Goal: Information Seeking & Learning: Learn about a topic

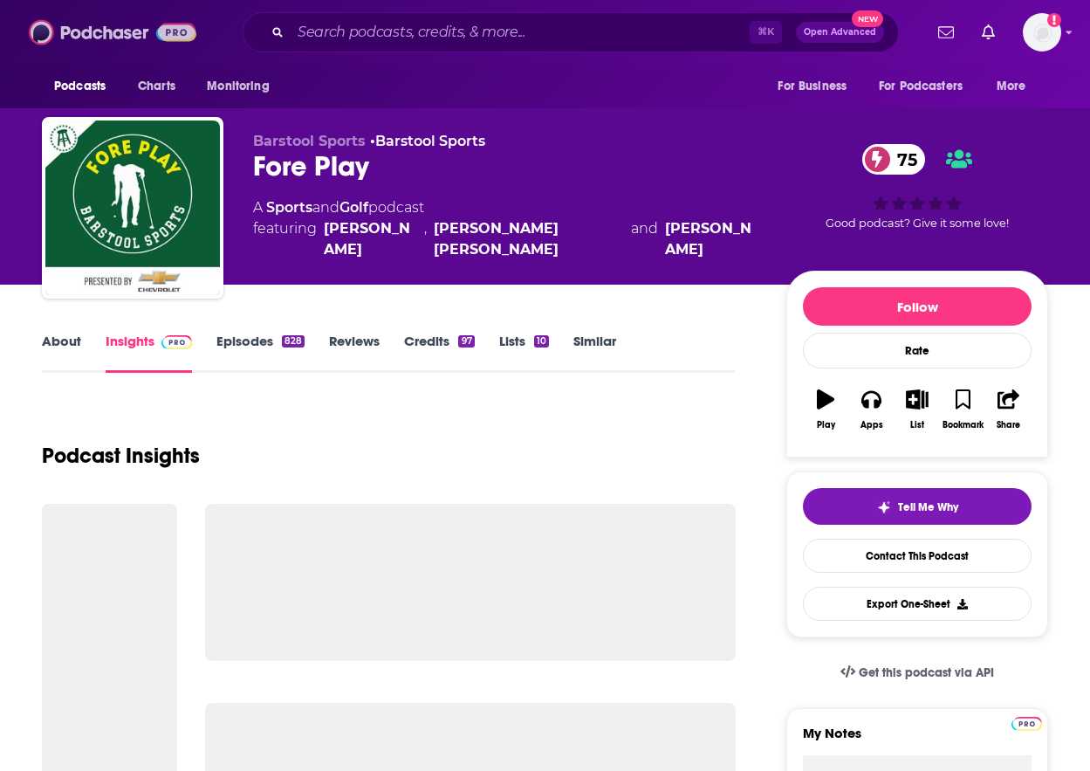
click at [72, 32] on img at bounding box center [113, 32] width 168 height 33
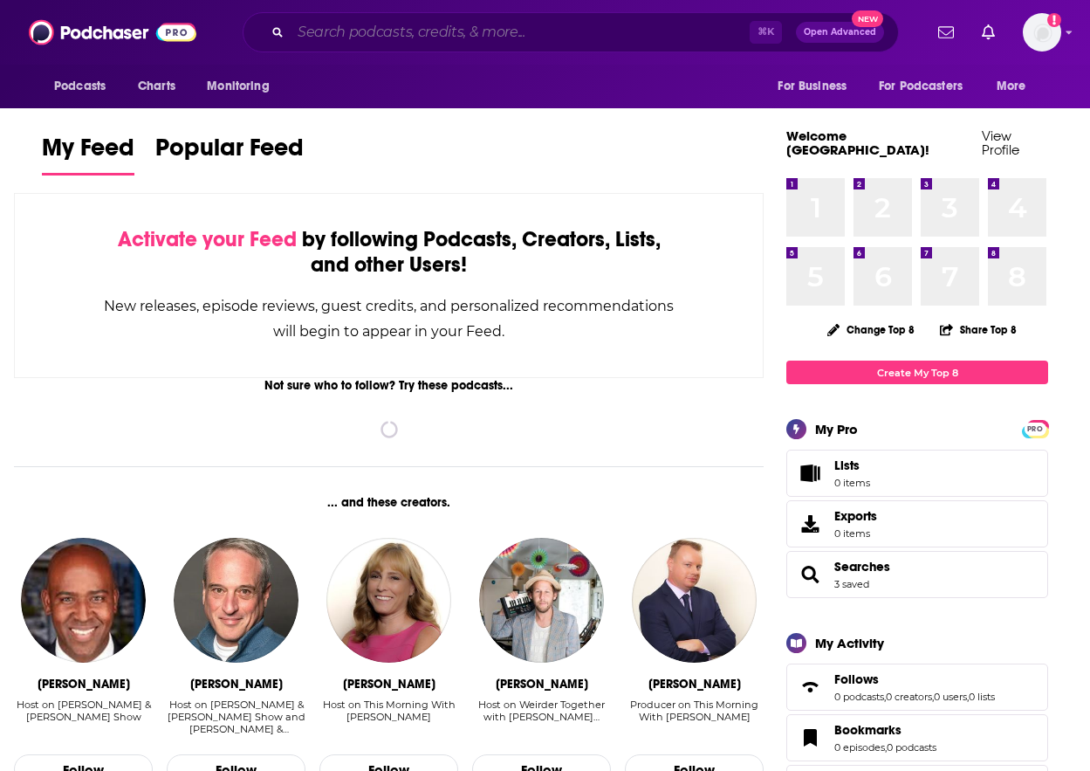
click at [415, 34] on input "Search podcasts, credits, & more..." at bounding box center [520, 32] width 459 height 28
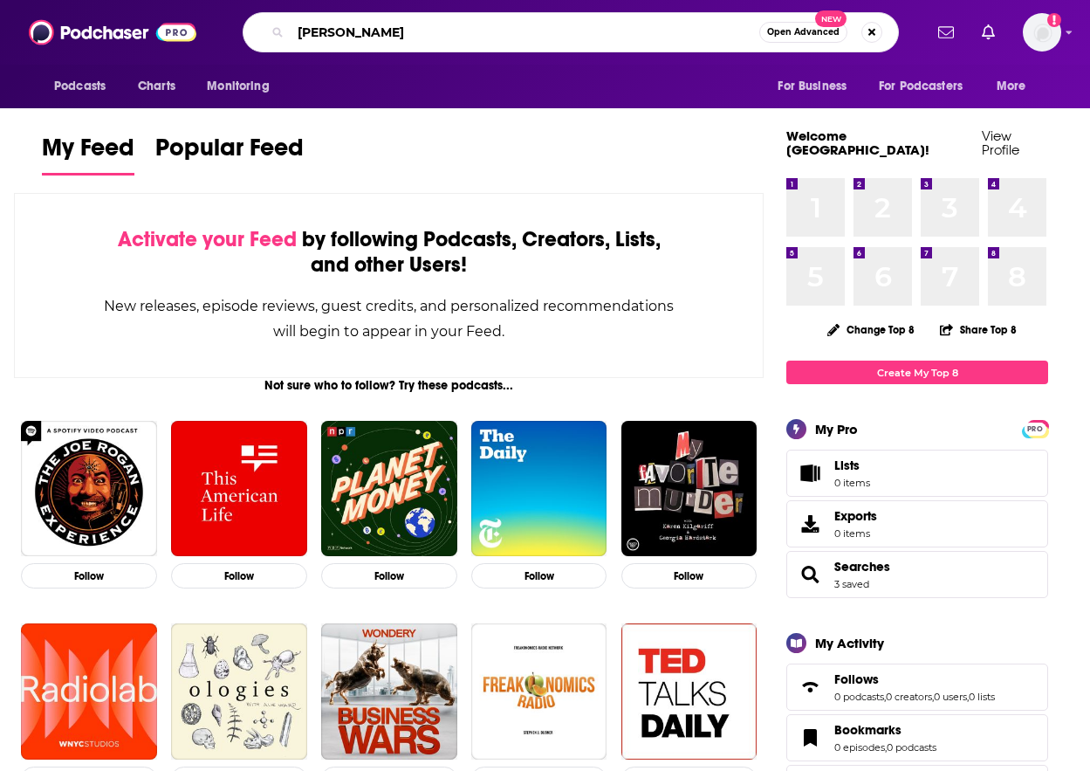
type input "[PERSON_NAME]"
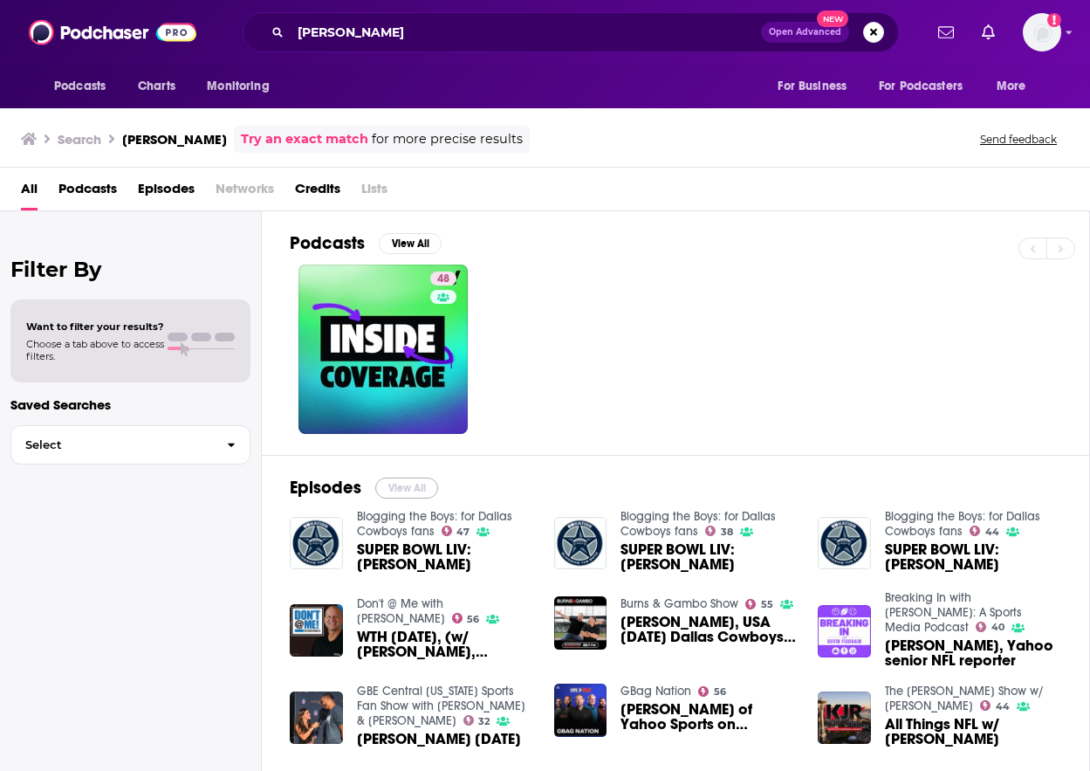
click at [416, 484] on button "View All" at bounding box center [406, 487] width 63 height 21
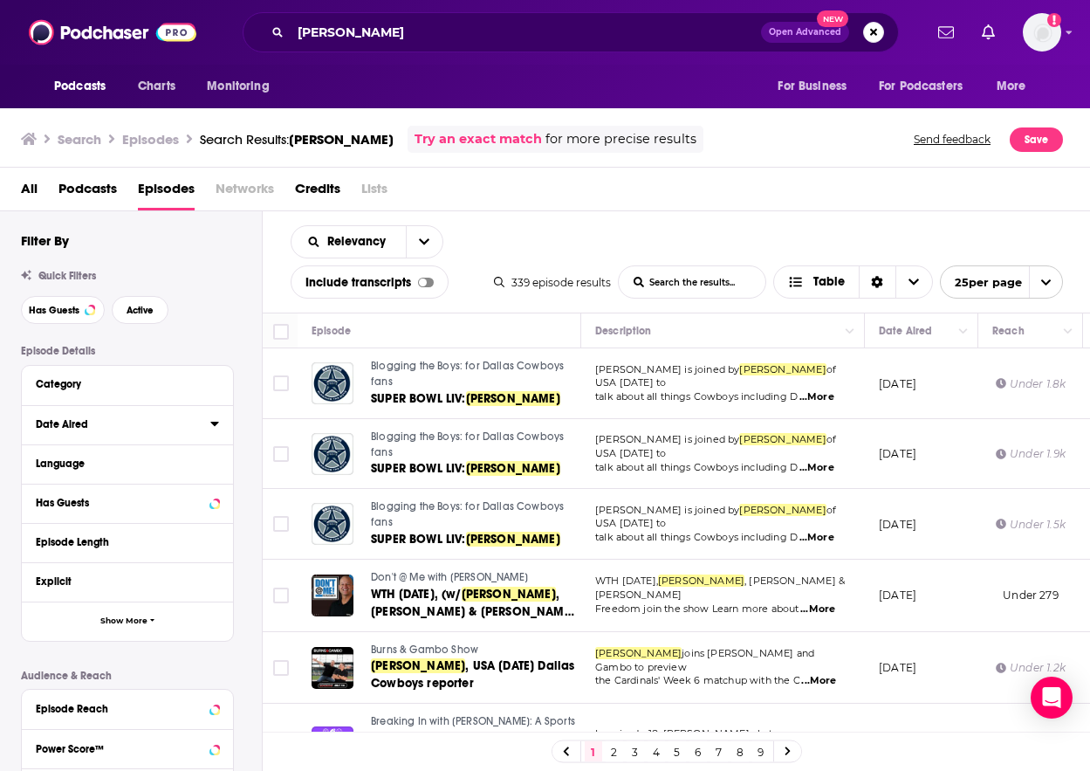
click at [213, 429] on icon at bounding box center [214, 423] width 9 height 14
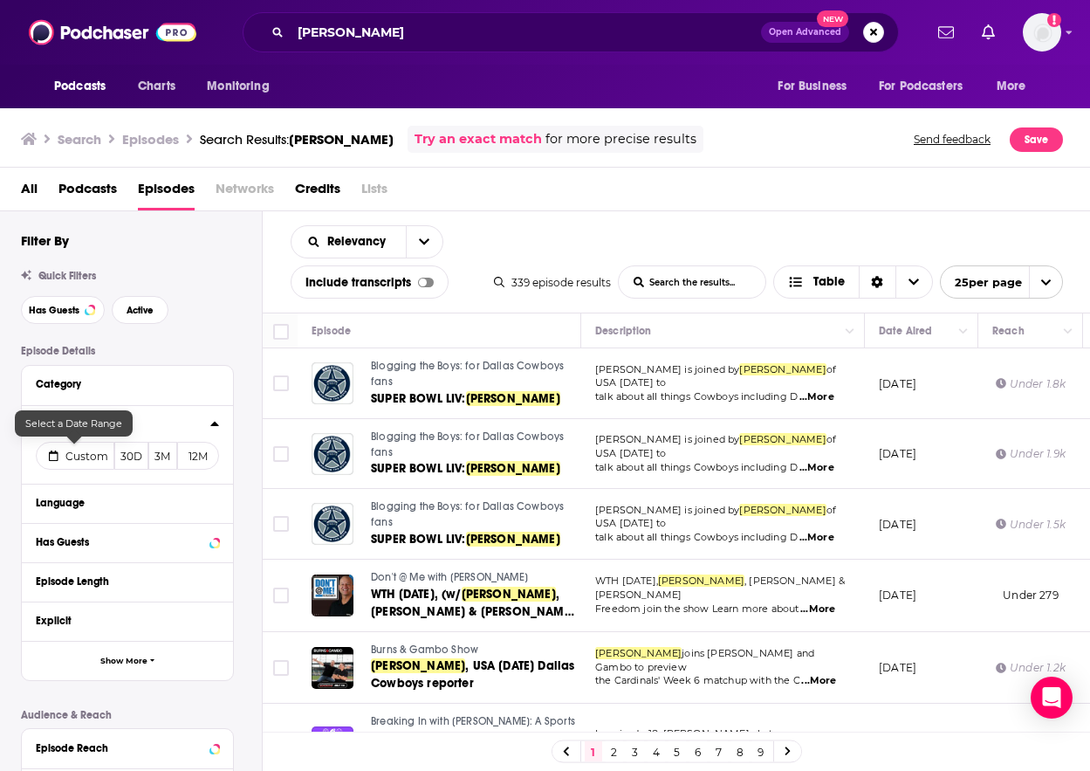
click at [72, 457] on span "Custom" at bounding box center [86, 456] width 43 height 13
select select "7"
select select "2025"
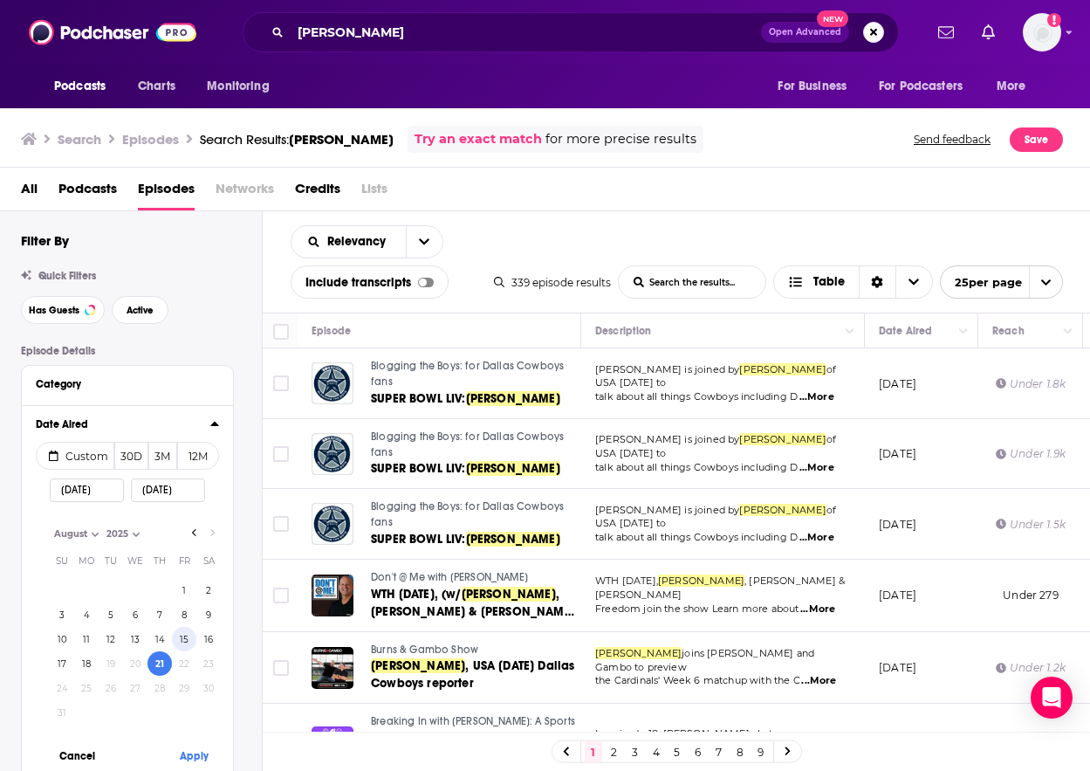
click at [178, 636] on button "15" at bounding box center [184, 639] width 24 height 24
type input "[DATE]"
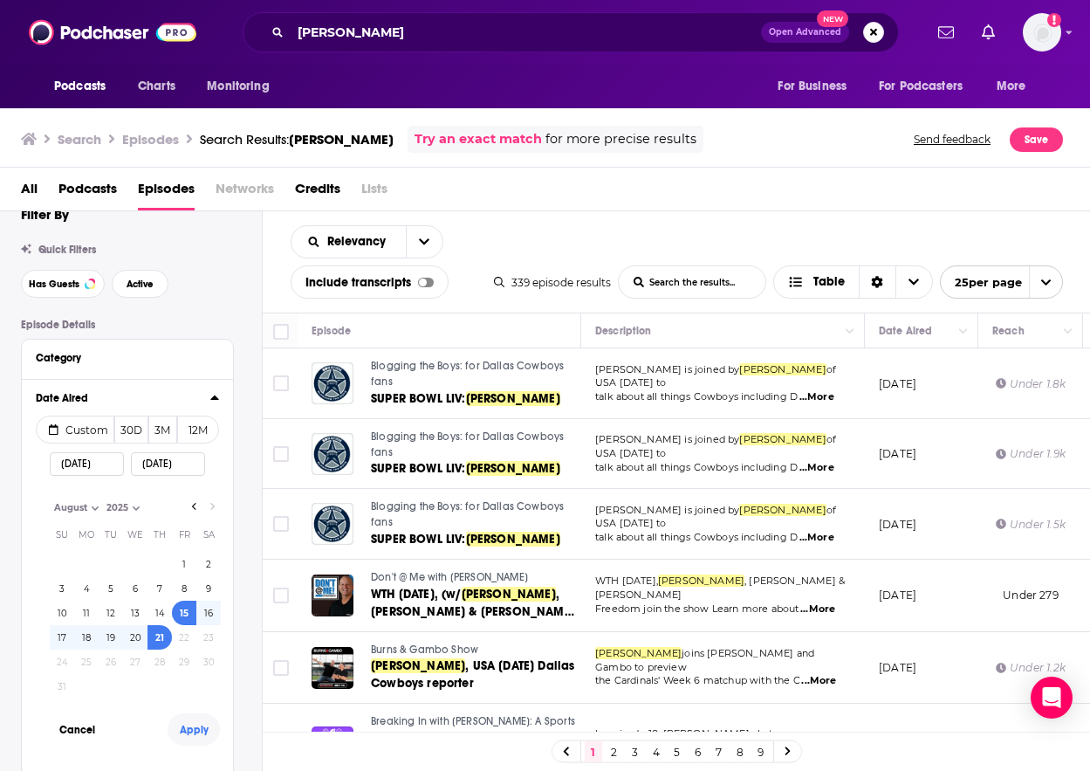
click at [192, 726] on button "Apply" at bounding box center [194, 729] width 52 height 32
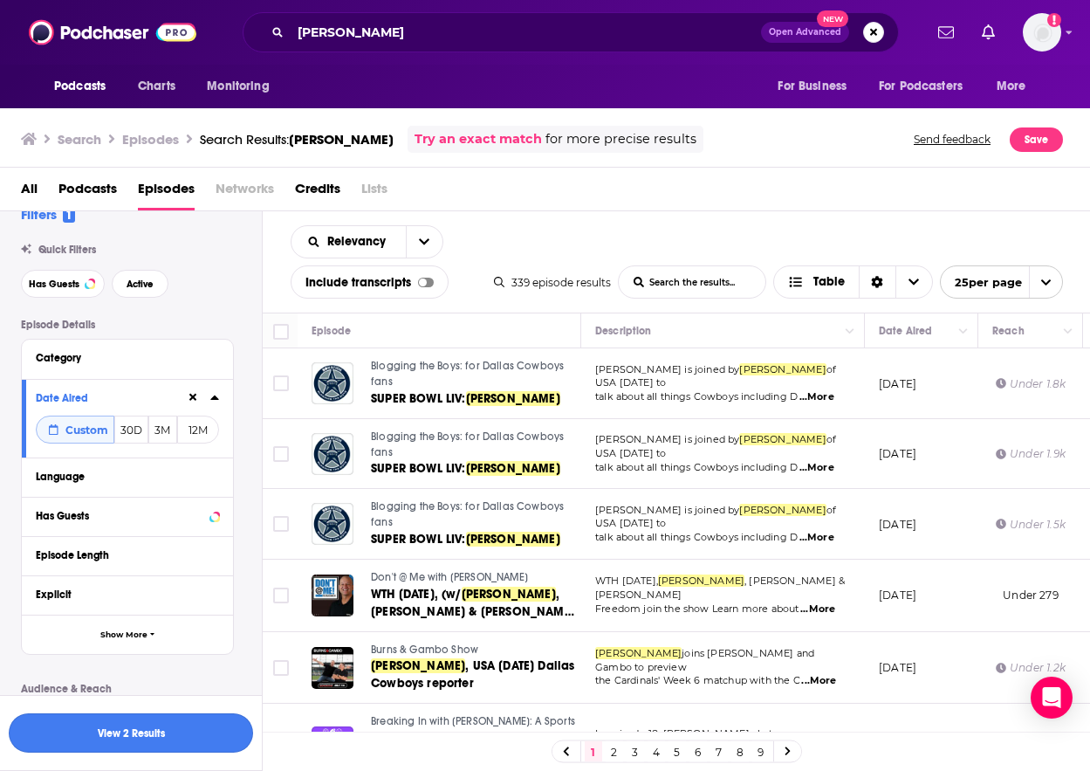
click at [129, 734] on button "View 2 Results" at bounding box center [131, 732] width 244 height 39
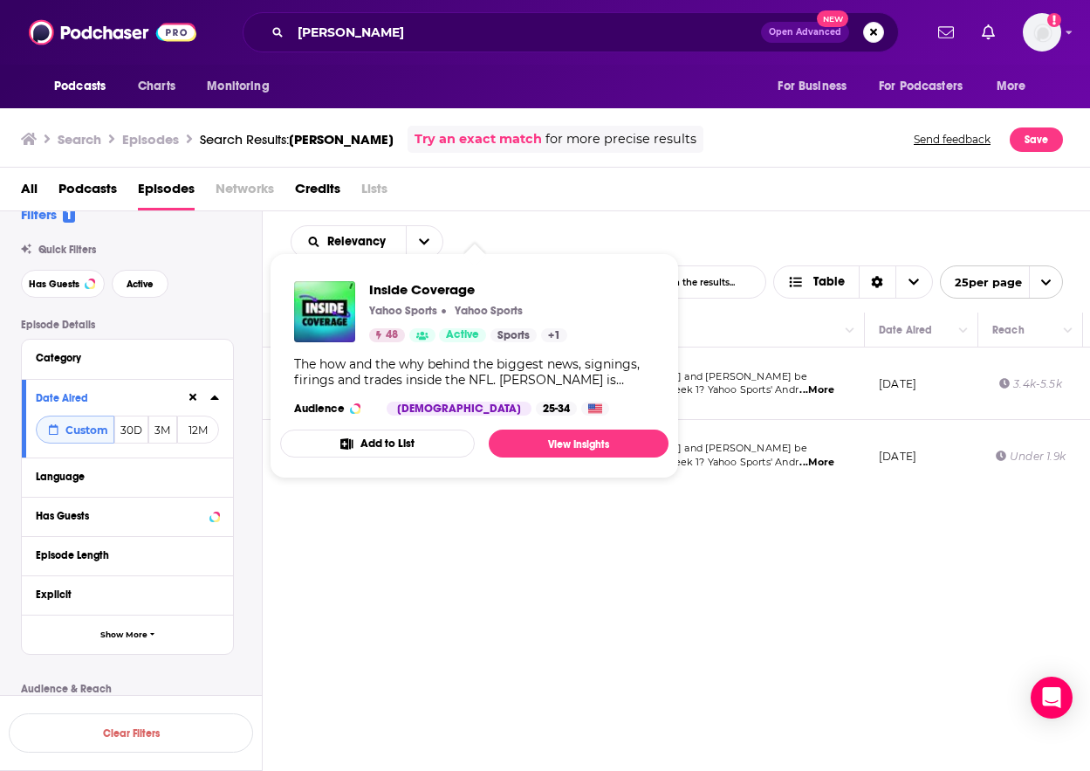
click at [525, 362] on div "The how and the why behind the biggest news, signings, firings and trades insid…" at bounding box center [474, 371] width 361 height 31
click at [576, 440] on link "View Insights" at bounding box center [579, 443] width 180 height 28
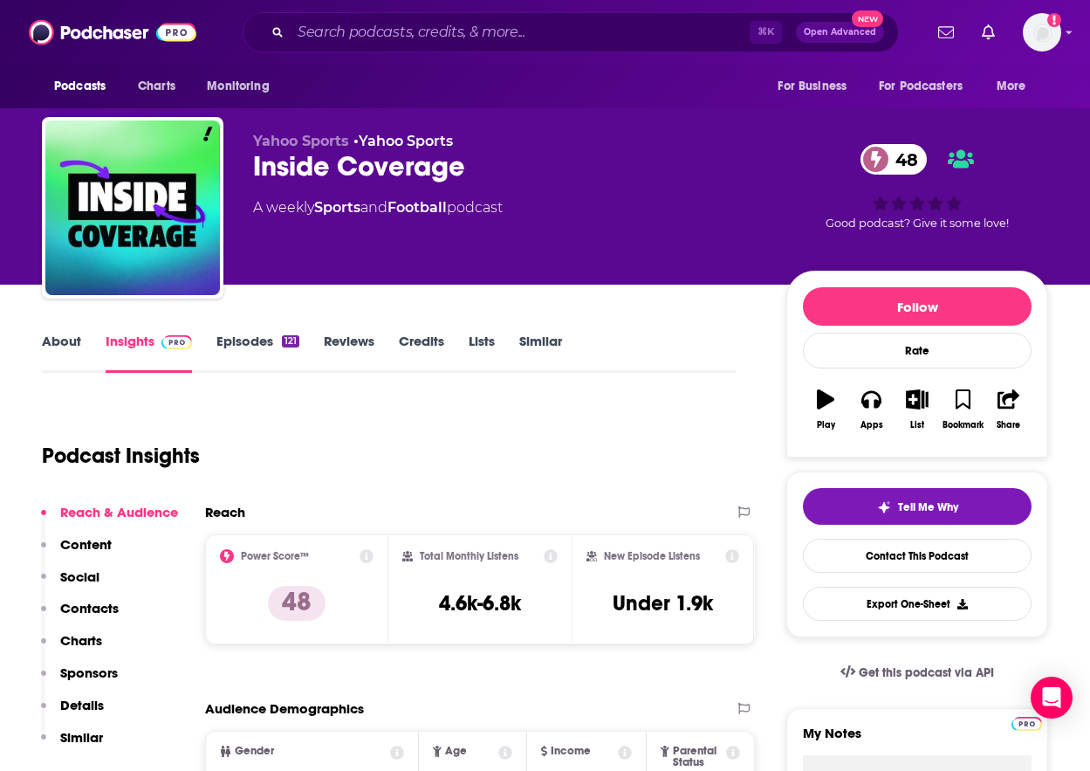
click at [266, 344] on link "Episodes 121" at bounding box center [257, 353] width 83 height 40
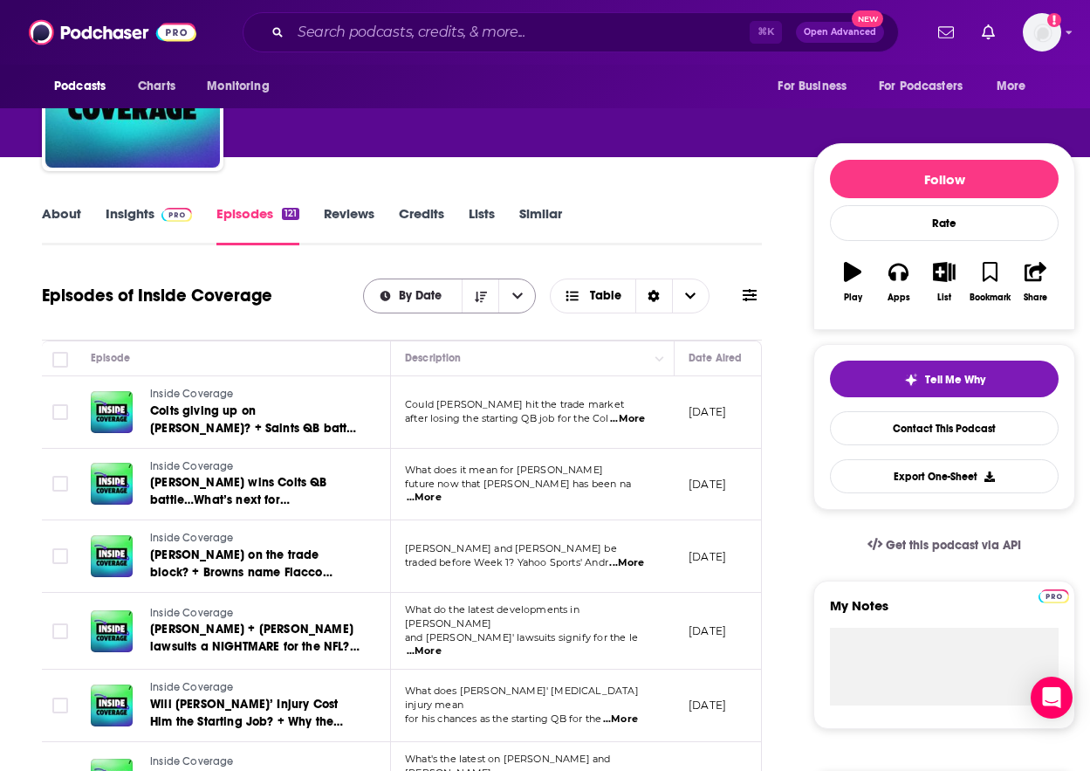
scroll to position [134, 0]
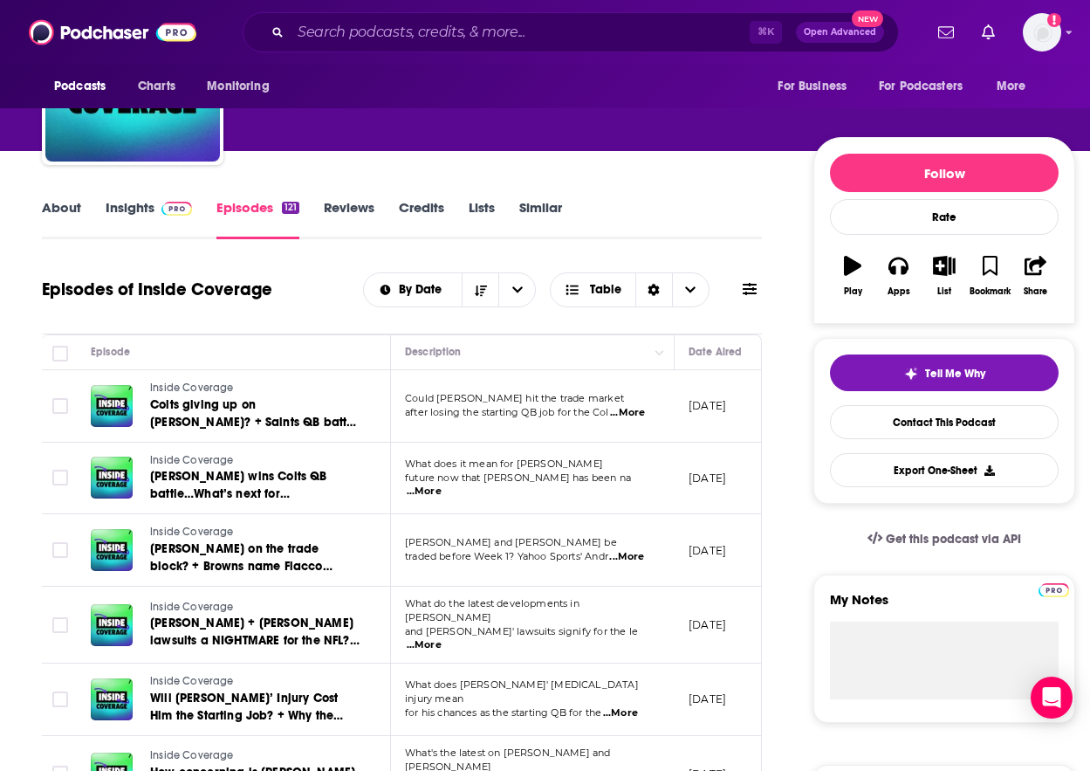
click at [442, 484] on span "...More" at bounding box center [424, 491] width 35 height 14
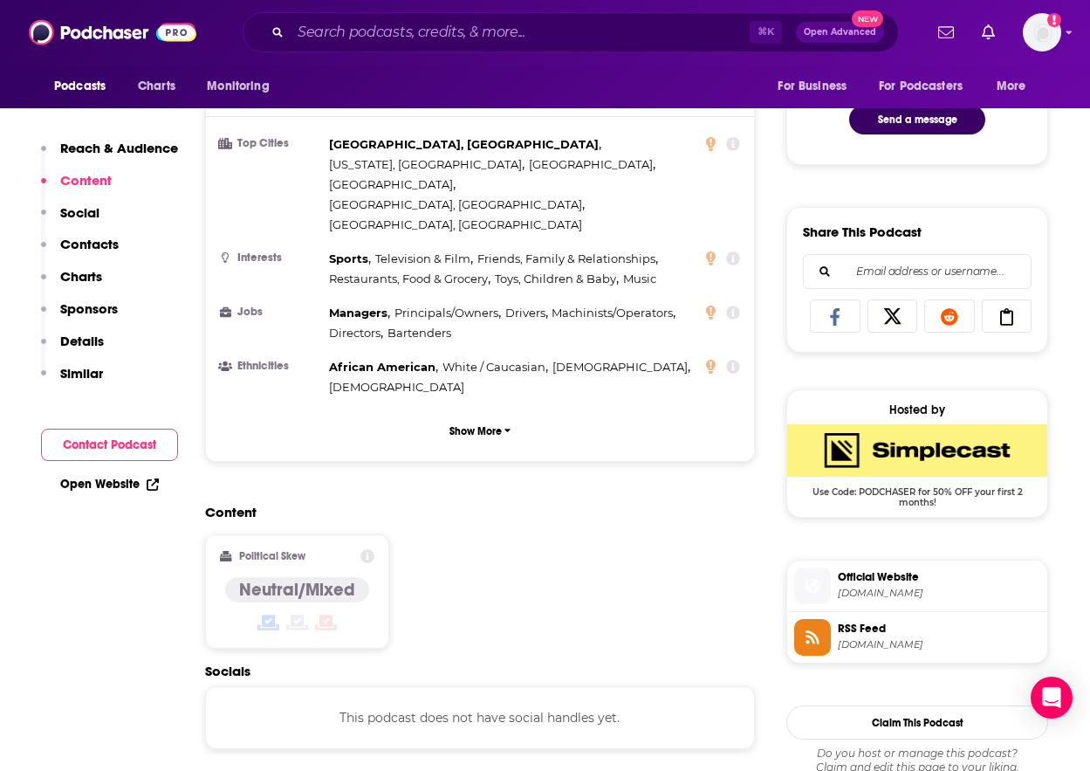
scroll to position [1177, 0]
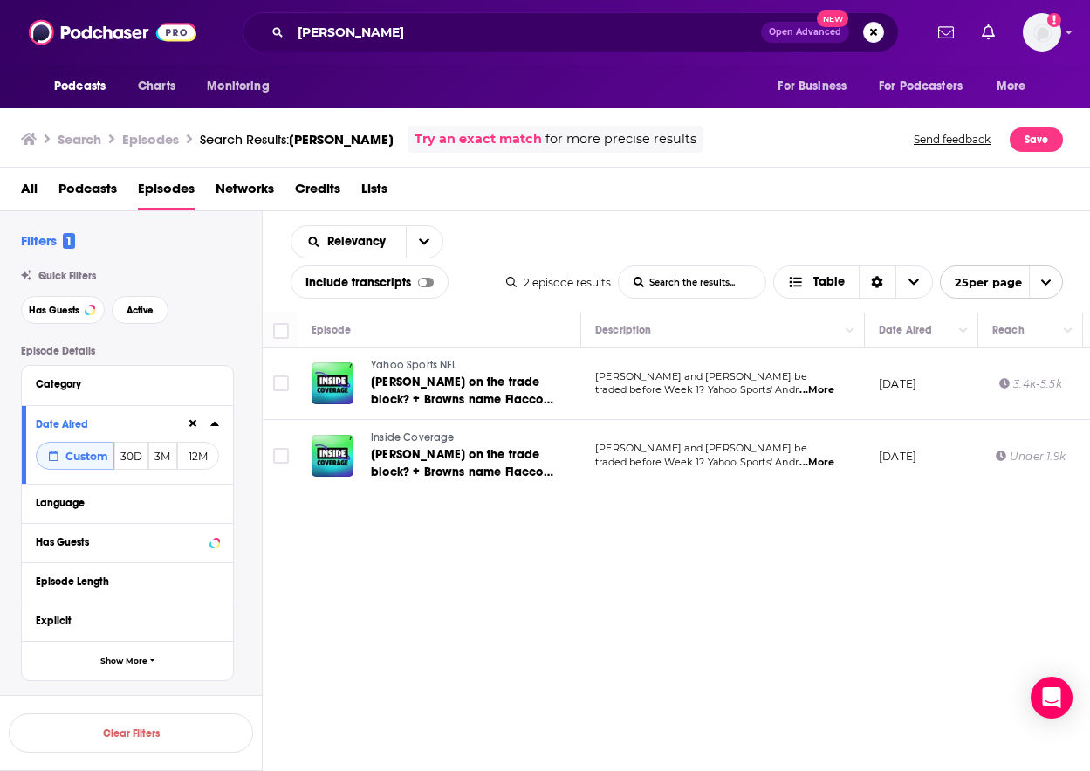
click at [826, 388] on span "...More" at bounding box center [817, 390] width 35 height 14
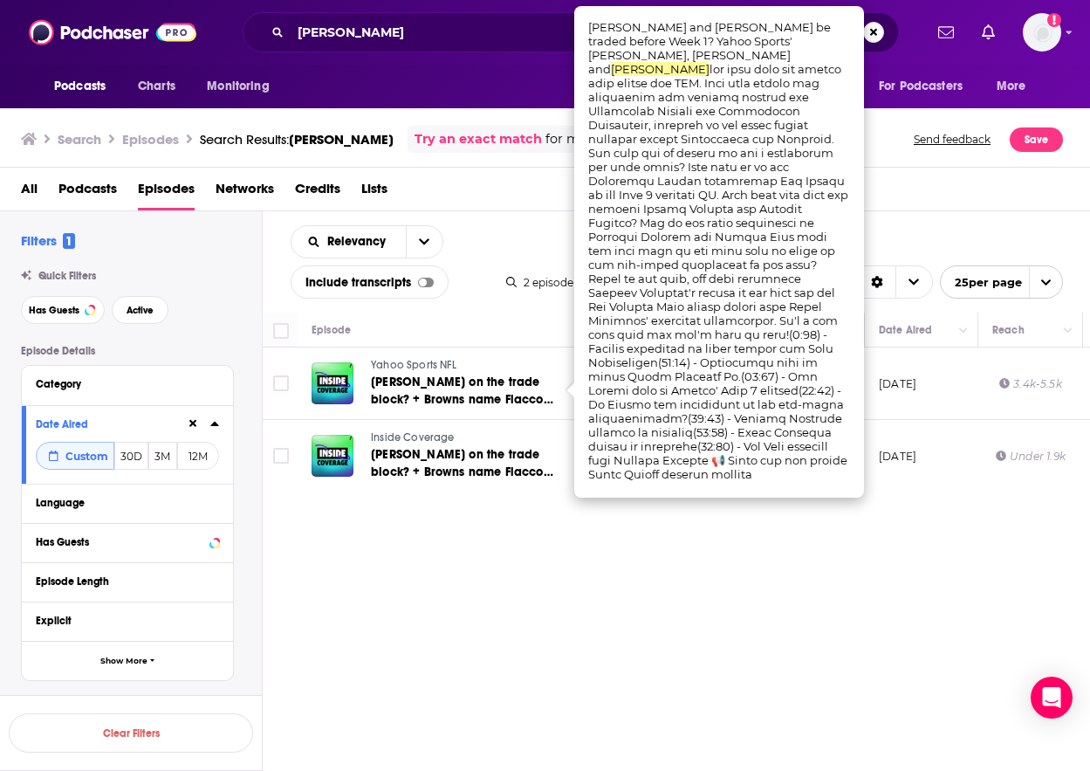
click at [582, 610] on div "Relevancy List Search Input Search the results... Include transcripts Table 2 e…" at bounding box center [677, 543] width 828 height 665
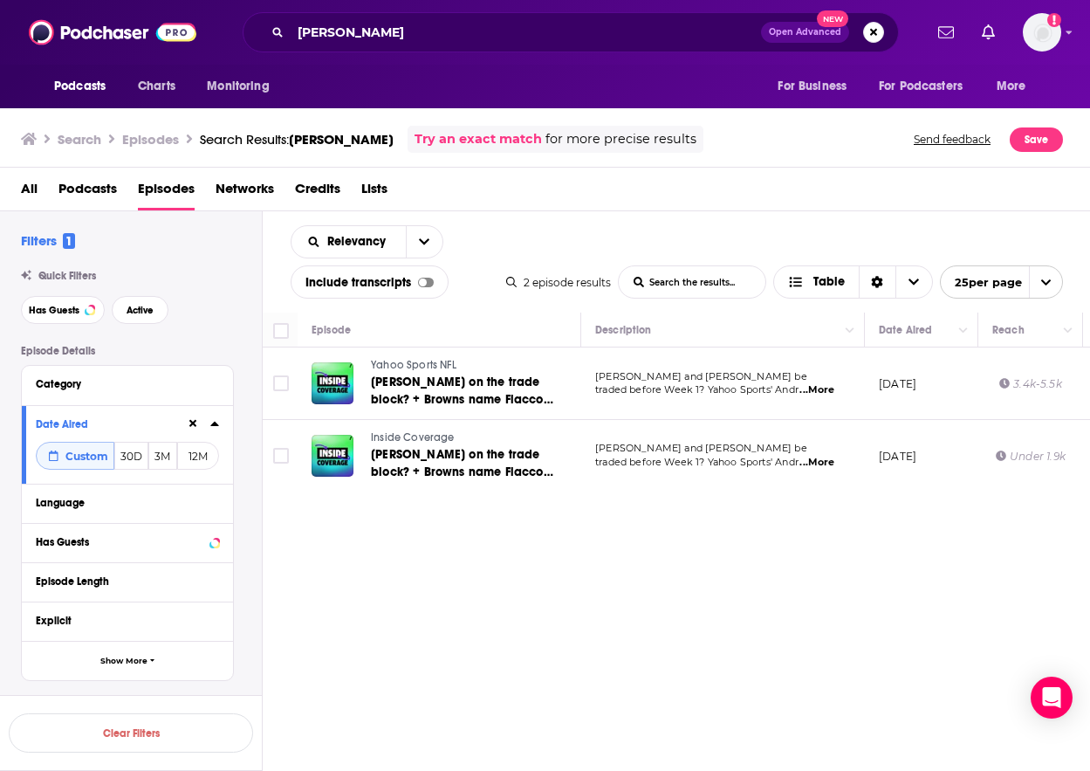
click at [822, 462] on span "...More" at bounding box center [817, 463] width 35 height 14
click at [611, 645] on div "Relevancy List Search Input Search the results... Include transcripts Table 2 e…" at bounding box center [677, 543] width 828 height 665
click at [360, 38] on input "[PERSON_NAME]" at bounding box center [526, 32] width 470 height 28
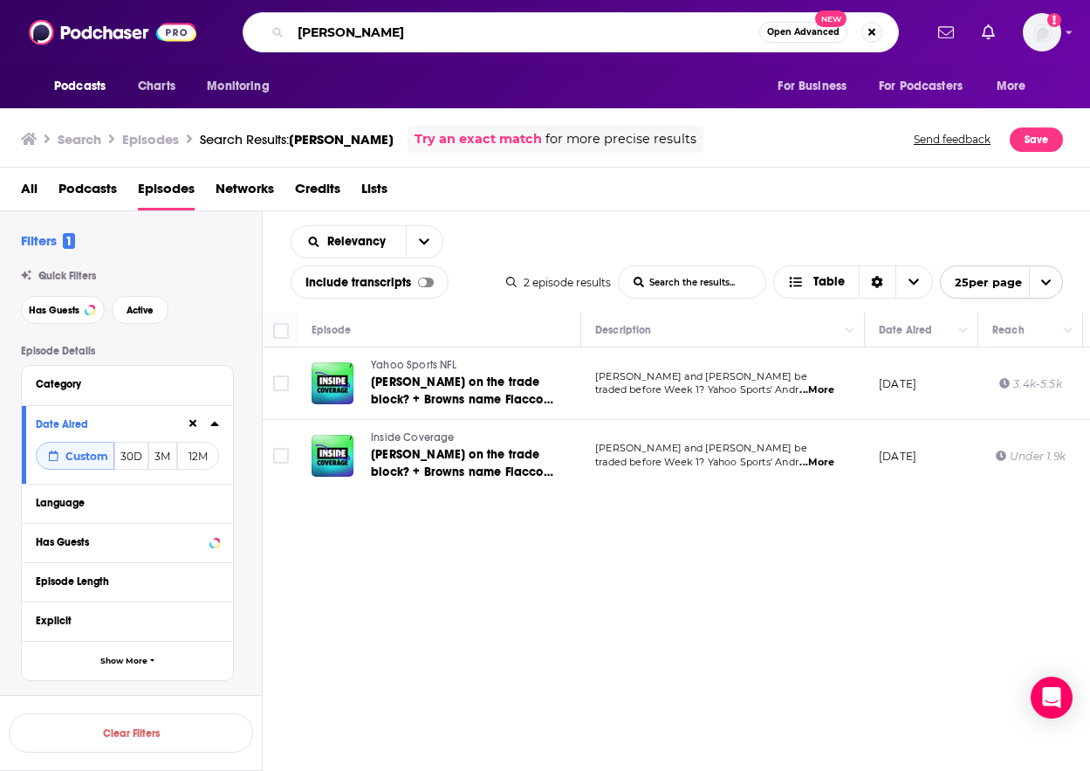
click at [360, 38] on input "[PERSON_NAME]" at bounding box center [525, 32] width 469 height 28
type input "[PERSON_NAME]"
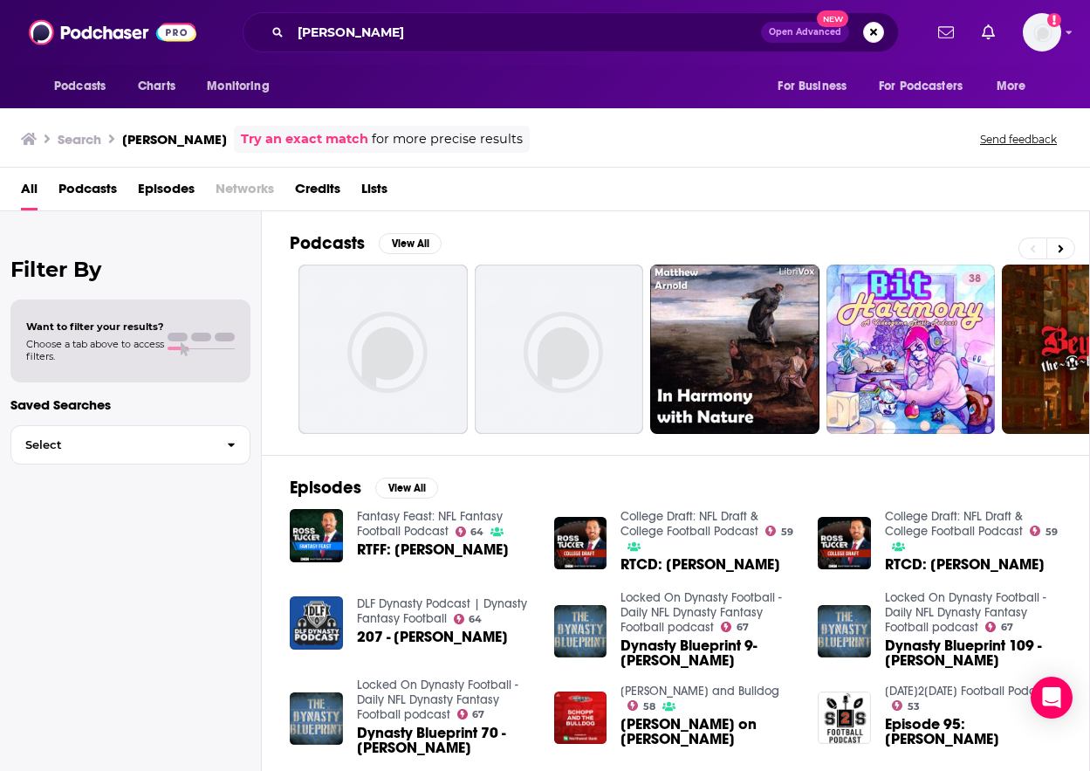
click at [161, 191] on span "Episodes" at bounding box center [166, 193] width 57 height 36
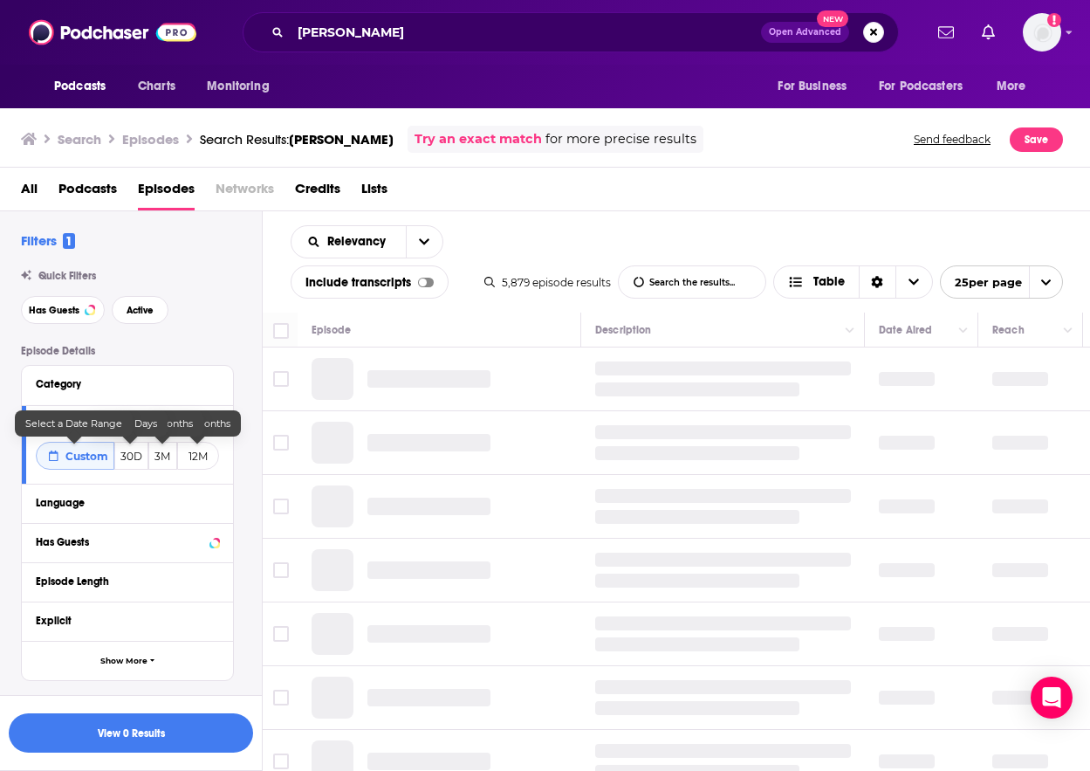
click at [96, 457] on span "Custom" at bounding box center [86, 456] width 43 height 13
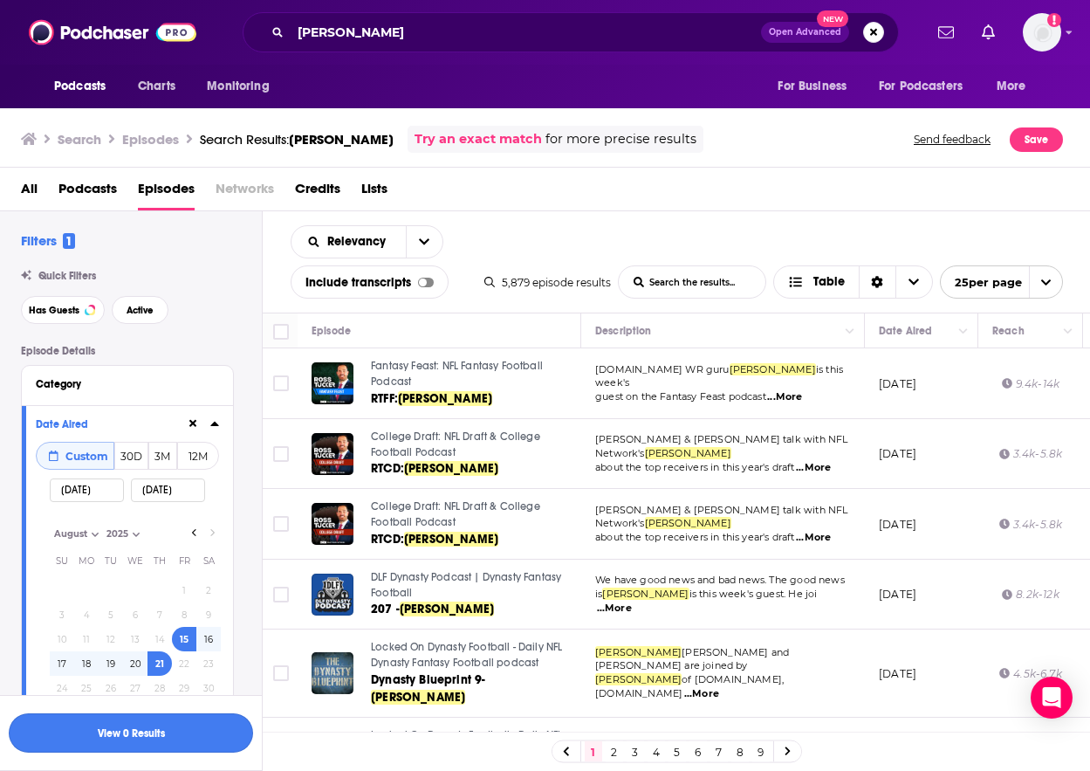
click at [166, 742] on button "View 0 Results" at bounding box center [131, 732] width 244 height 39
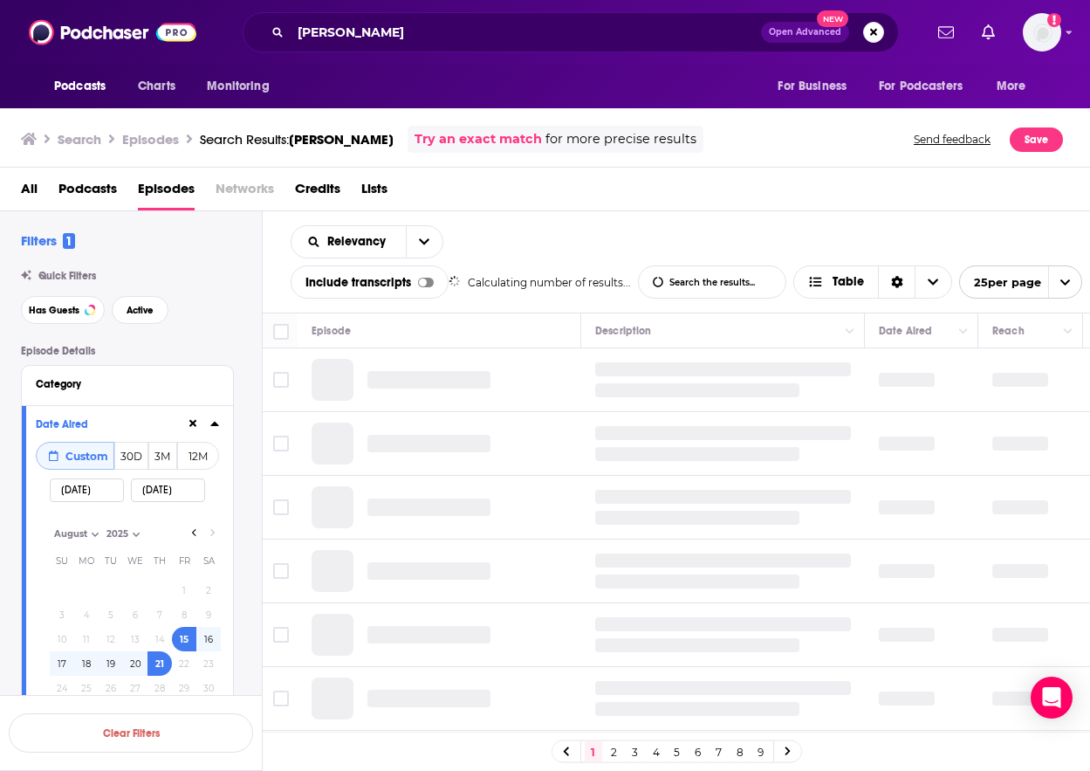
select select "7"
select select "2025"
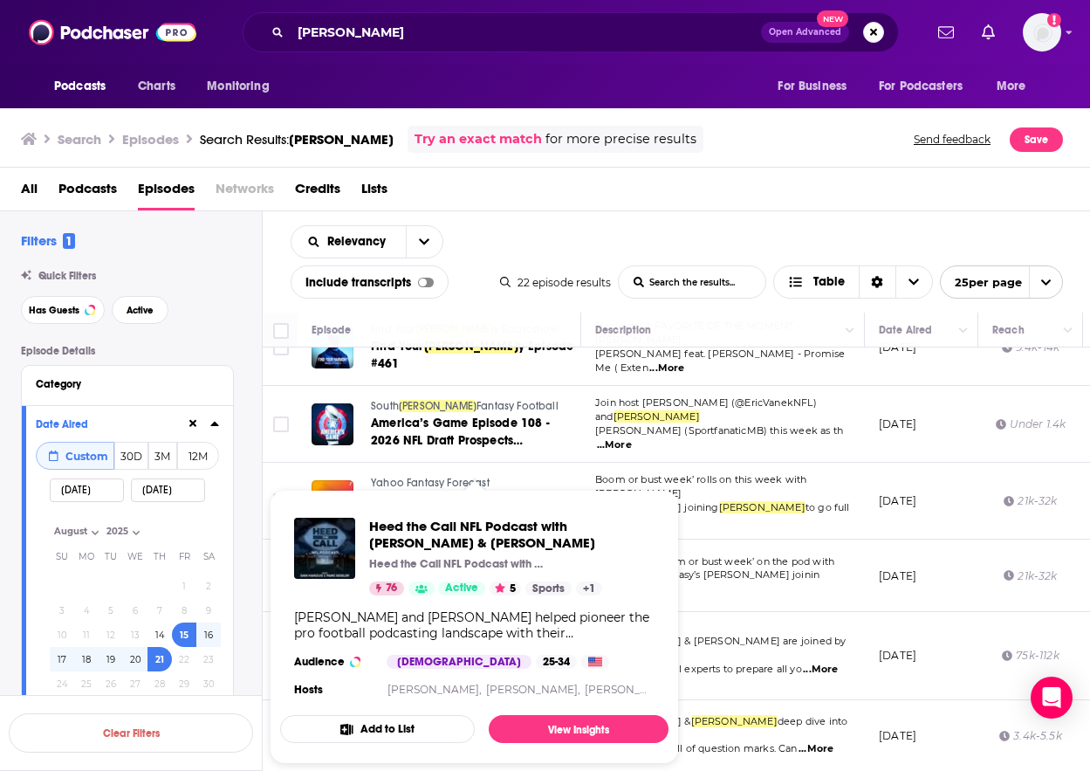
scroll to position [280, 0]
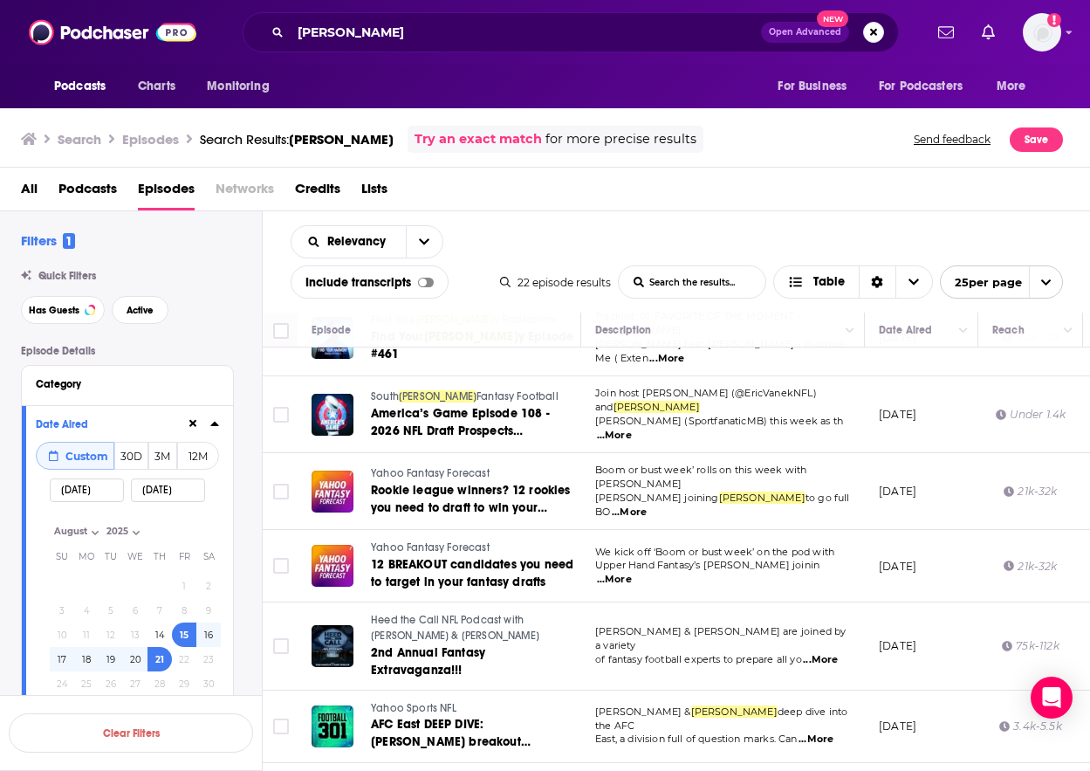
click at [824, 653] on span "...More" at bounding box center [820, 660] width 35 height 14
click at [485, 645] on span "2nd Annual Fantasy Extravaganza!!!" at bounding box center [428, 661] width 114 height 32
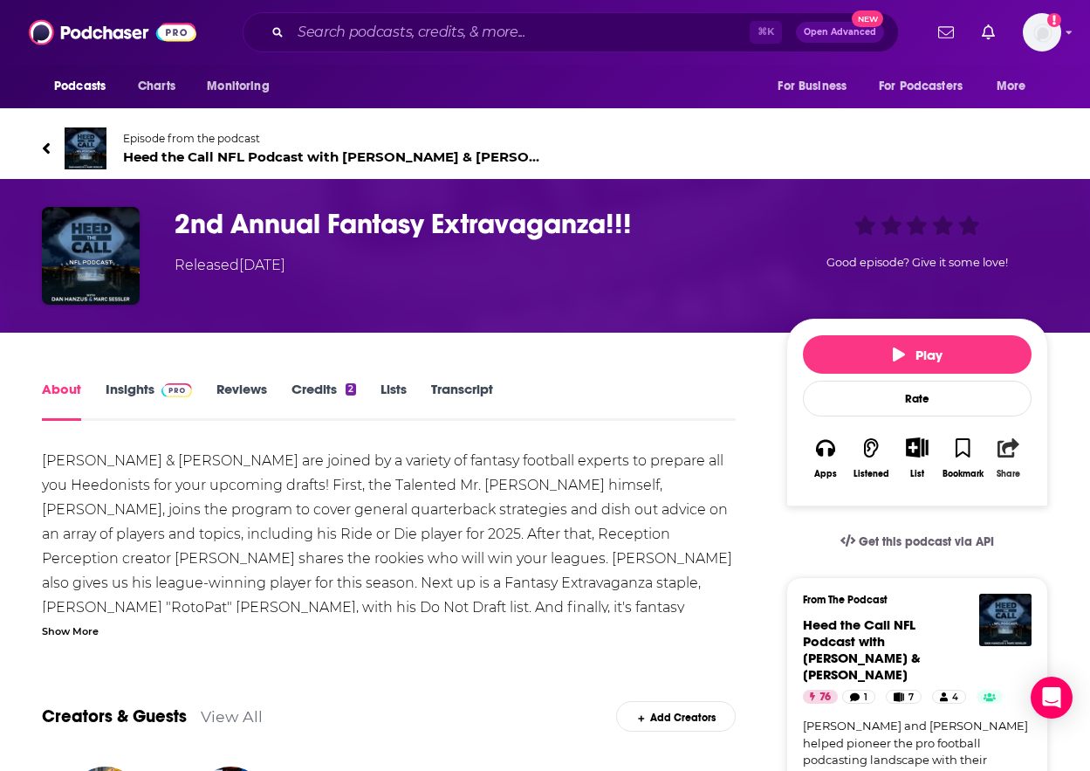
click at [1013, 454] on icon "button" at bounding box center [1009, 447] width 22 height 19
click at [903, 363] on button "Play" at bounding box center [917, 354] width 229 height 38
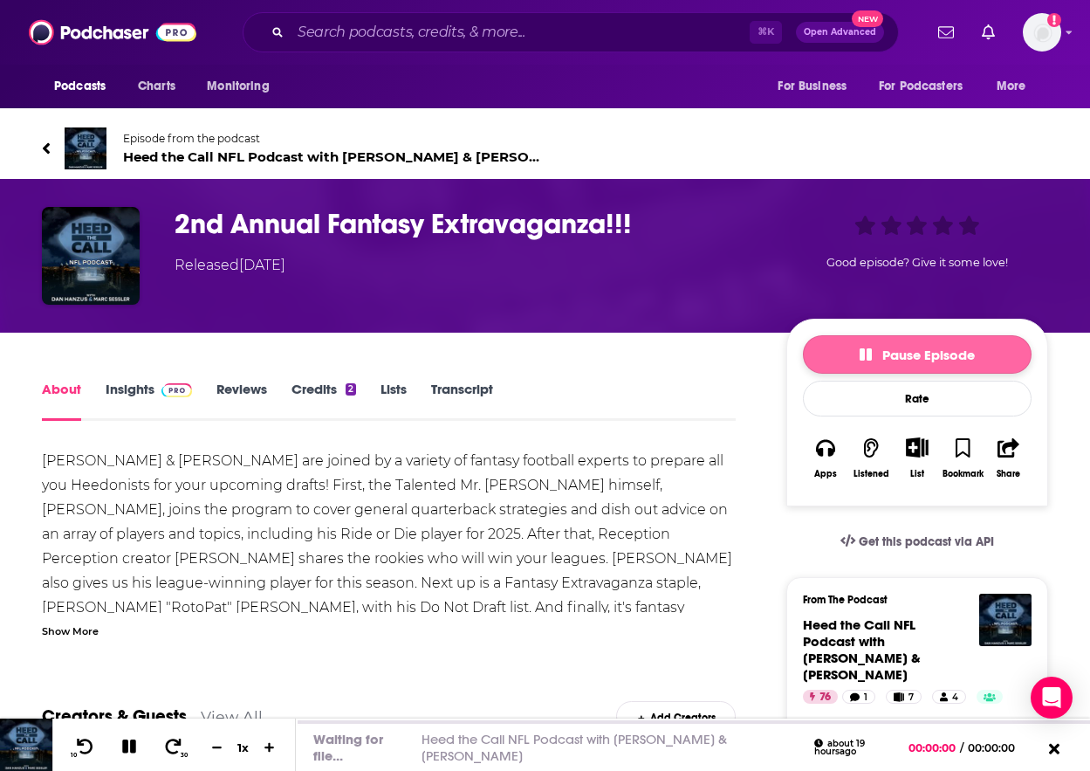
click at [887, 361] on span "Pause Episode" at bounding box center [917, 355] width 115 height 17
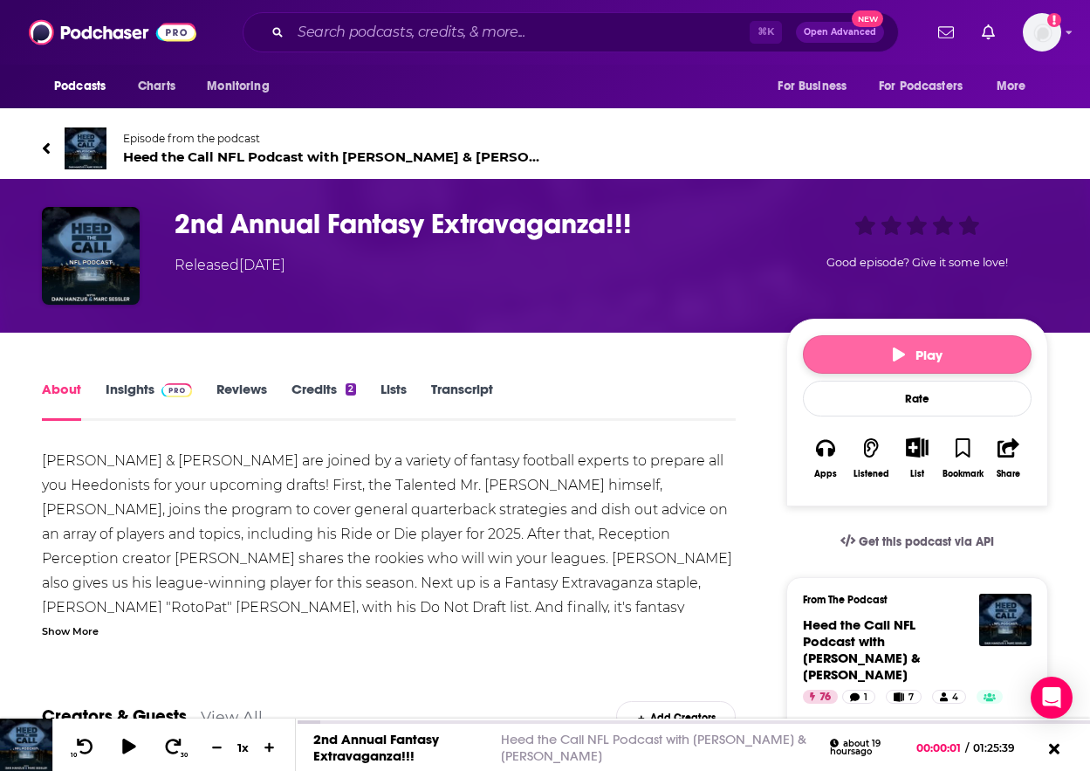
click at [876, 354] on button "Play" at bounding box center [917, 354] width 229 height 38
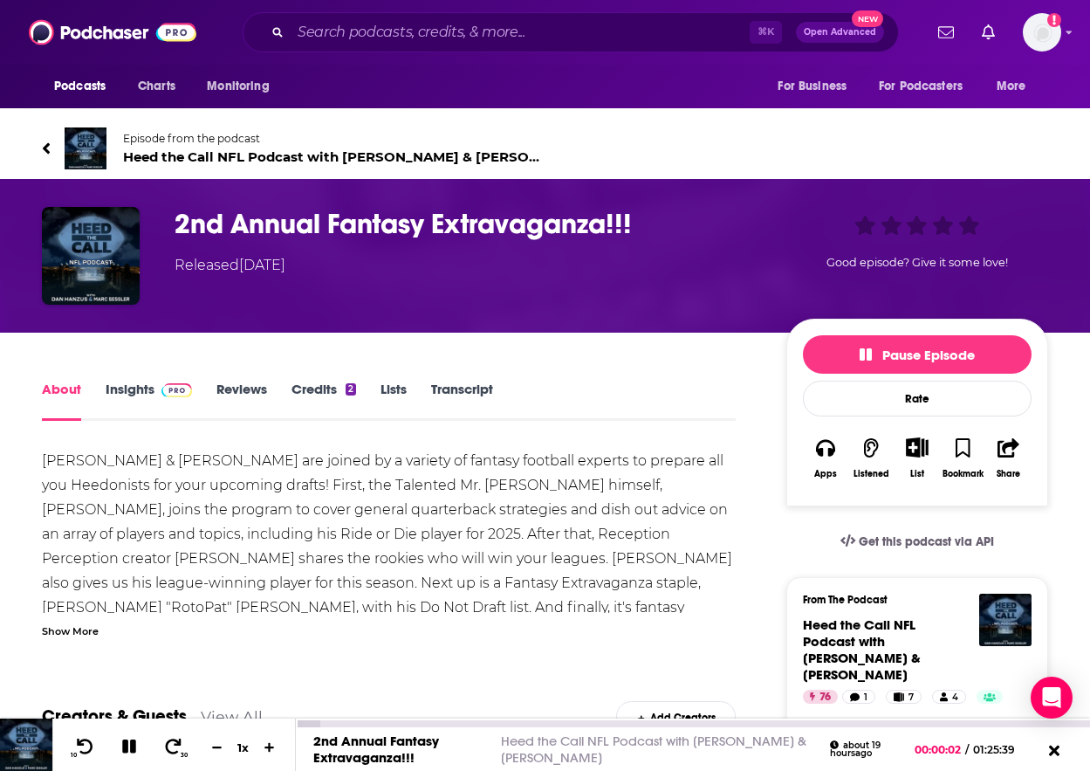
click at [139, 749] on button at bounding box center [129, 748] width 31 height 22
click at [338, 388] on link "Credits 2" at bounding box center [324, 401] width 65 height 40
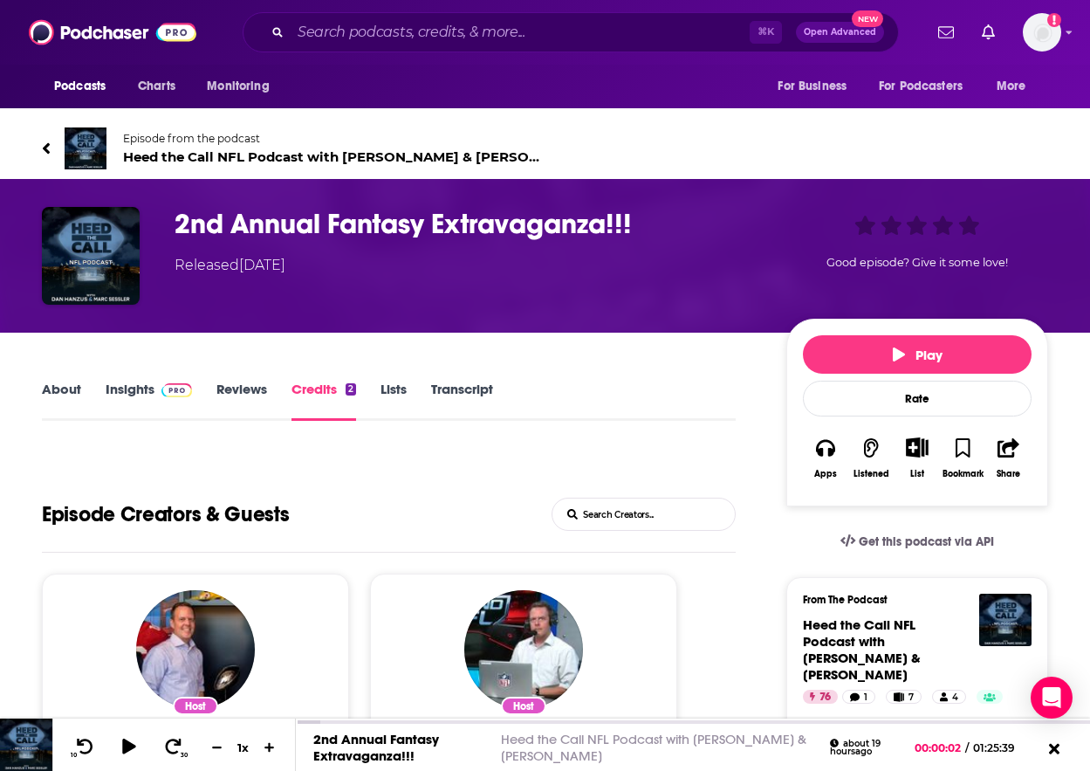
scroll to position [156, 0]
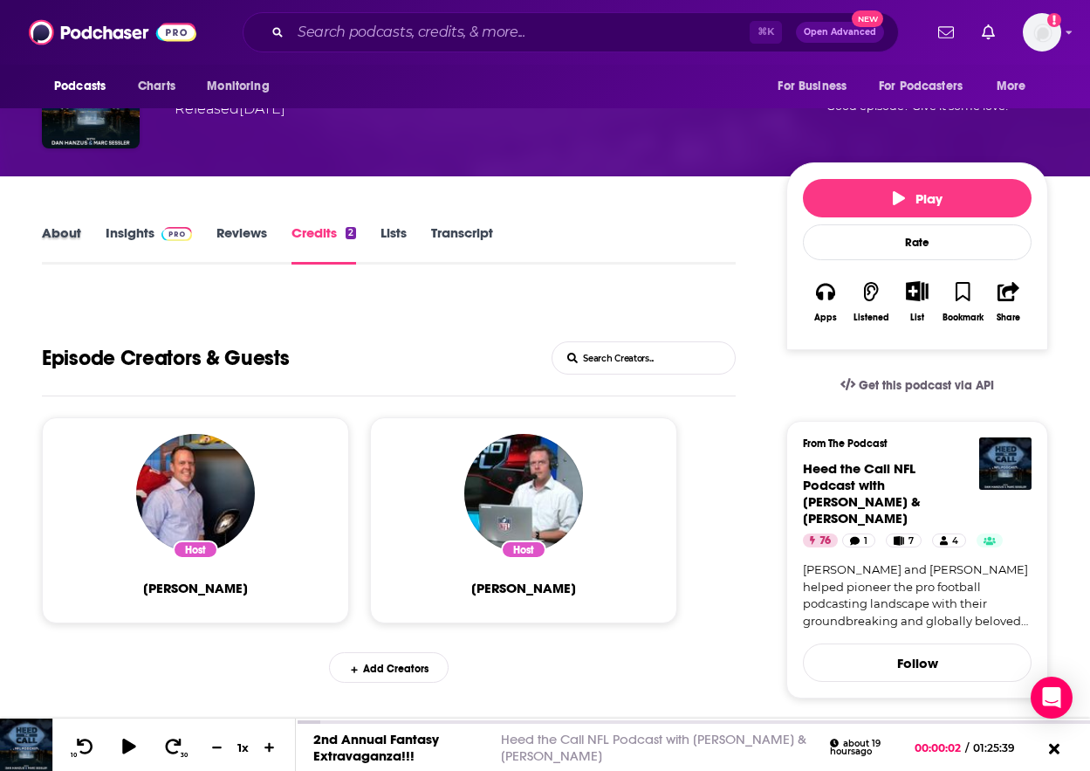
click at [100, 229] on div "About" at bounding box center [74, 244] width 64 height 40
click at [72, 232] on link "About" at bounding box center [61, 244] width 39 height 40
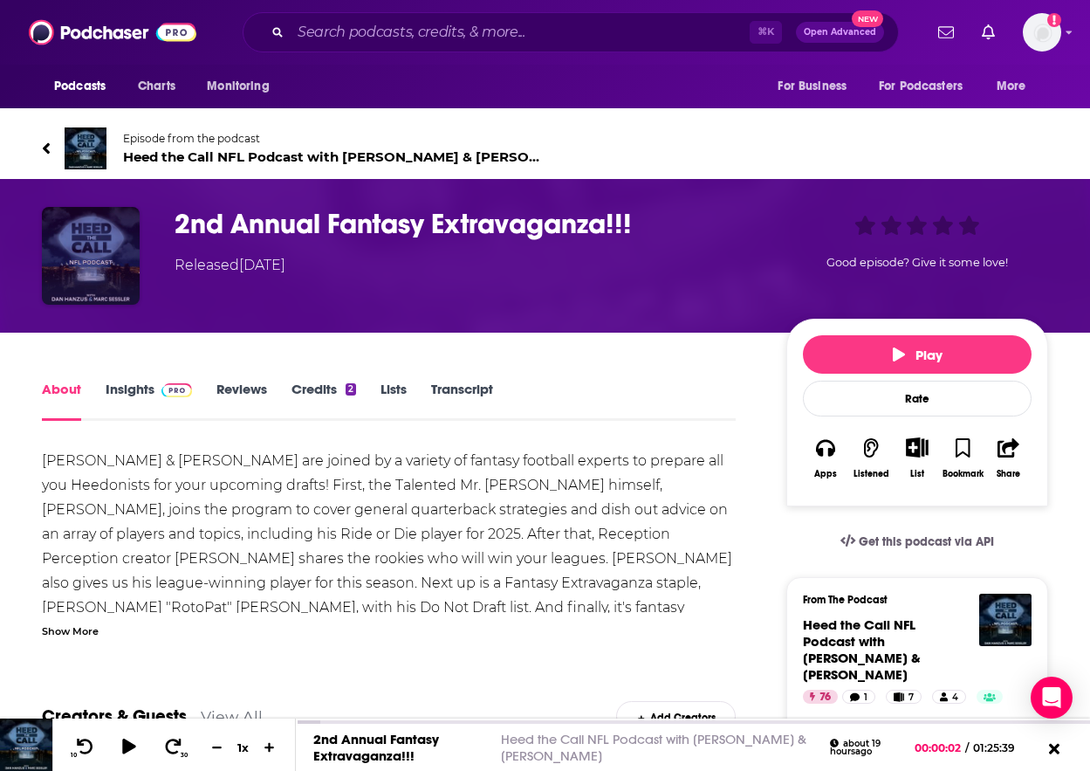
click at [83, 274] on img "2nd Annual Fantasy Extravaganza!!!" at bounding box center [91, 256] width 98 height 98
click at [947, 544] on span "Get this podcast via API" at bounding box center [926, 541] width 135 height 15
click at [122, 395] on link "Insights" at bounding box center [149, 401] width 86 height 40
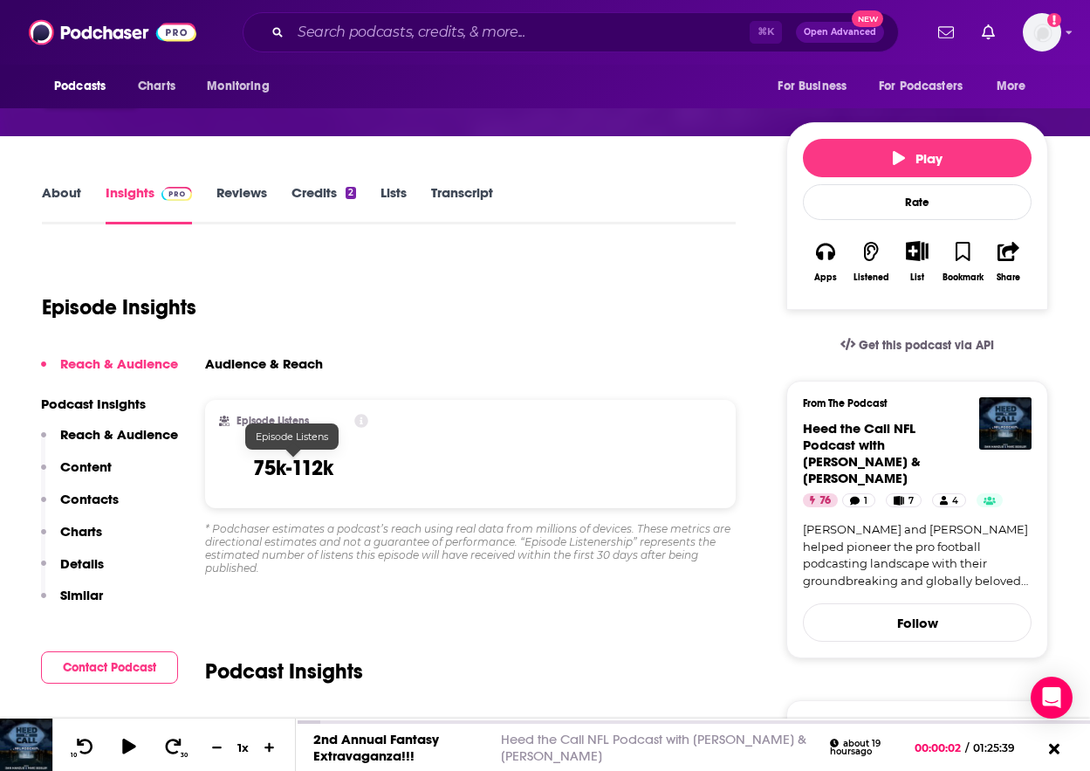
scroll to position [202, 0]
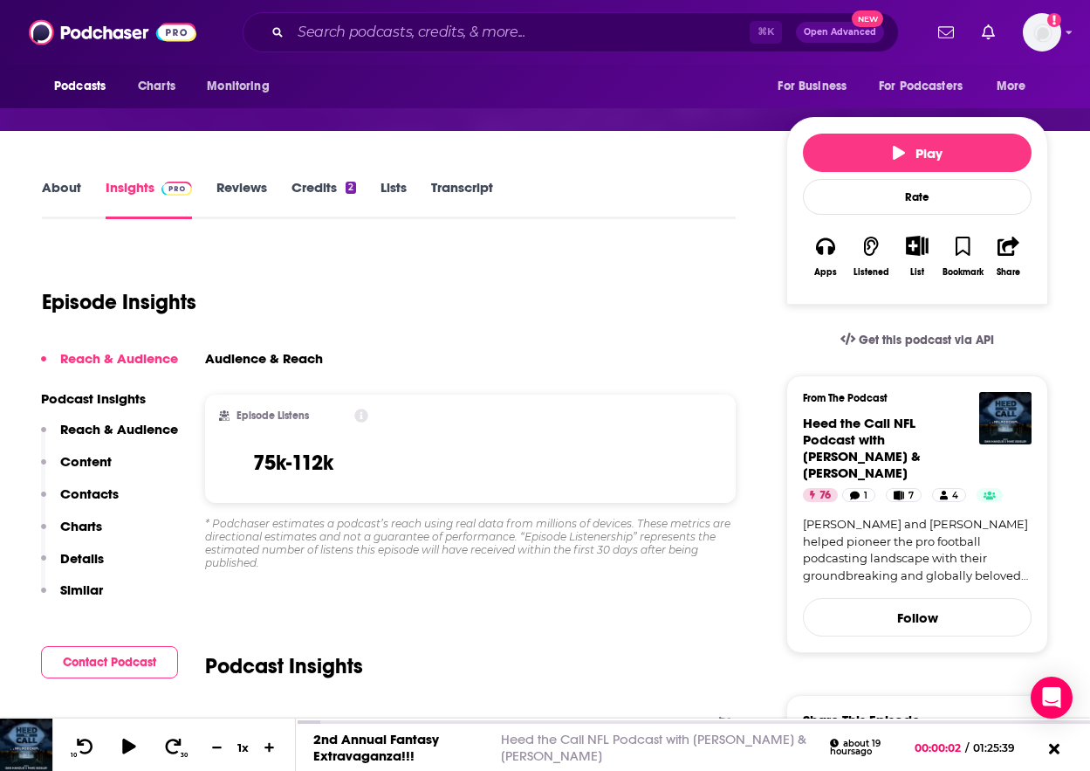
click at [71, 190] on link "About" at bounding box center [61, 199] width 39 height 40
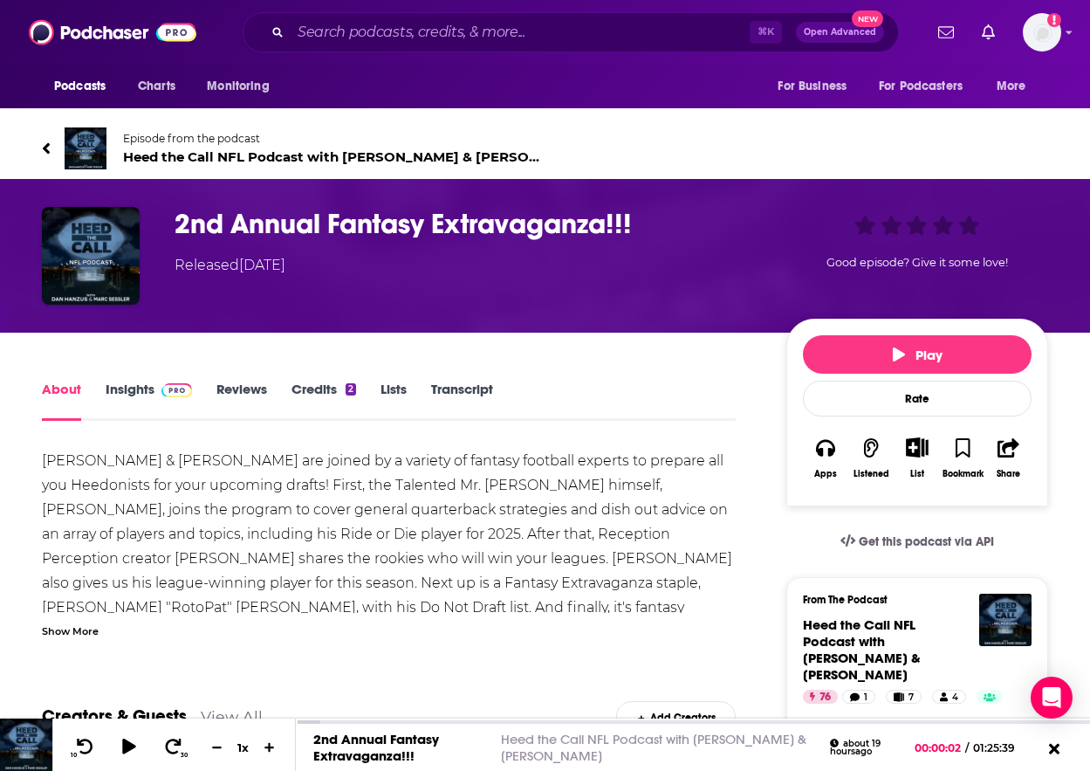
click at [65, 150] on img at bounding box center [86, 148] width 42 height 42
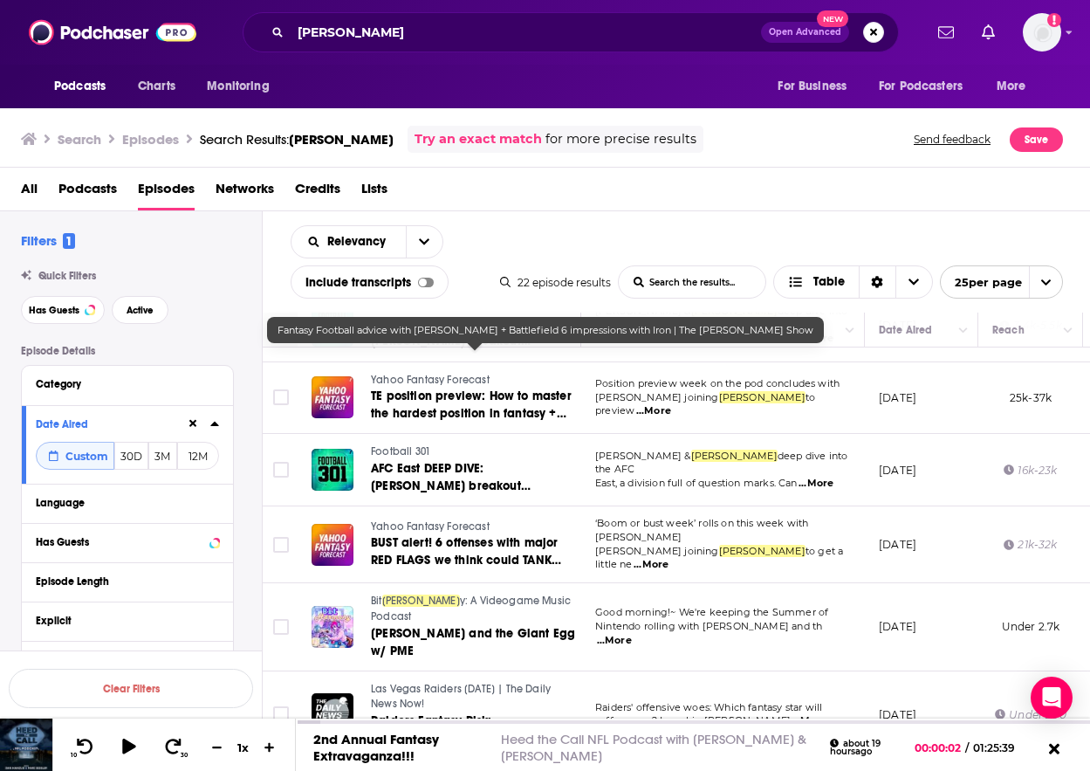
scroll to position [865, 0]
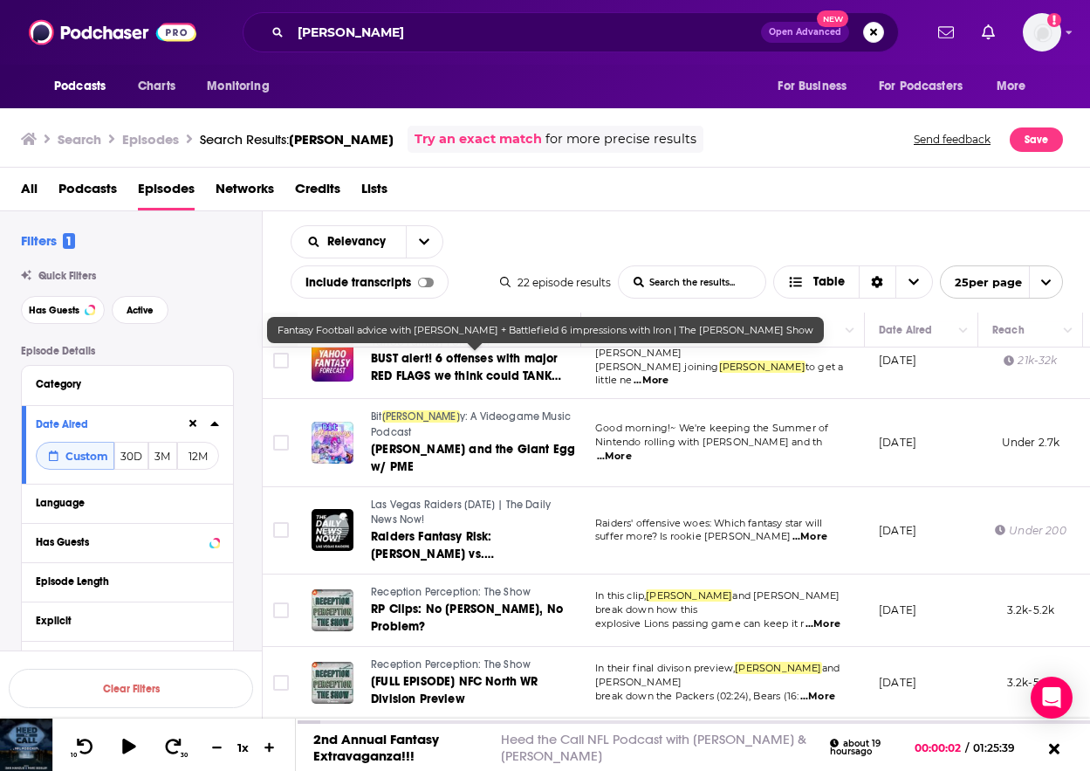
click at [828, 530] on span "...More" at bounding box center [810, 537] width 35 height 14
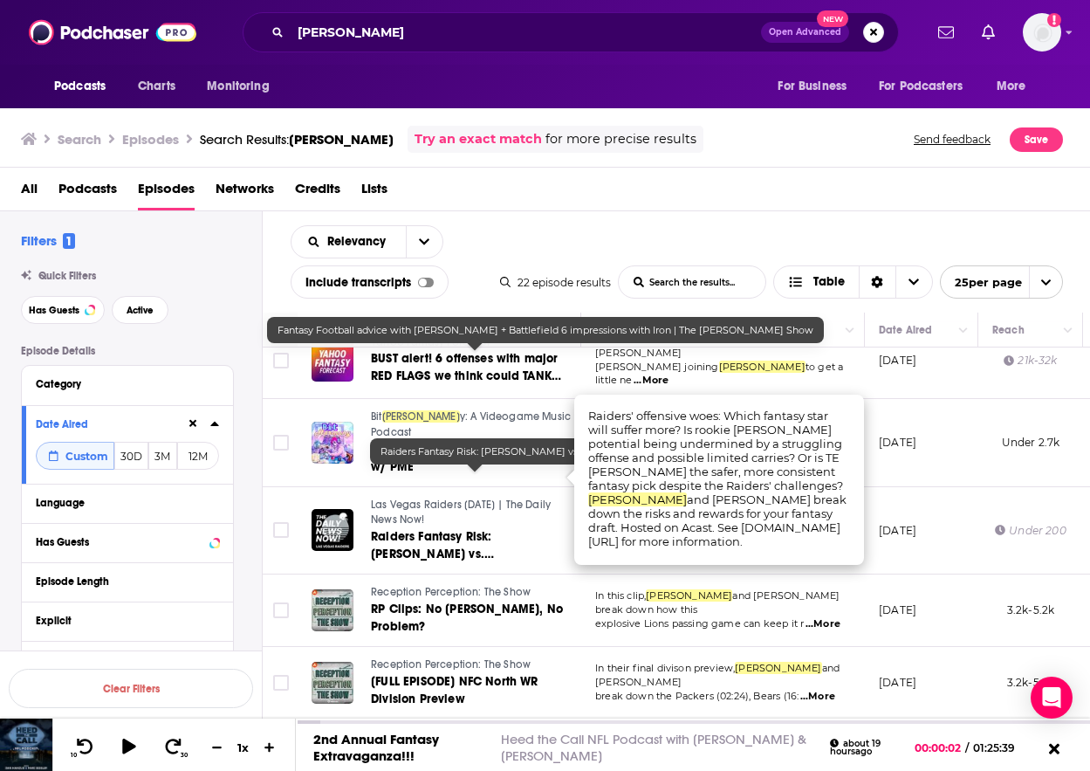
click at [474, 529] on span "Raiders Fantasy Risk: [PERSON_NAME] vs. [PERSON_NAME]" at bounding box center [432, 554] width 123 height 50
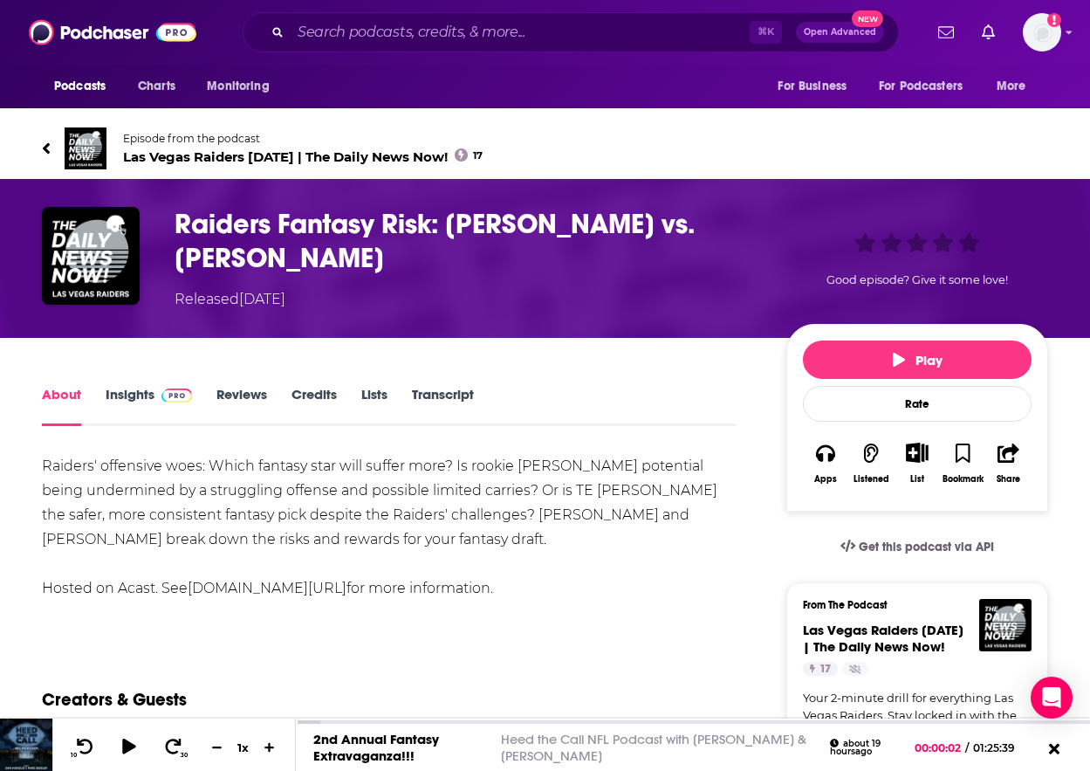
scroll to position [3, 0]
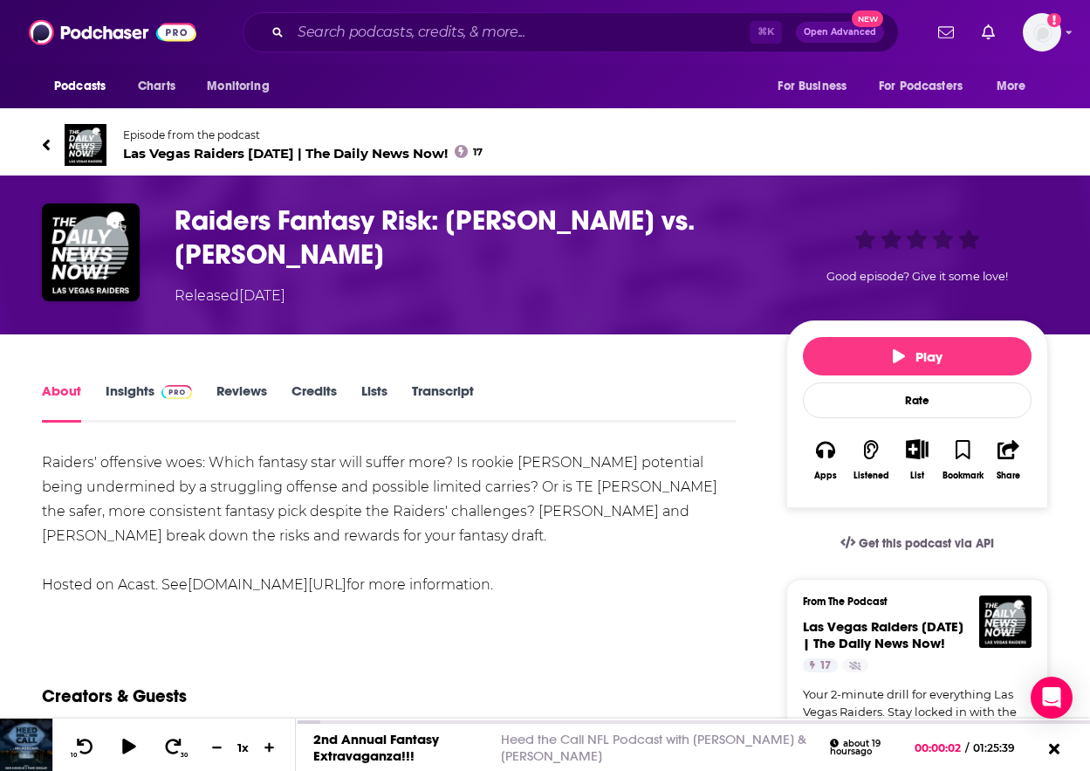
click at [446, 384] on link "Transcript" at bounding box center [443, 402] width 62 height 40
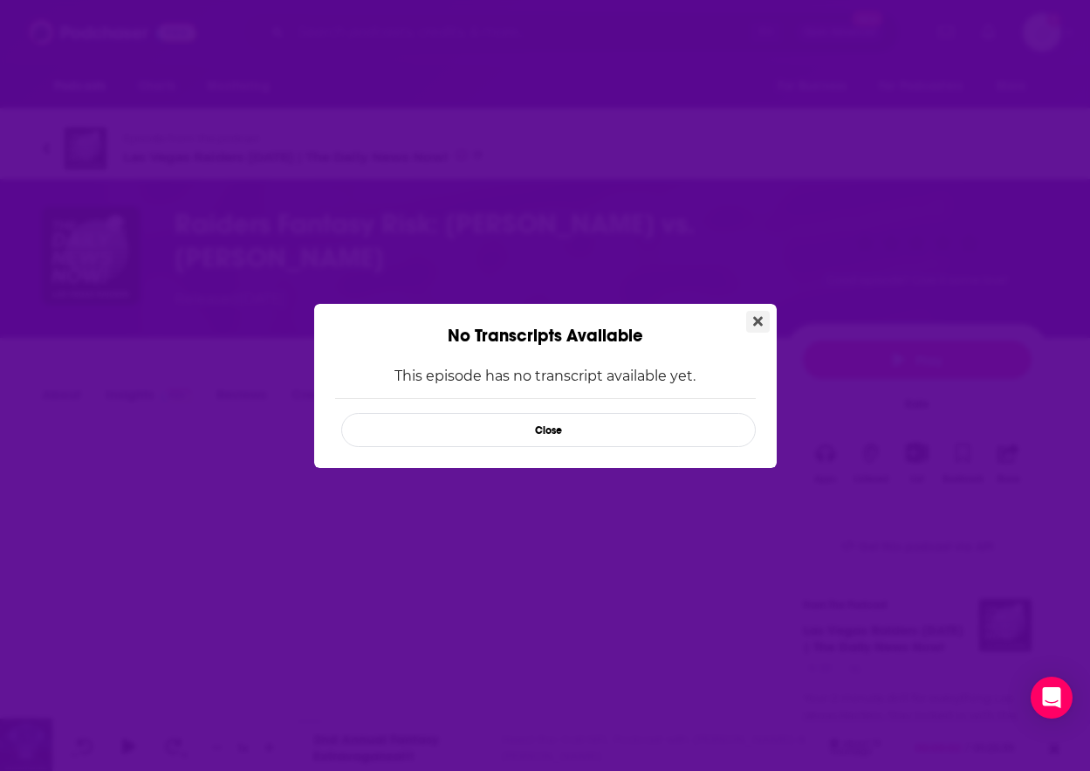
click at [763, 315] on button "Close" at bounding box center [758, 322] width 24 height 22
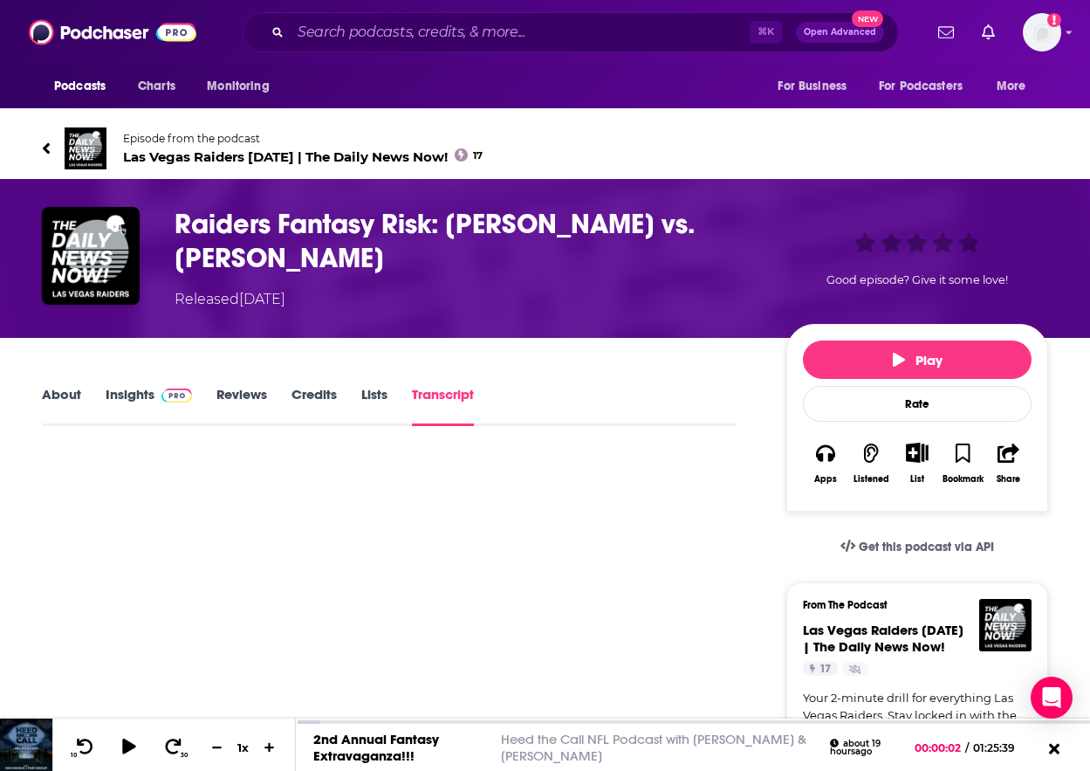
click at [333, 394] on link "Credits" at bounding box center [314, 406] width 45 height 40
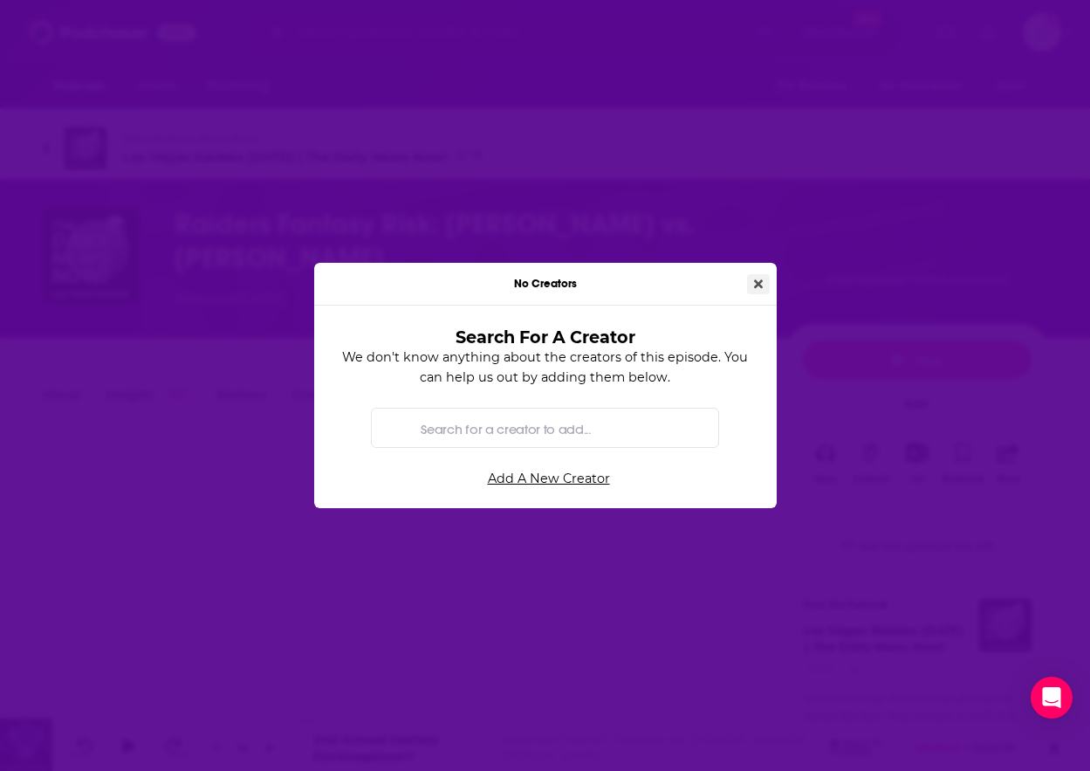
click at [760, 287] on icon "Close" at bounding box center [758, 283] width 9 height 9
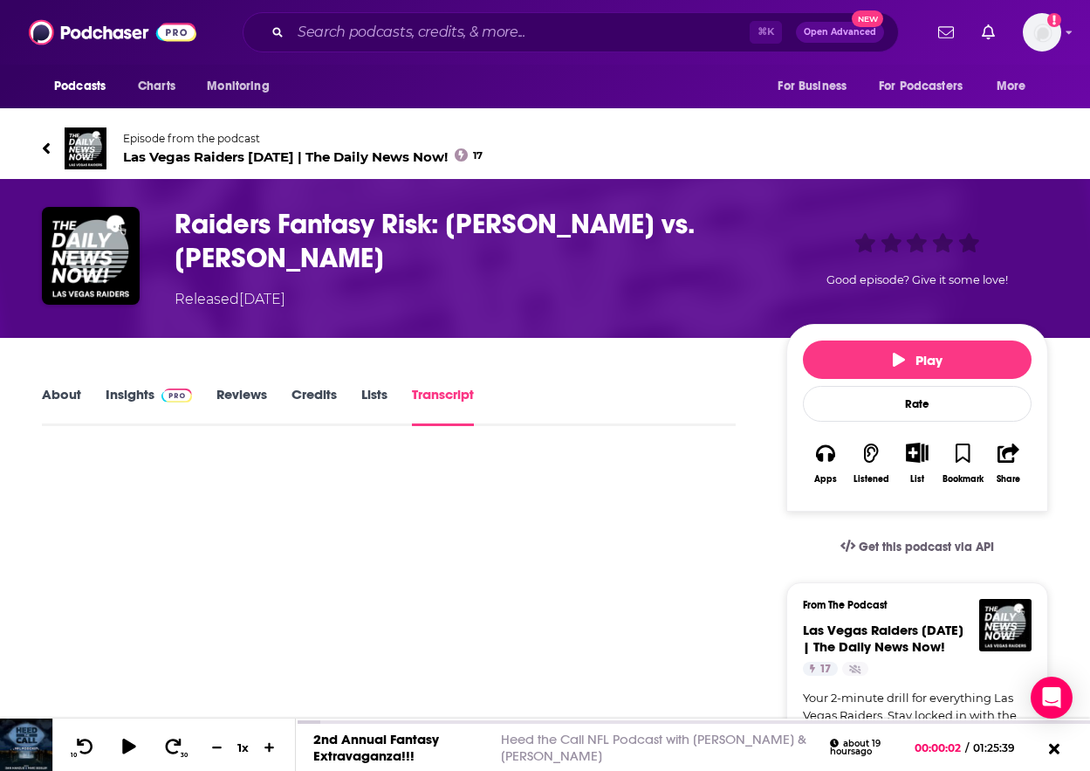
click at [73, 400] on link "About" at bounding box center [61, 406] width 39 height 40
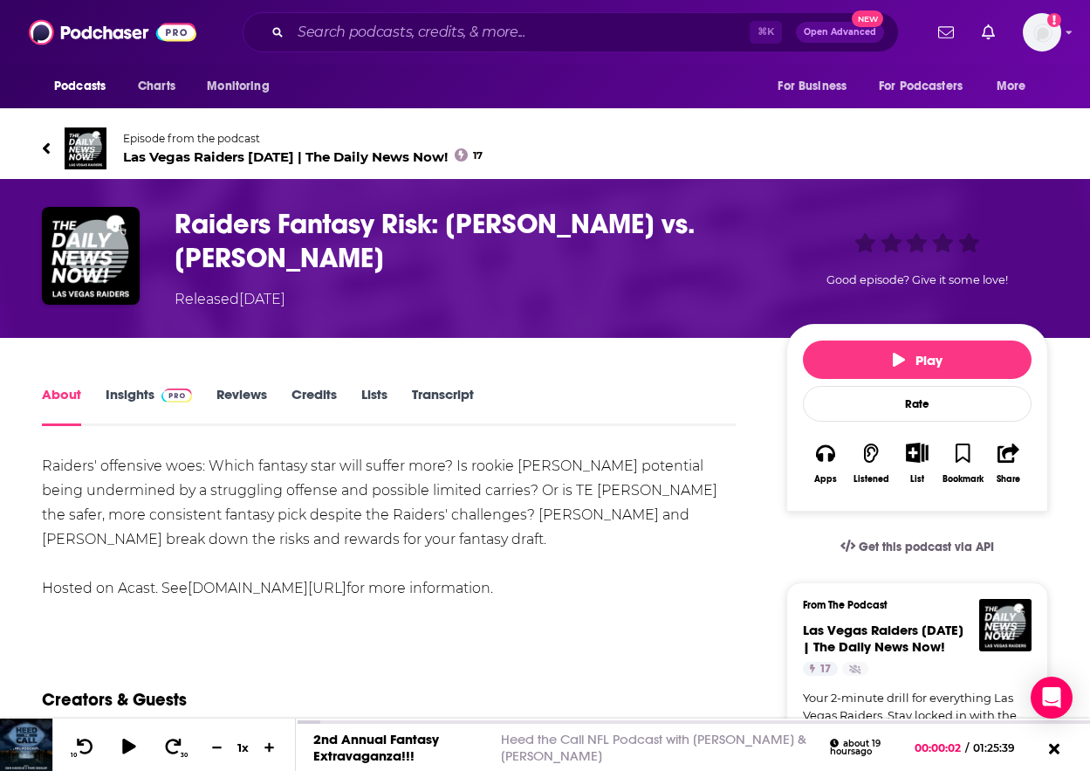
click at [148, 393] on link "Insights" at bounding box center [149, 406] width 86 height 40
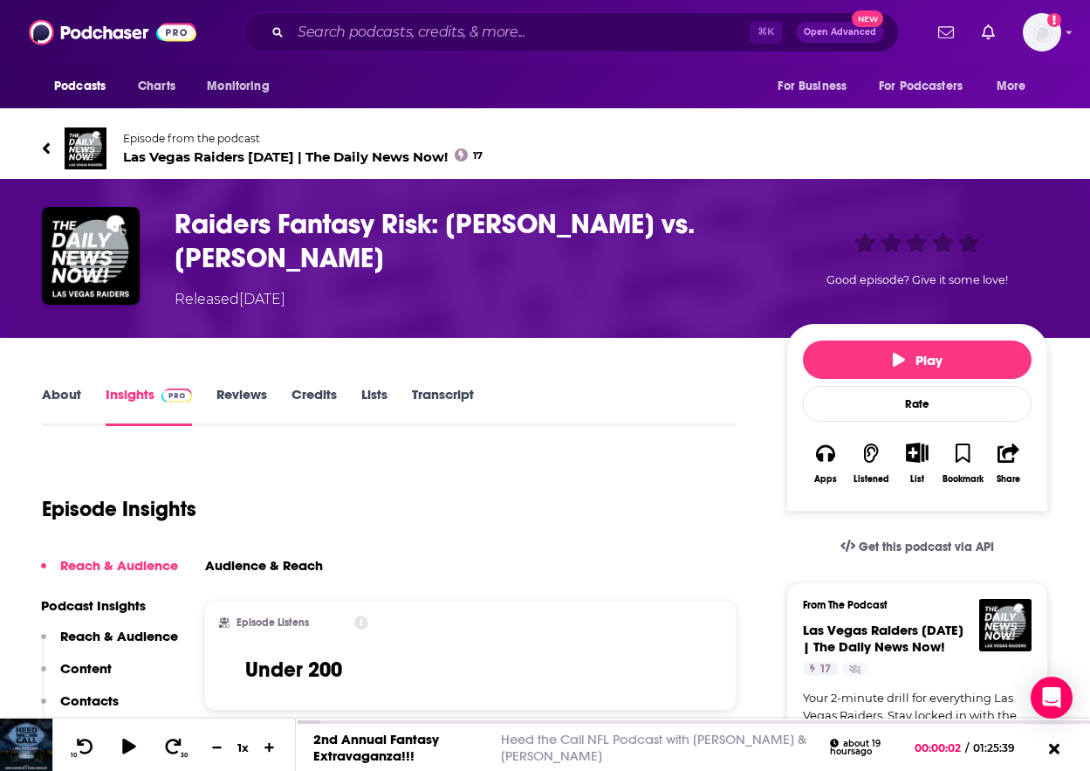
click at [50, 143] on link "Episode from the podcast Las Vegas Raiders [DATE] | The Daily News Now! 17" at bounding box center [545, 148] width 1006 height 42
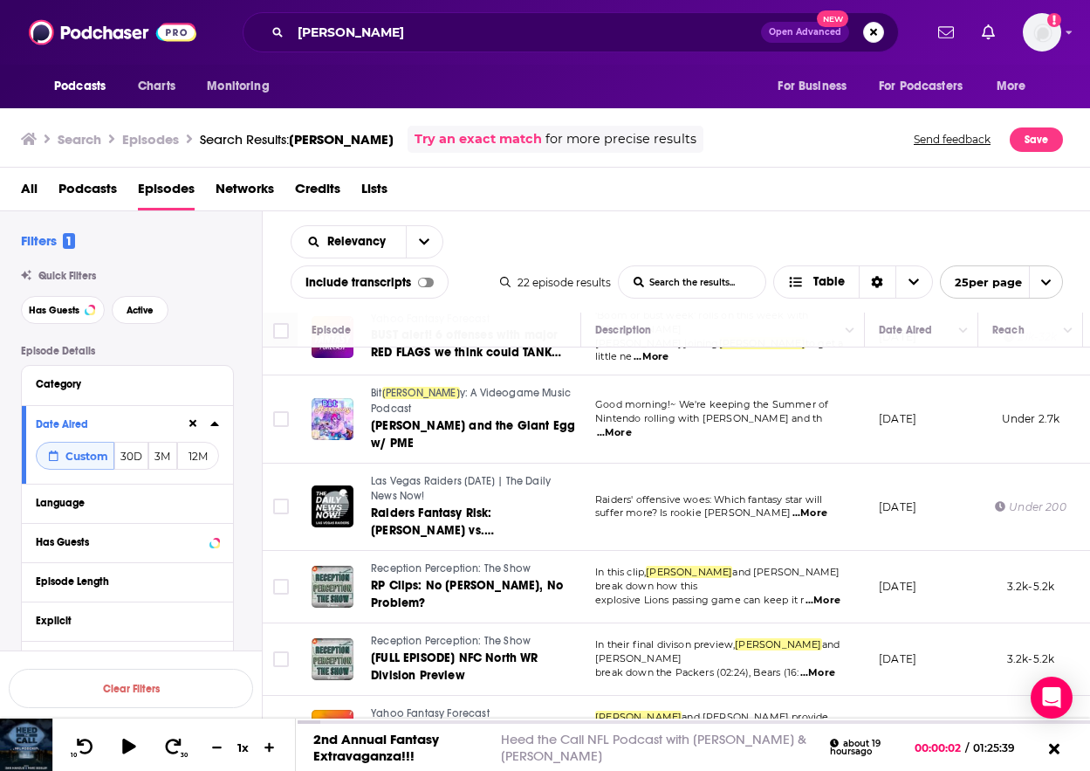
scroll to position [885, 0]
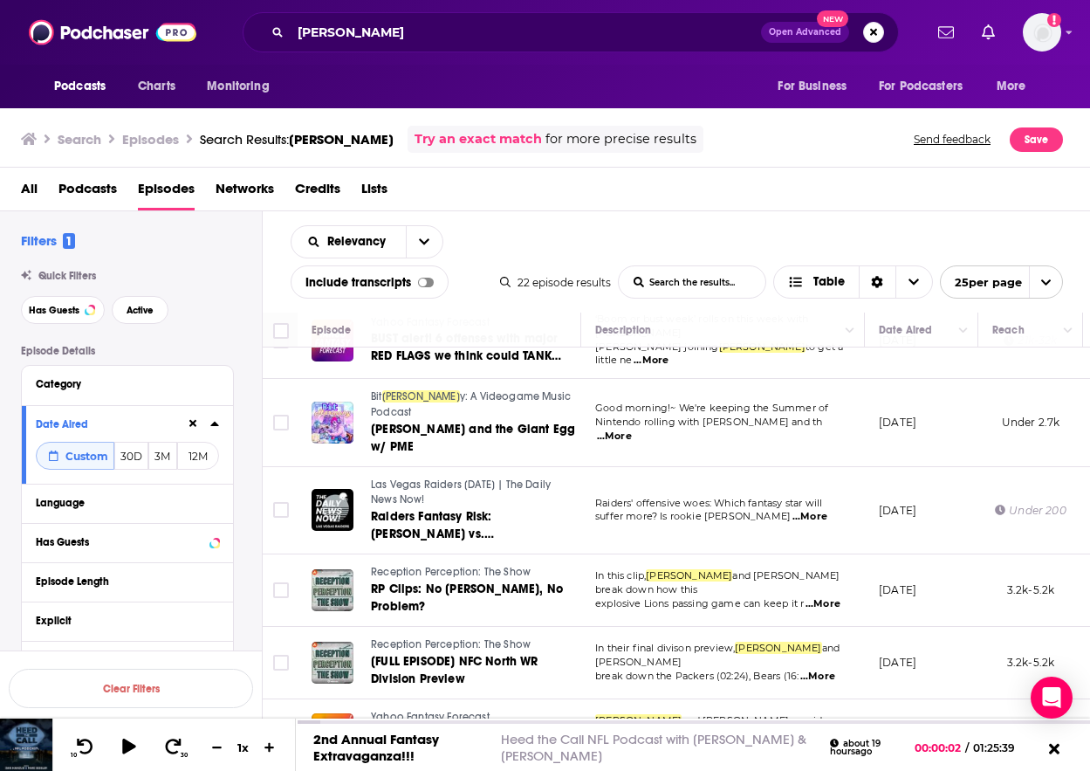
click at [95, 134] on h3 "Search" at bounding box center [80, 139] width 44 height 17
click at [78, 139] on h3 "Search" at bounding box center [80, 139] width 44 height 17
click at [369, 32] on input "[PERSON_NAME]" at bounding box center [526, 32] width 470 height 28
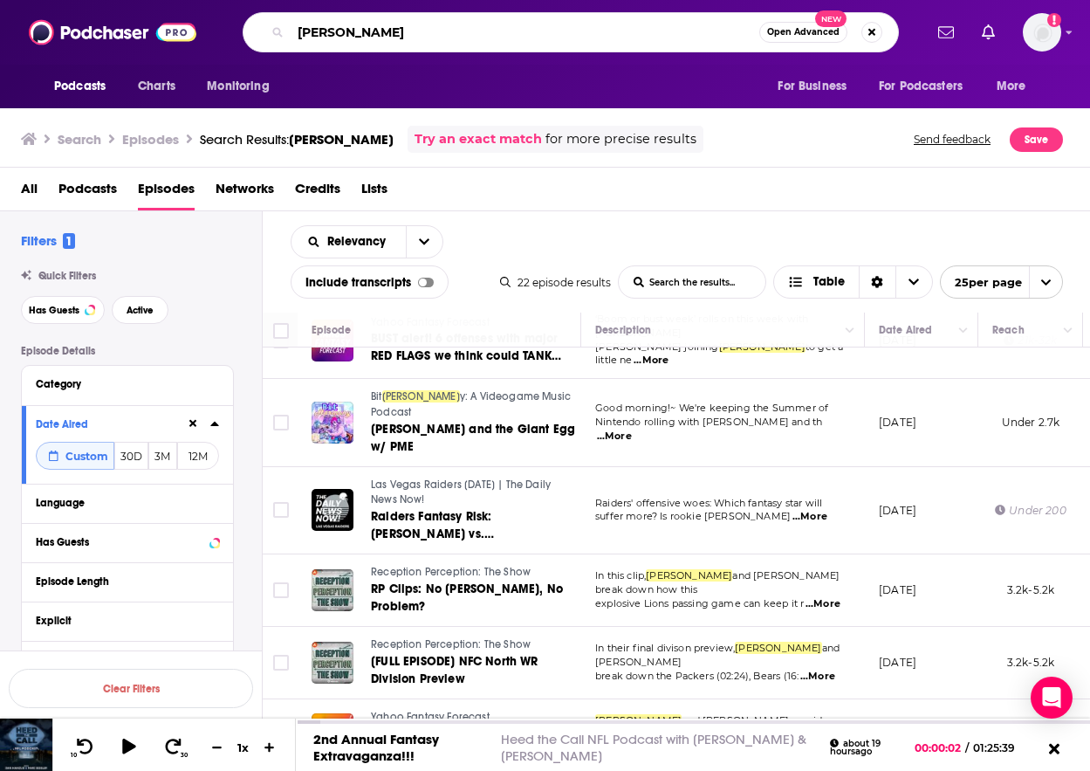
click at [369, 32] on input "[PERSON_NAME]" at bounding box center [525, 32] width 469 height 28
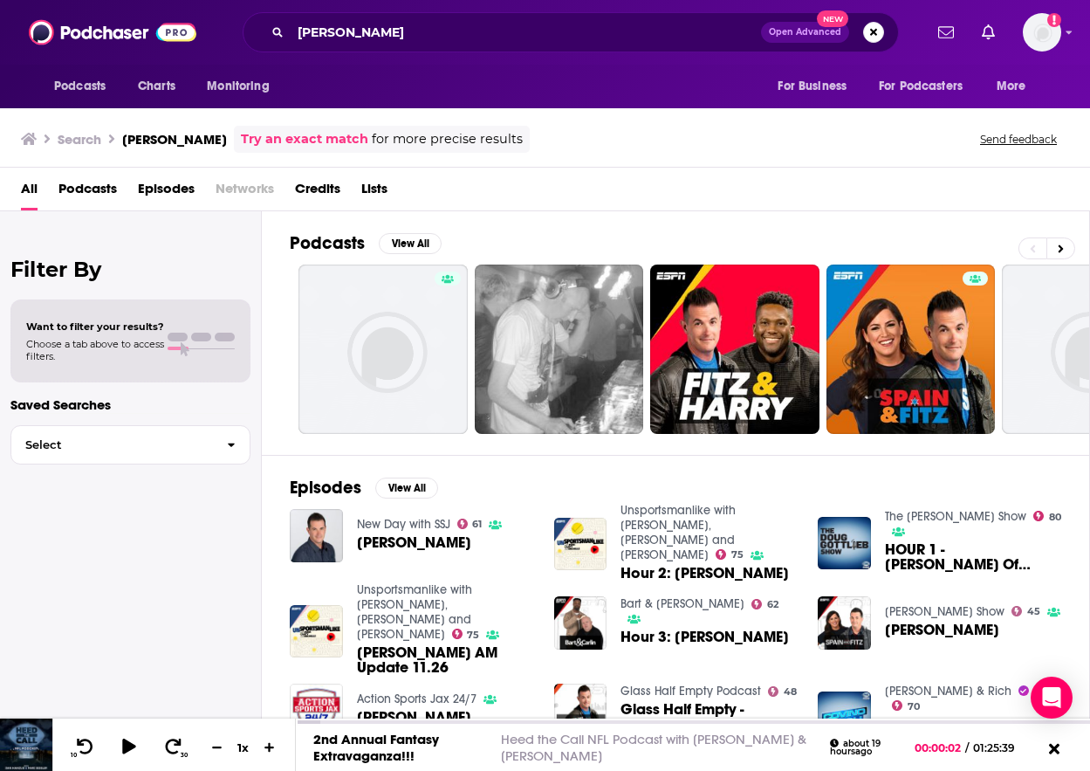
click at [151, 191] on span "Episodes" at bounding box center [166, 193] width 57 height 36
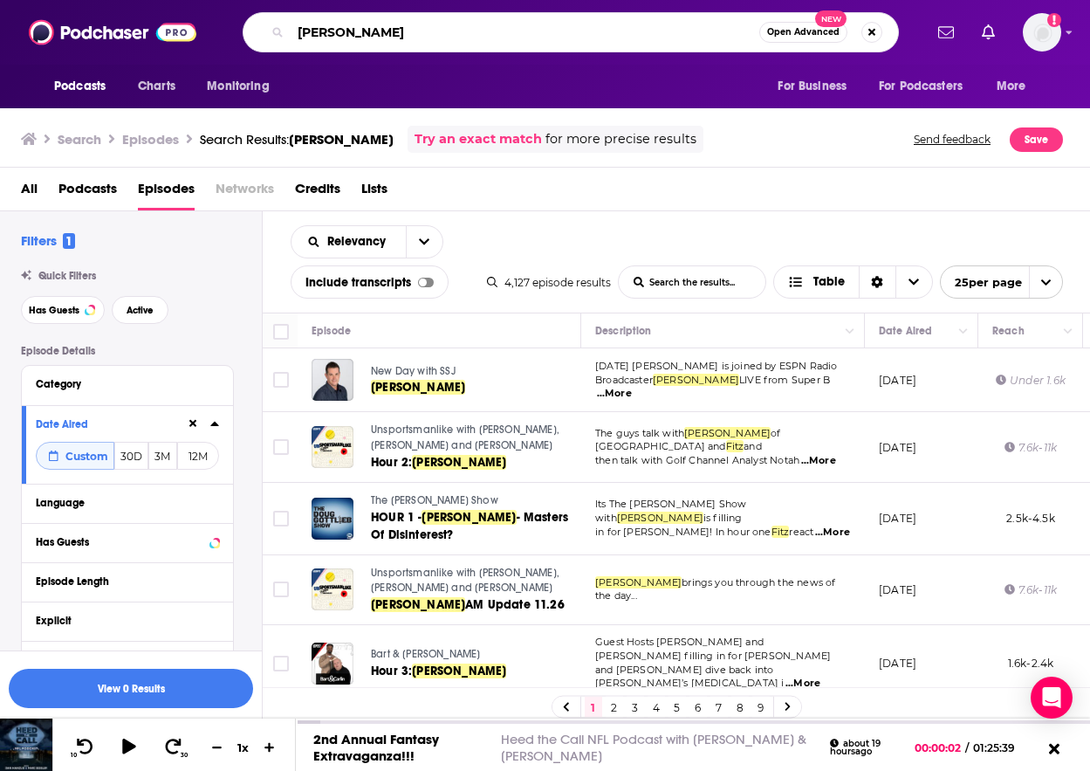
click at [367, 40] on input "[PERSON_NAME]" at bounding box center [525, 32] width 469 height 28
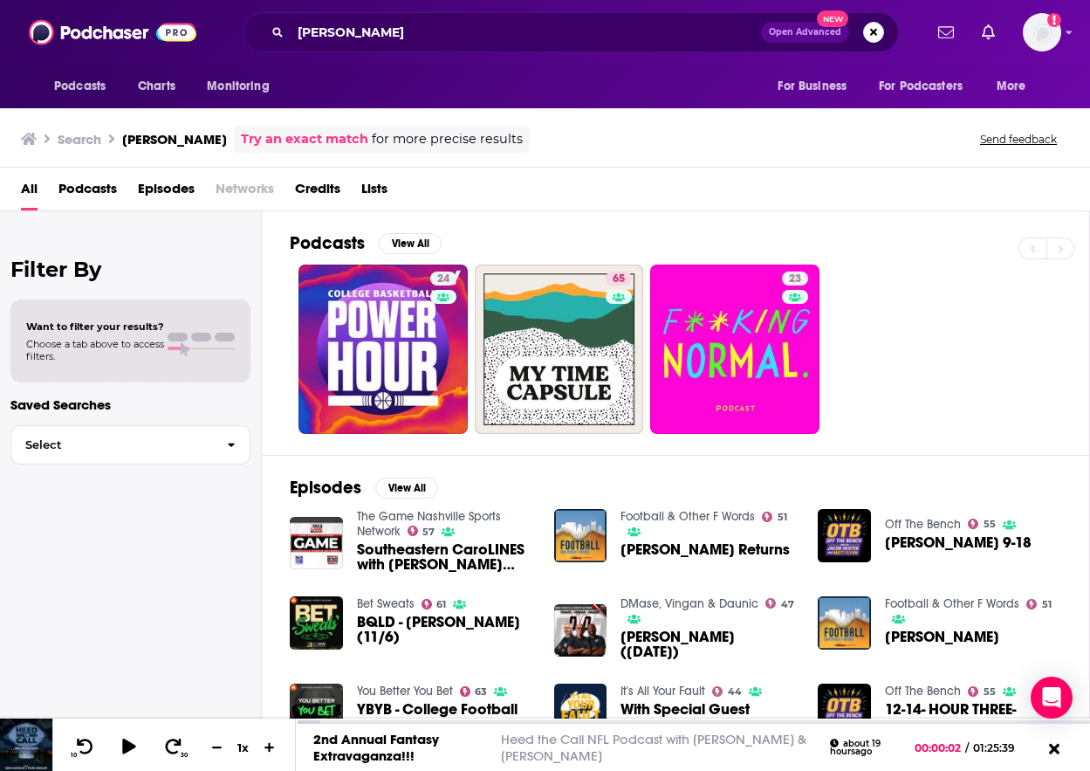
click at [151, 196] on span "Episodes" at bounding box center [166, 193] width 57 height 36
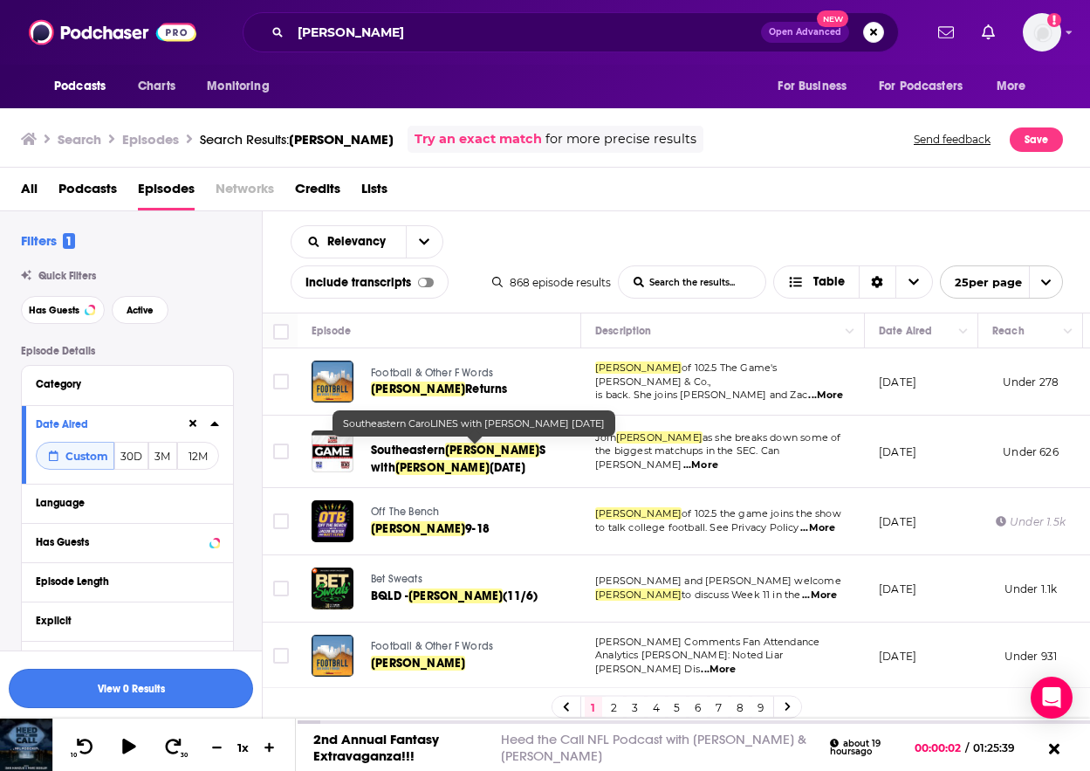
click at [161, 689] on button "View 0 Results" at bounding box center [131, 688] width 244 height 39
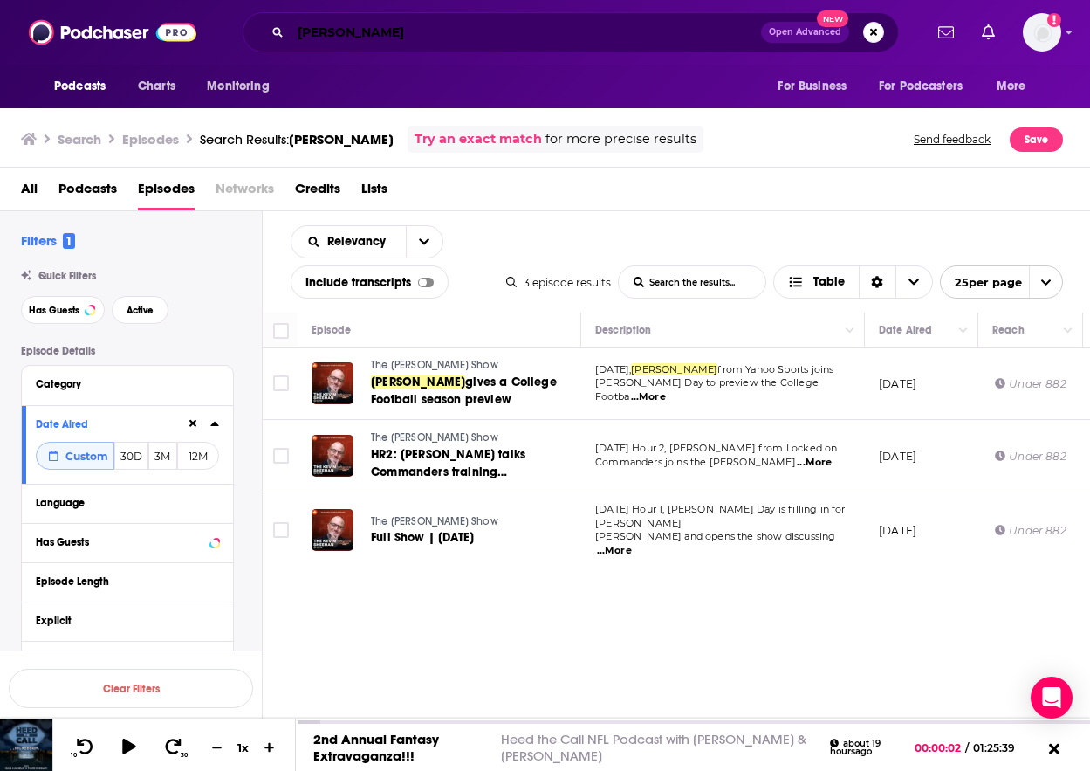
click at [471, 38] on input "[PERSON_NAME]" at bounding box center [526, 32] width 470 height 28
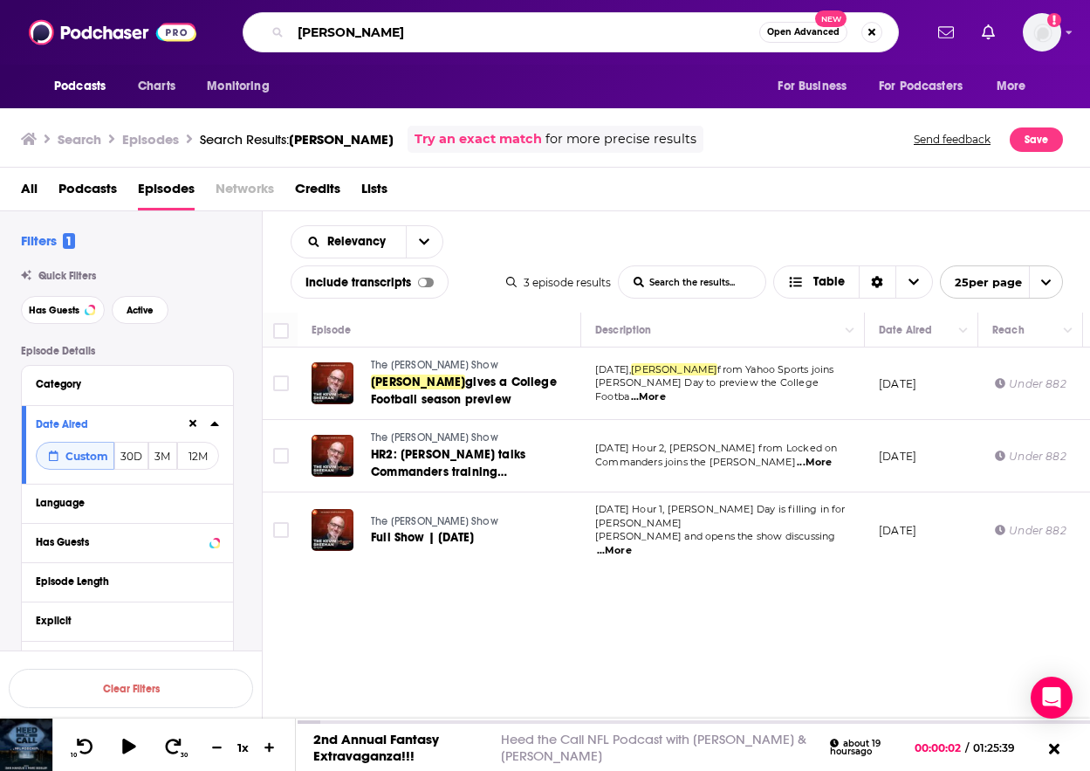
click at [471, 38] on input "[PERSON_NAME]" at bounding box center [525, 32] width 469 height 28
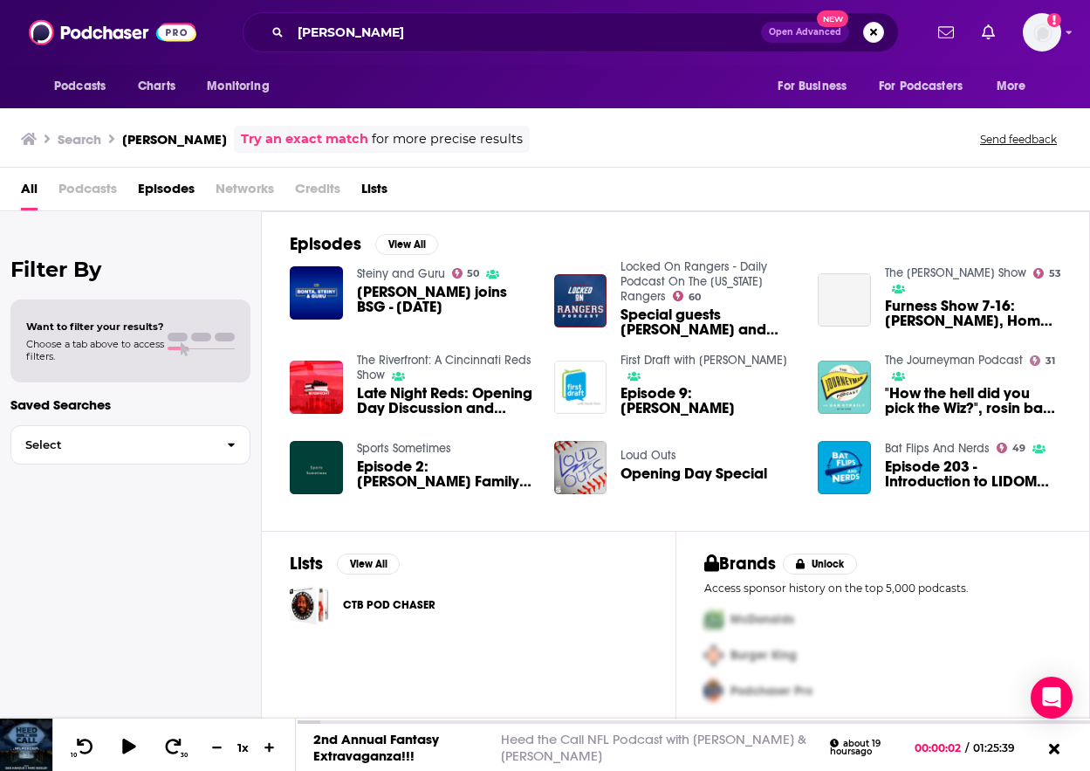
click at [154, 189] on span "Episodes" at bounding box center [166, 193] width 57 height 36
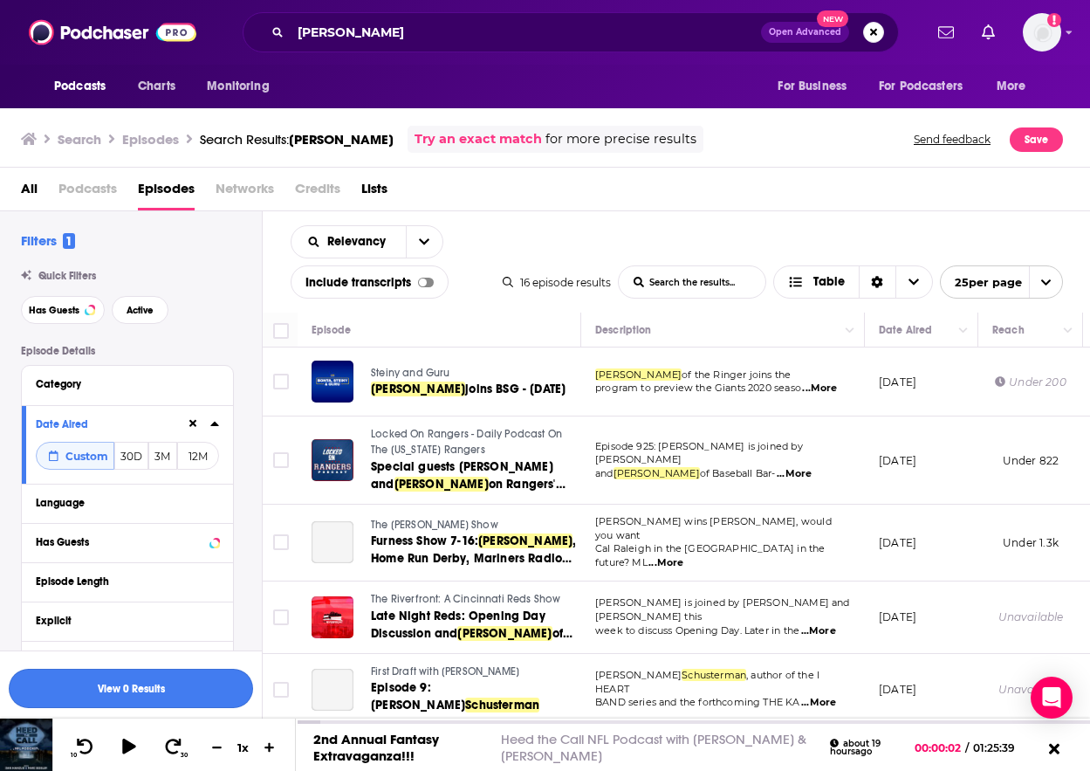
click at [103, 688] on button "View 0 Results" at bounding box center [131, 688] width 244 height 39
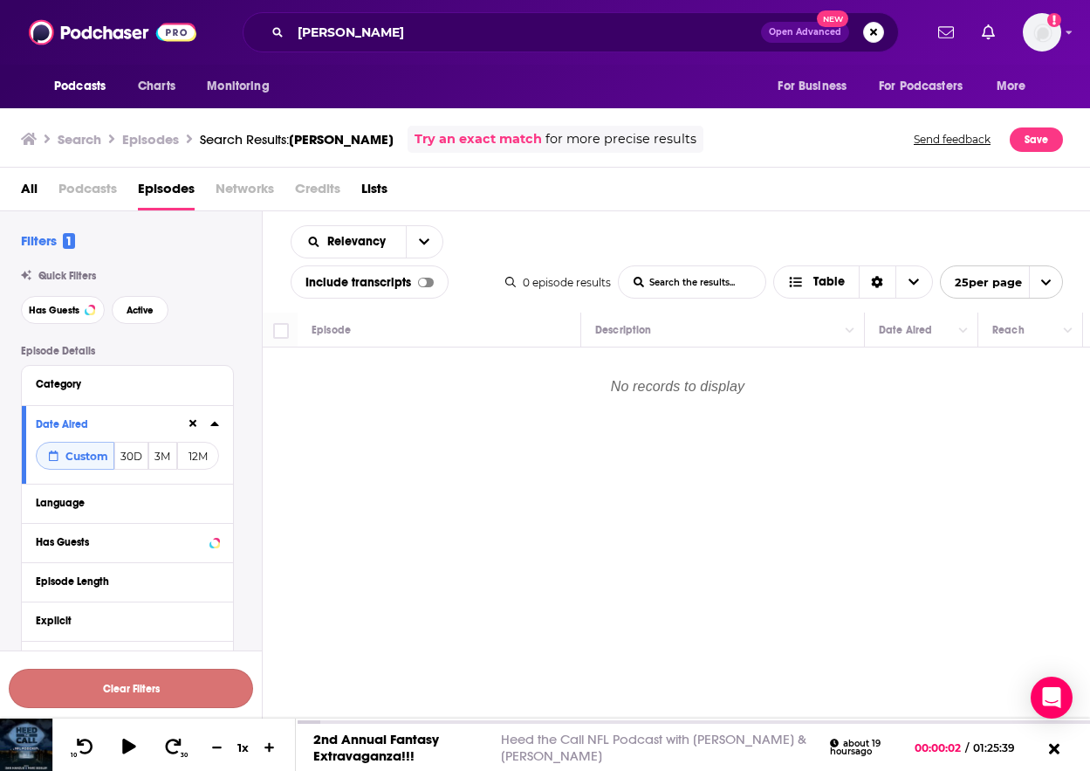
click at [127, 687] on button "Clear Filters" at bounding box center [131, 688] width 244 height 39
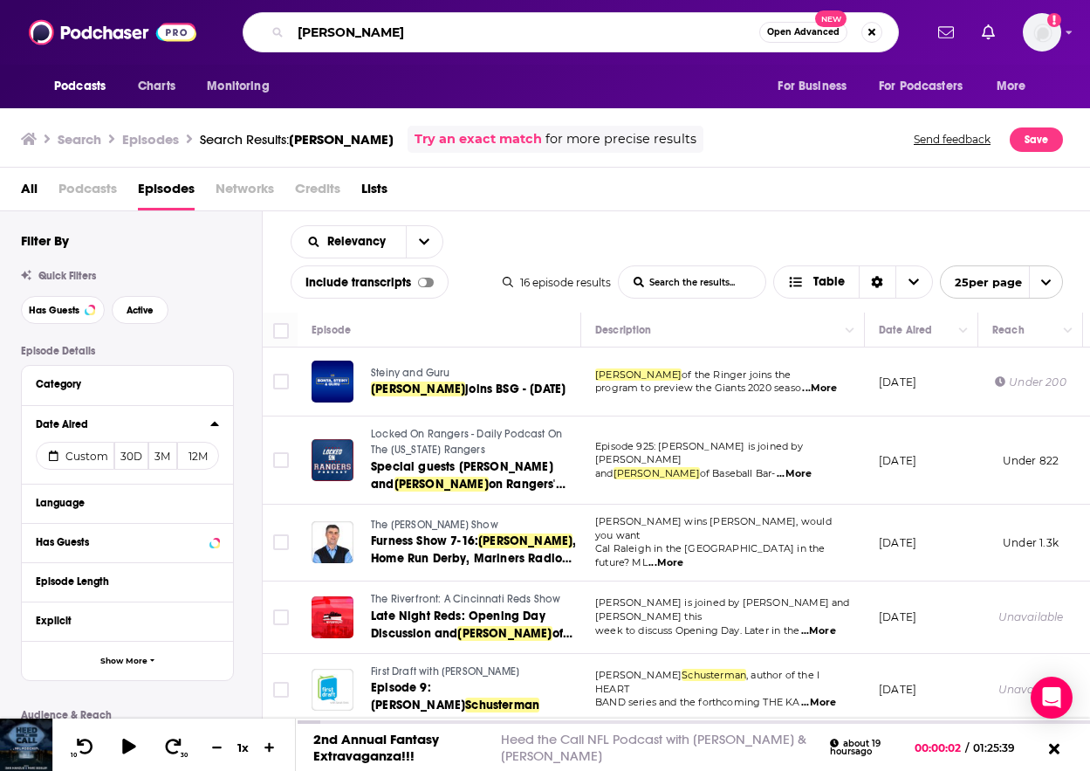
click at [408, 45] on input "[PERSON_NAME]" at bounding box center [525, 32] width 469 height 28
paste input "Search podcasts, credits, & more..."
type input "[PERSON_NAME]"
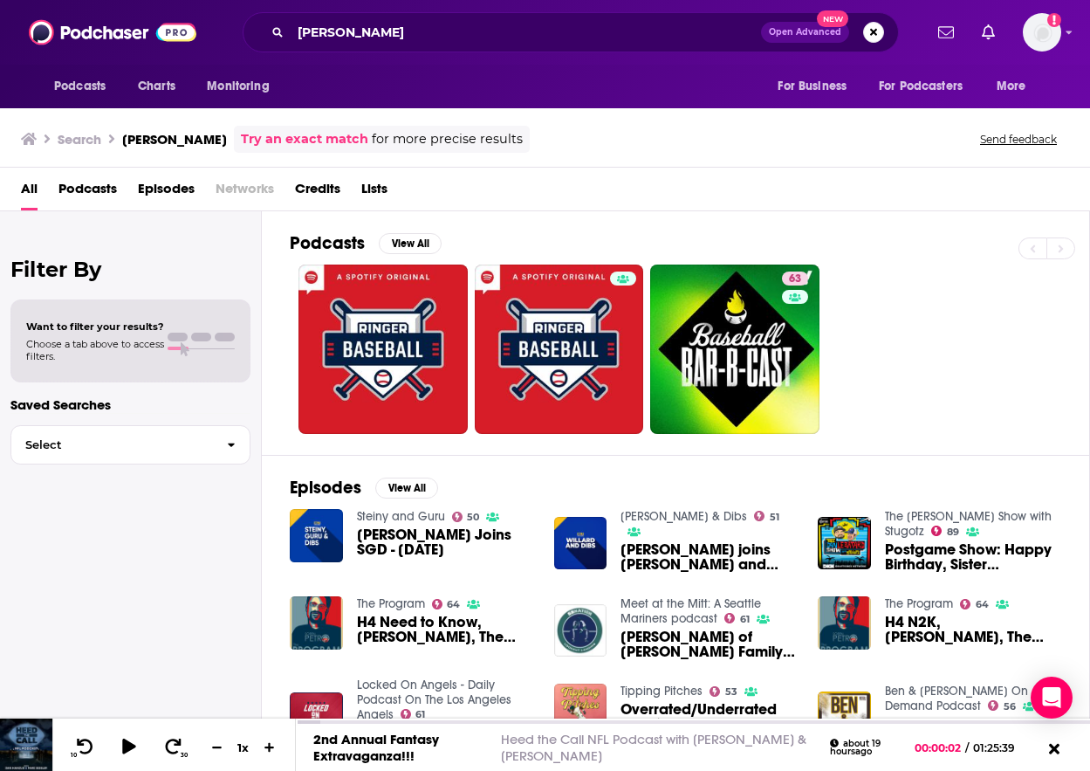
click at [142, 184] on span "Episodes" at bounding box center [166, 193] width 57 height 36
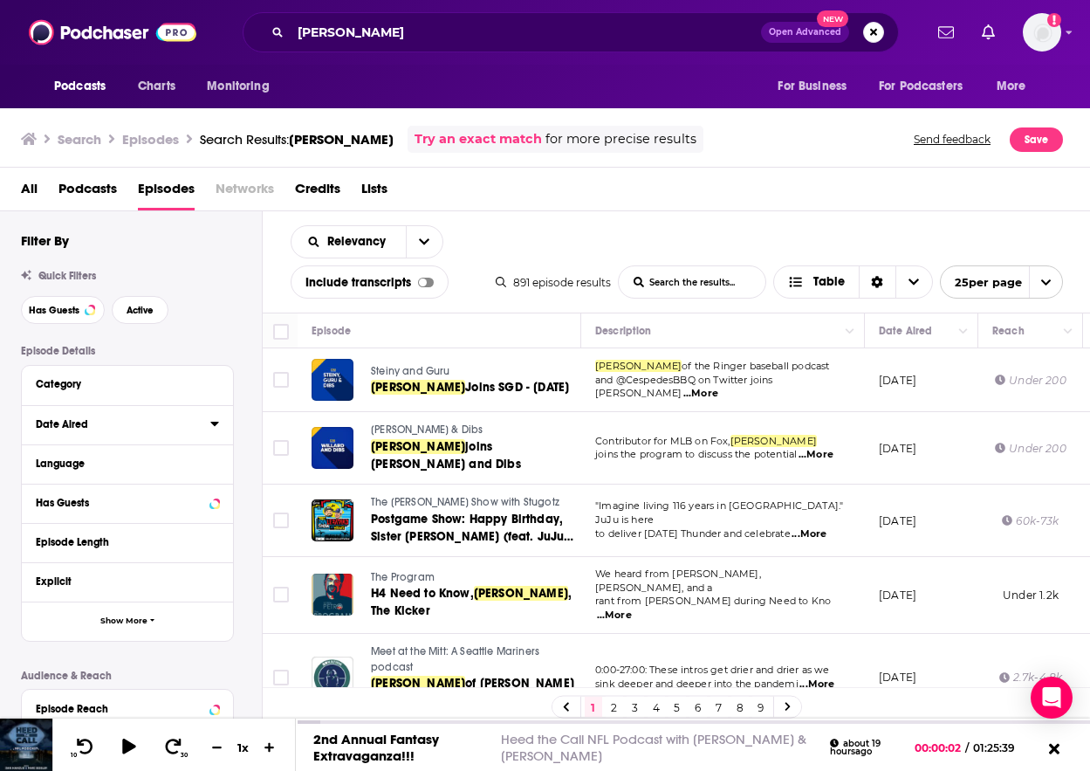
click at [104, 429] on div "Date Aired" at bounding box center [117, 424] width 163 height 12
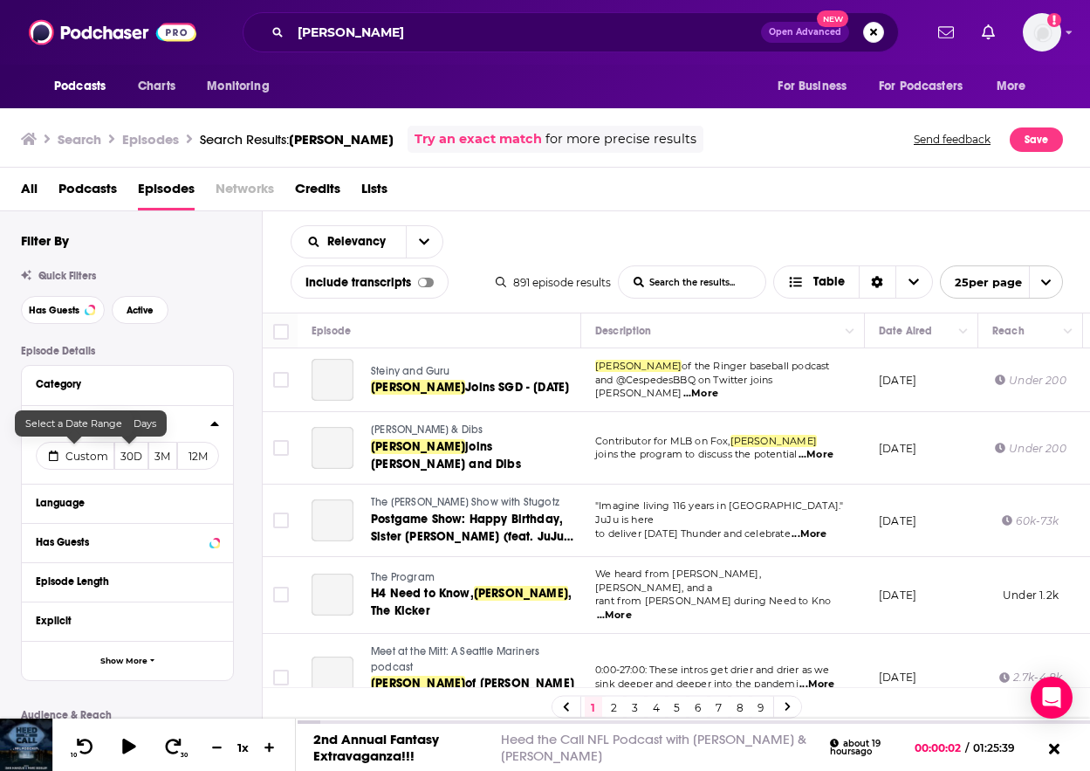
click at [93, 456] on span "Custom" at bounding box center [86, 456] width 43 height 13
select select "7"
select select "2025"
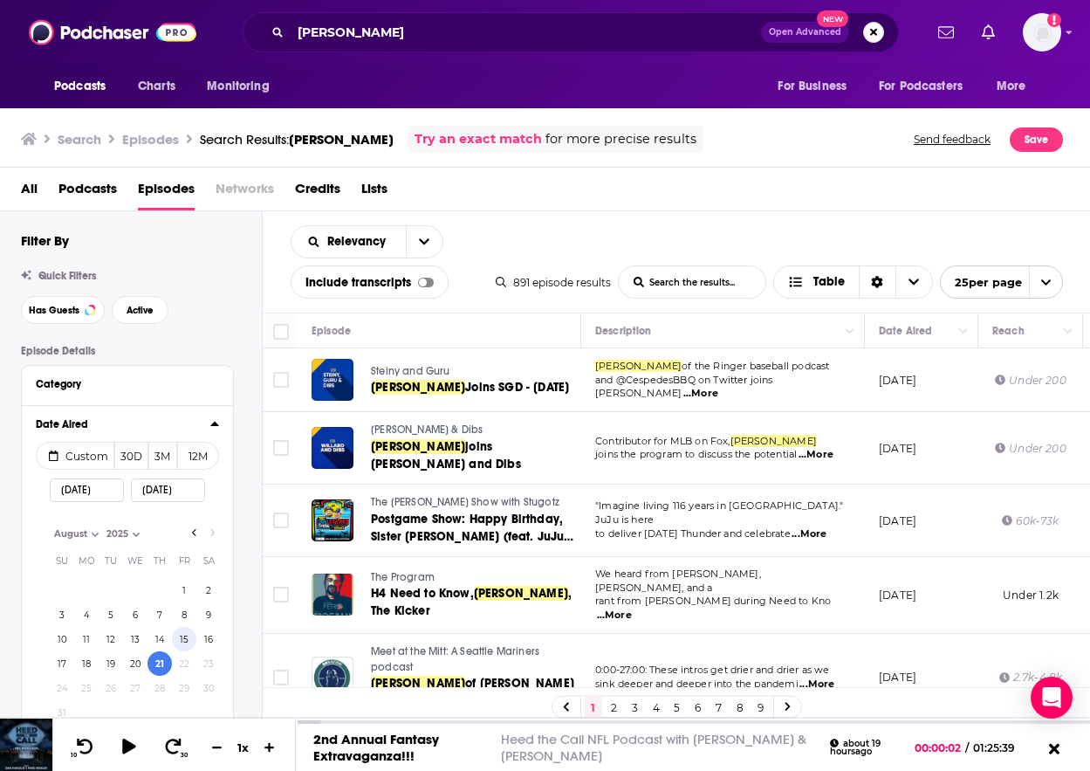
click at [175, 635] on button "15" at bounding box center [184, 639] width 24 height 24
type input "[DATE]"
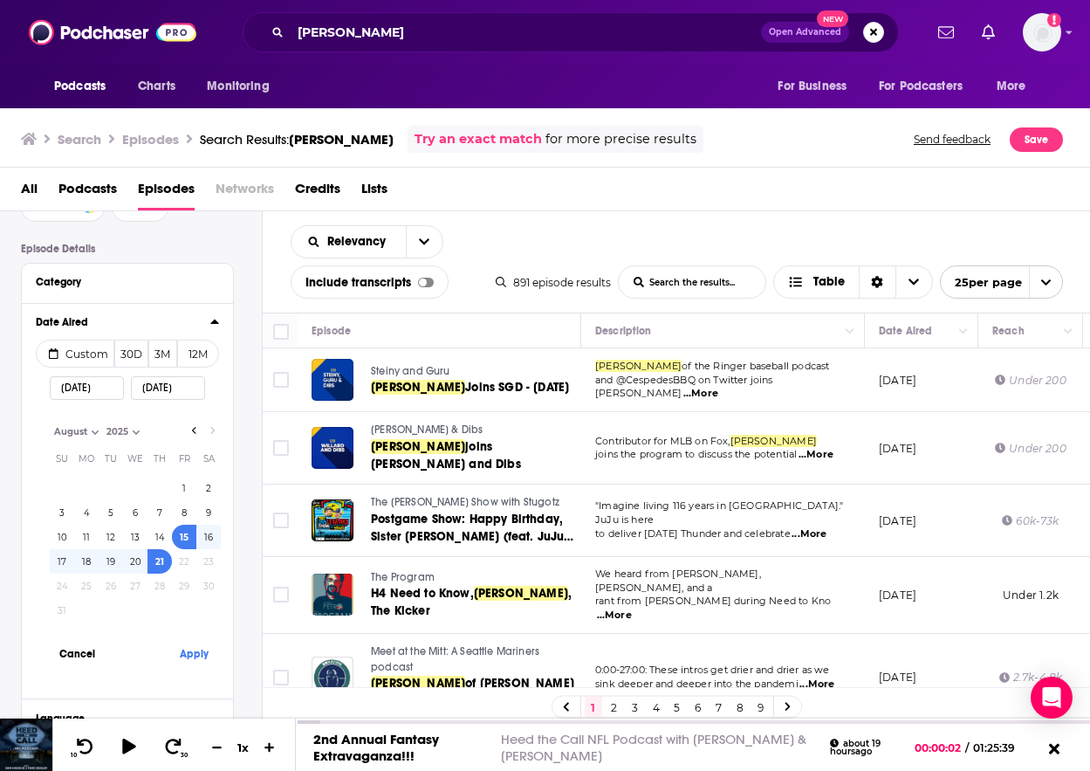
scroll to position [241, 0]
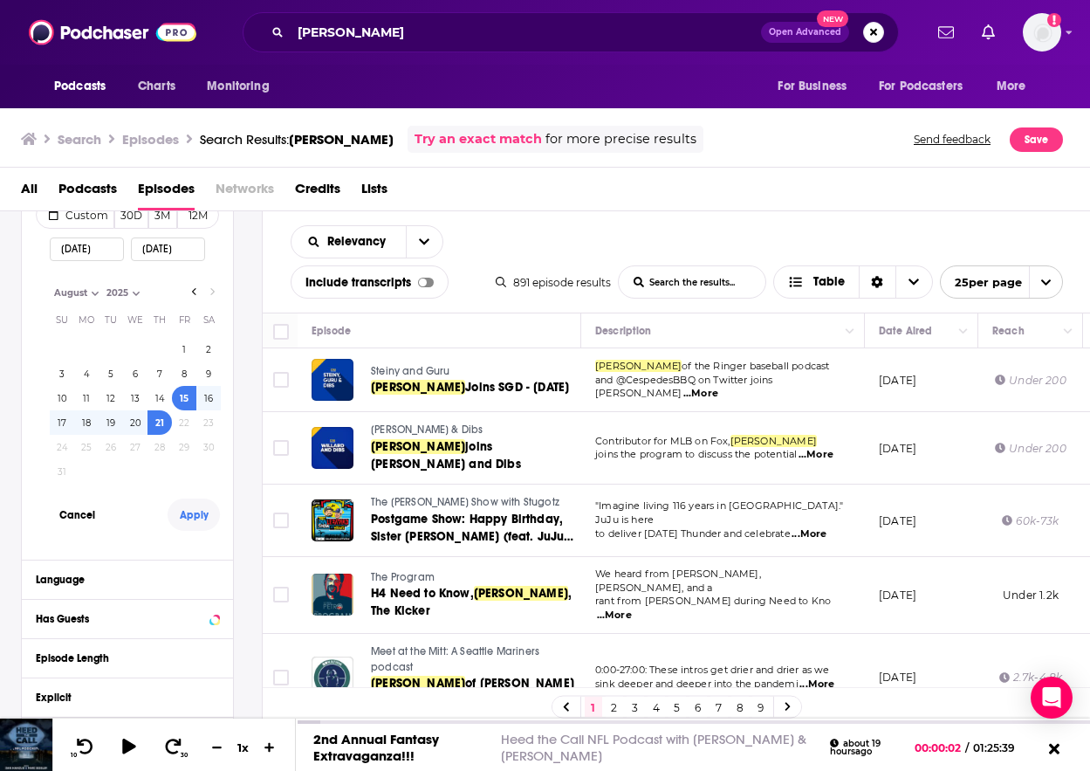
click at [196, 512] on button "Apply" at bounding box center [194, 514] width 52 height 32
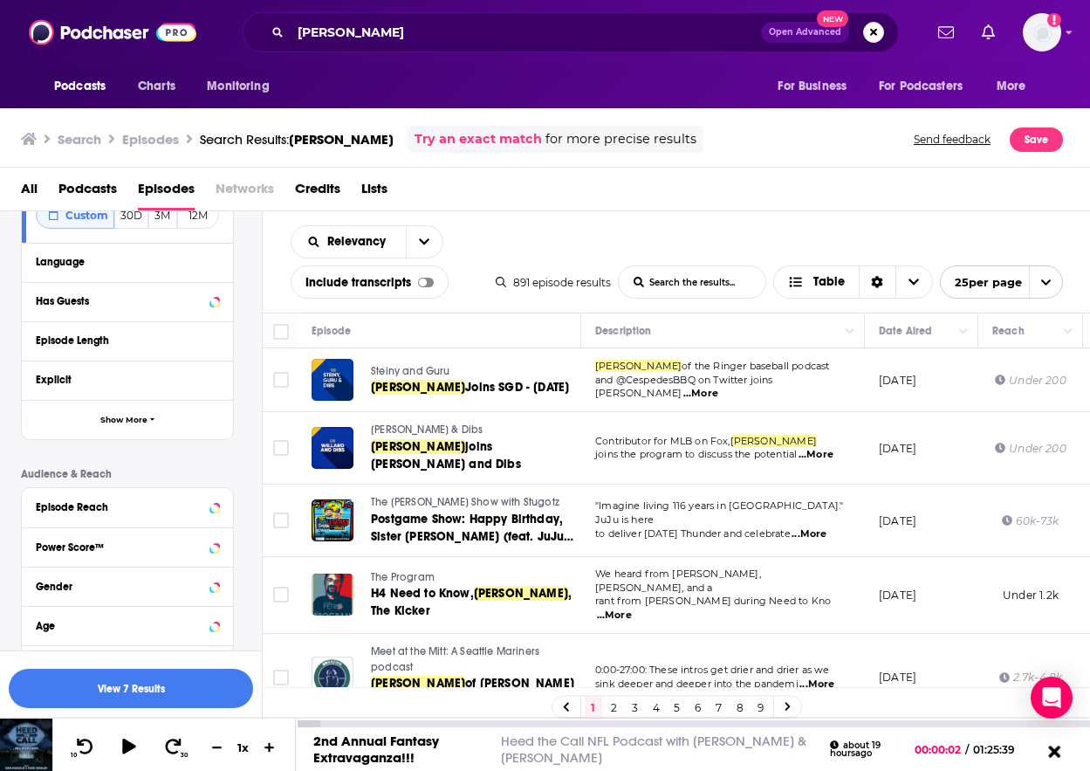
click at [1054, 751] on icon at bounding box center [1054, 751] width 12 height 12
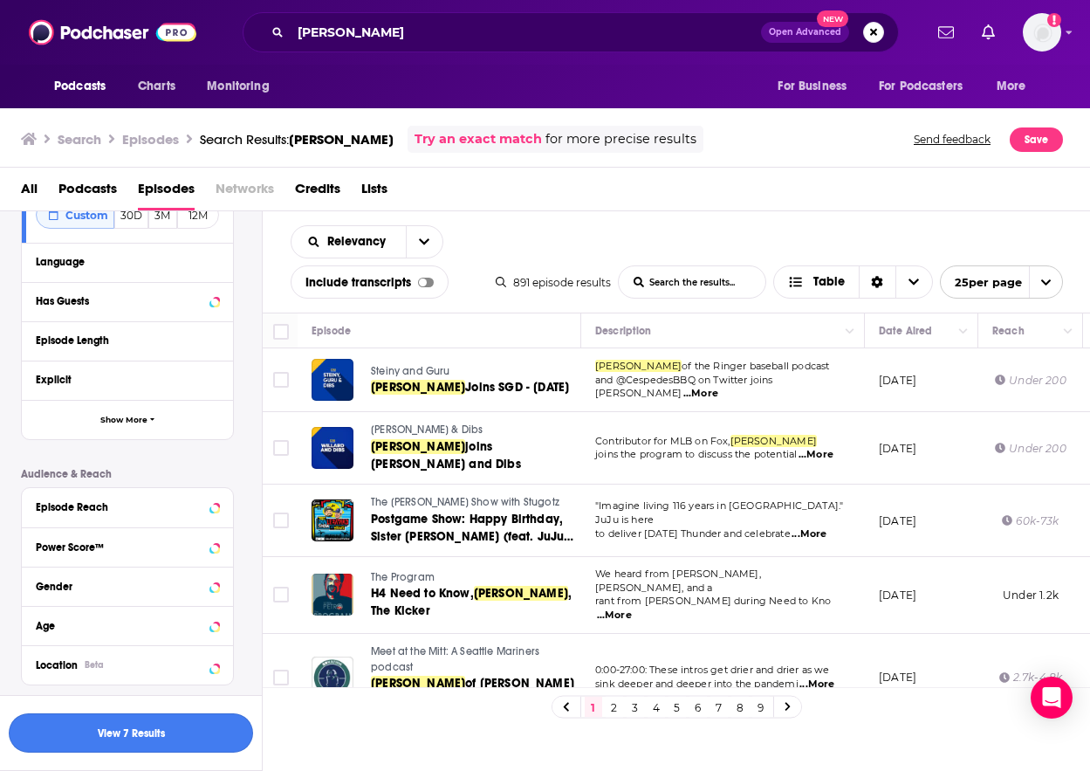
click at [139, 730] on button "View 7 Results" at bounding box center [131, 732] width 244 height 39
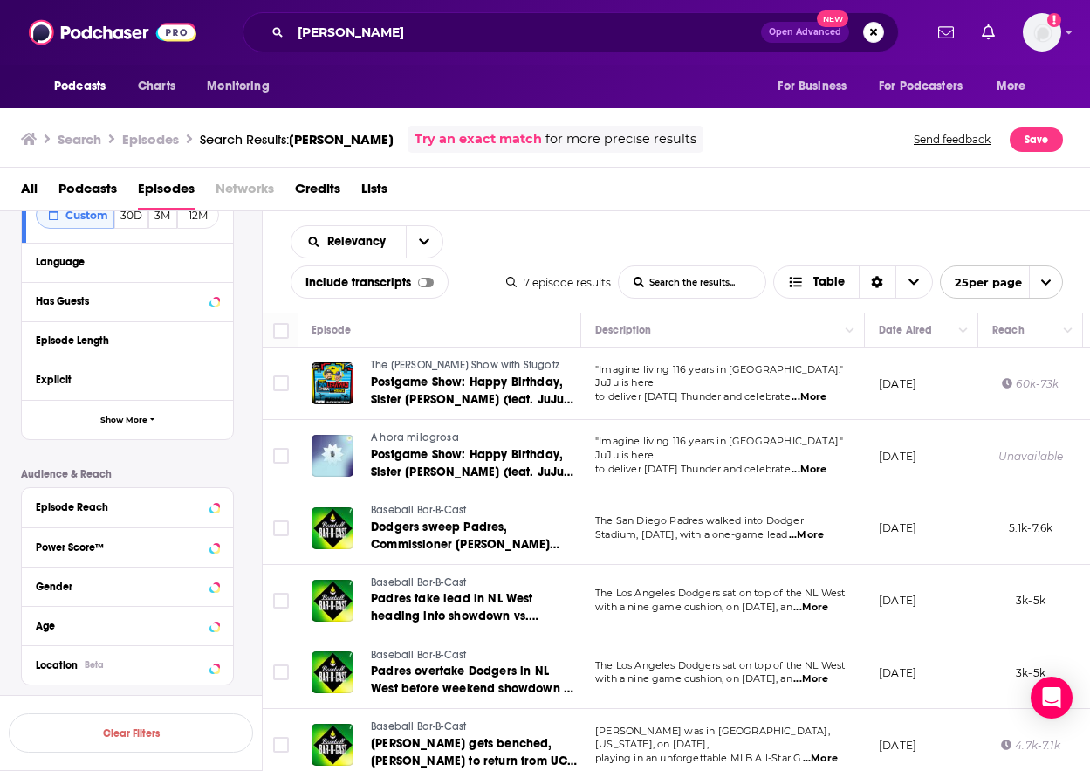
click at [827, 390] on span "...More" at bounding box center [809, 397] width 35 height 14
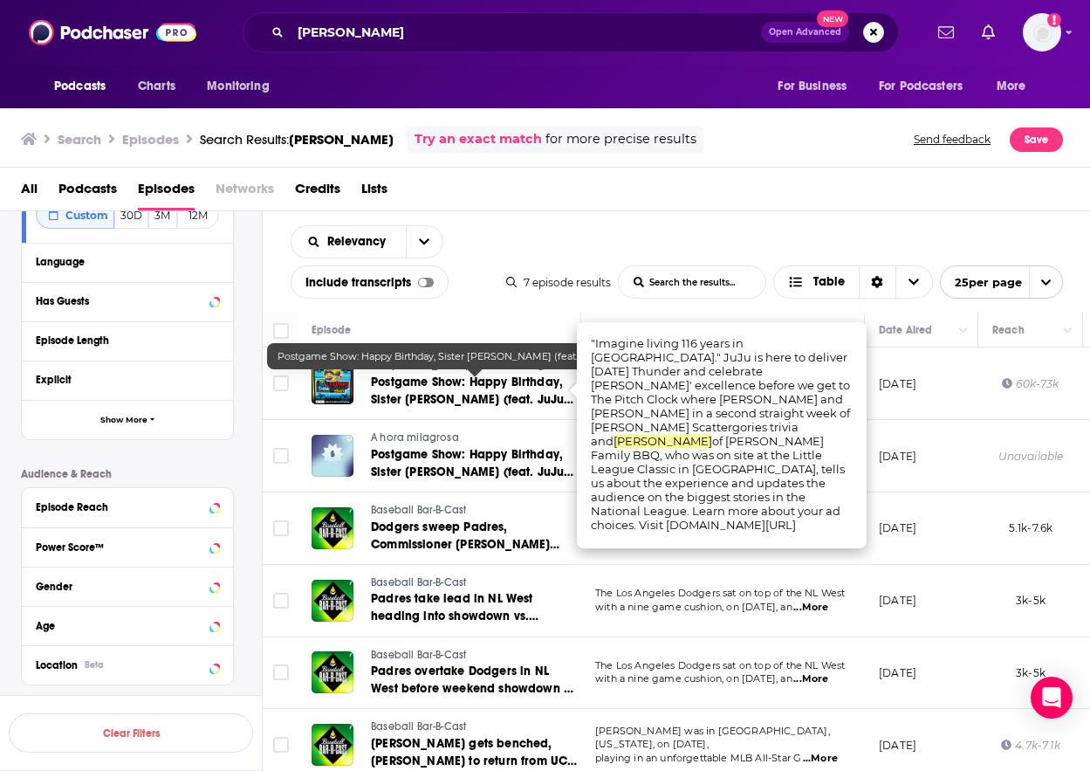
click at [462, 393] on span "Postgame Show: Happy Birthday, Sister [PERSON_NAME] (feat. JuJu Gotti &" at bounding box center [472, 399] width 203 height 50
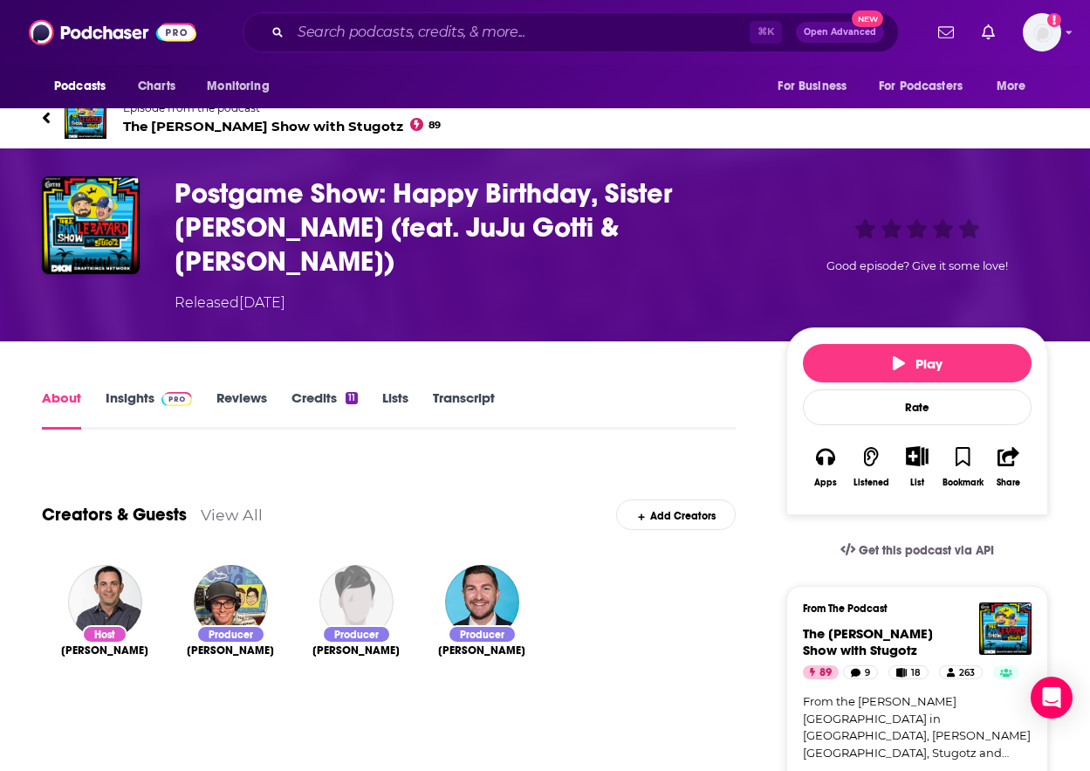
scroll to position [31, 0]
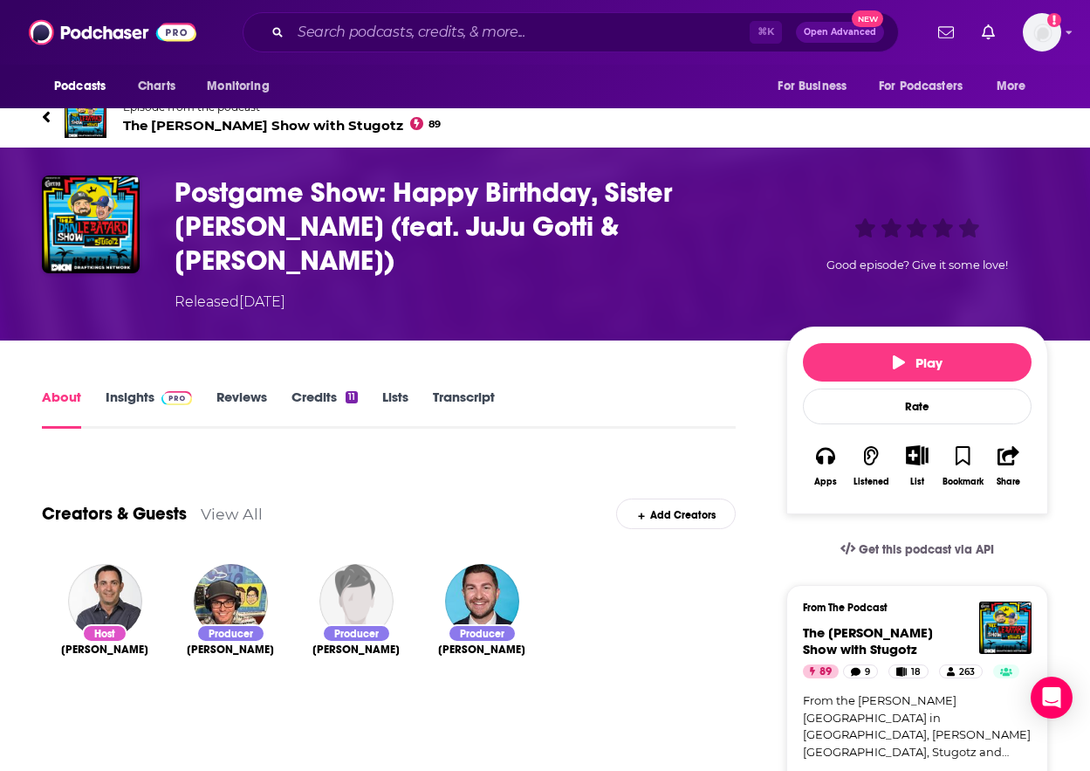
click at [466, 388] on link "Transcript" at bounding box center [464, 408] width 62 height 40
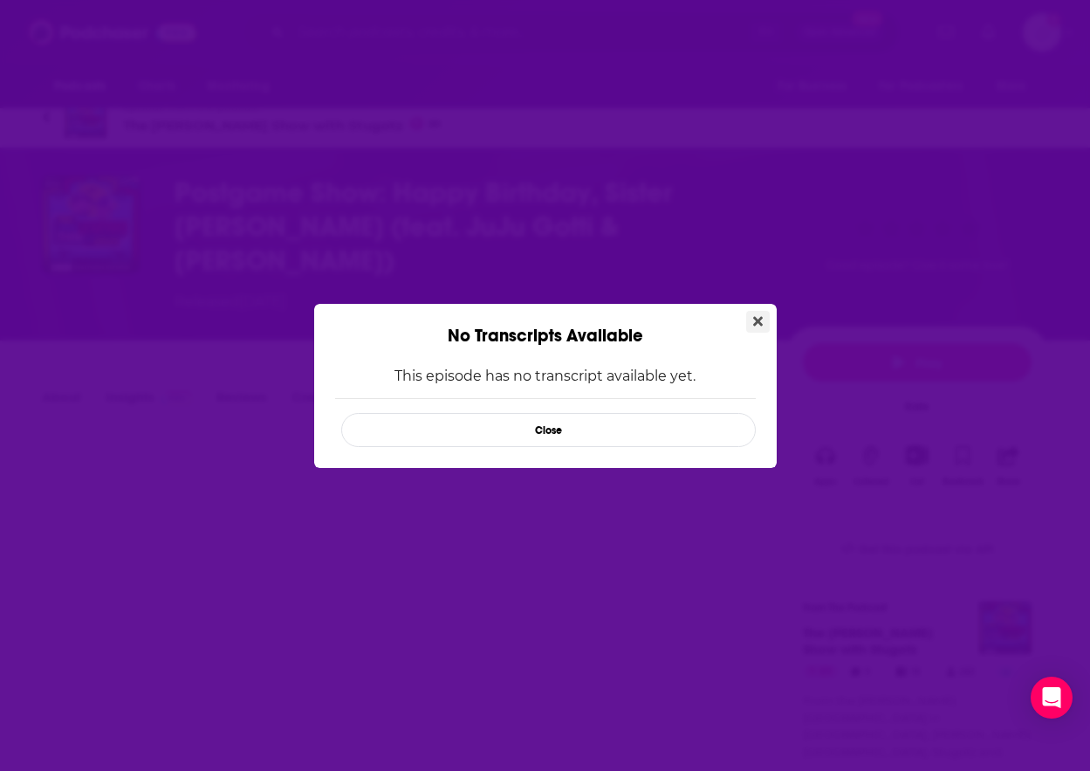
click at [746, 323] on button "Close" at bounding box center [758, 322] width 24 height 22
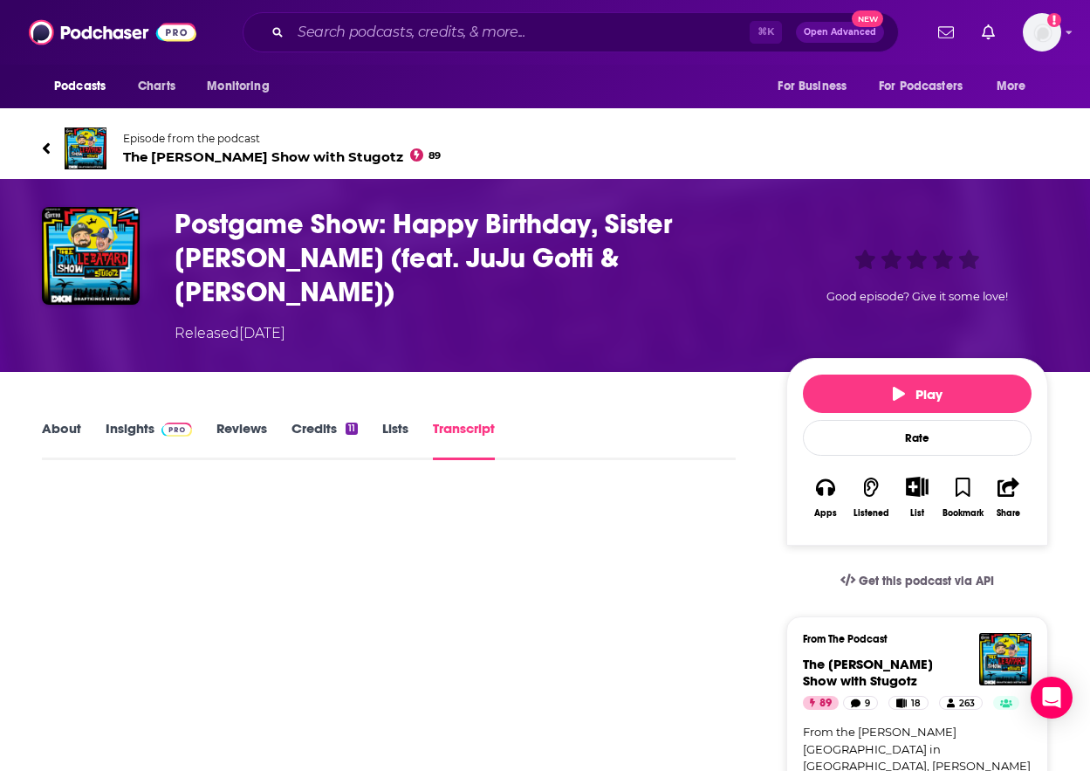
click at [42, 420] on link "About" at bounding box center [61, 440] width 39 height 40
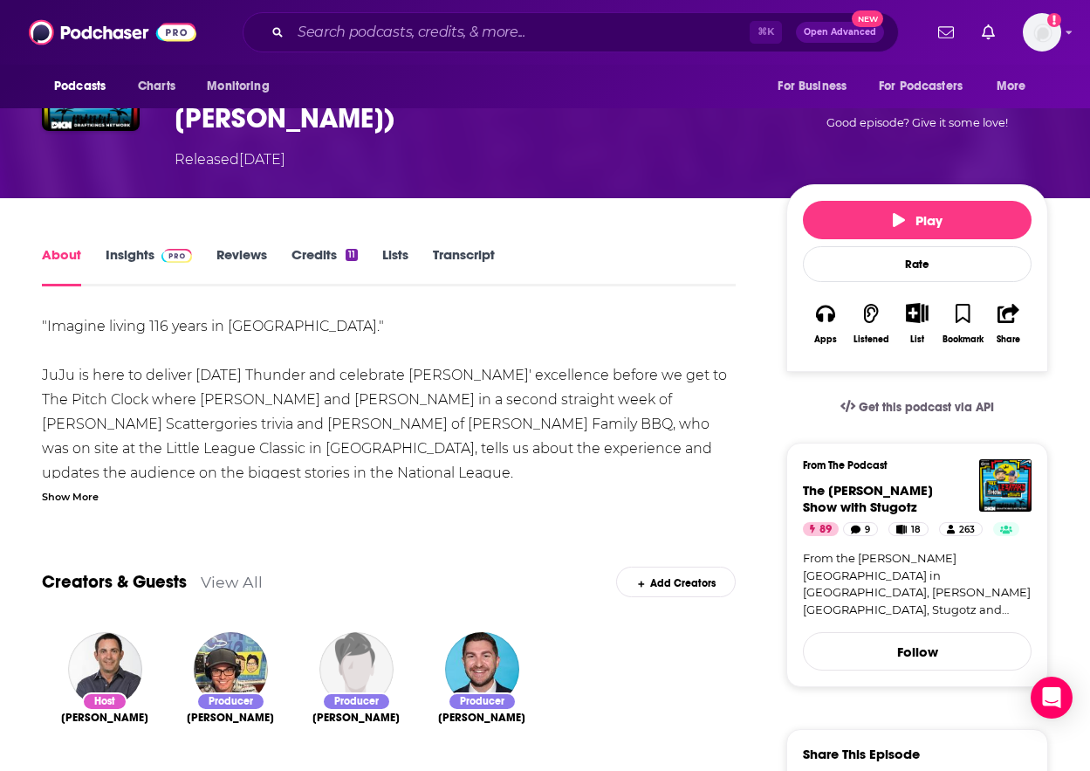
scroll to position [163, 0]
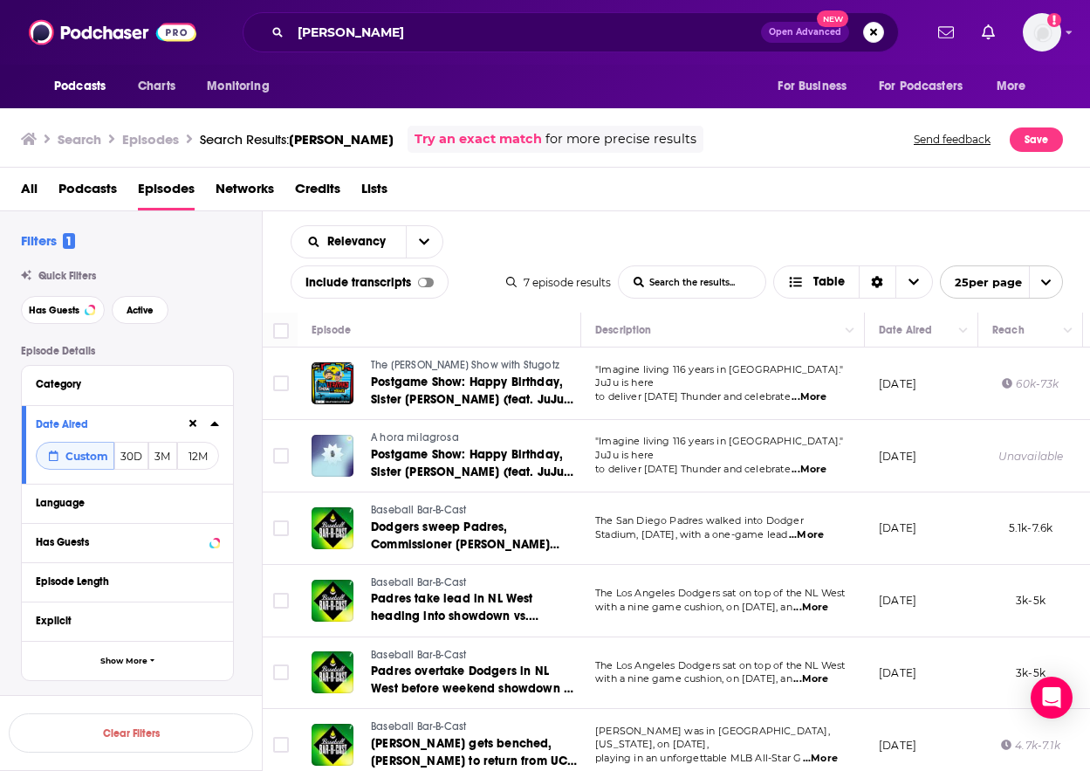
scroll to position [91, 0]
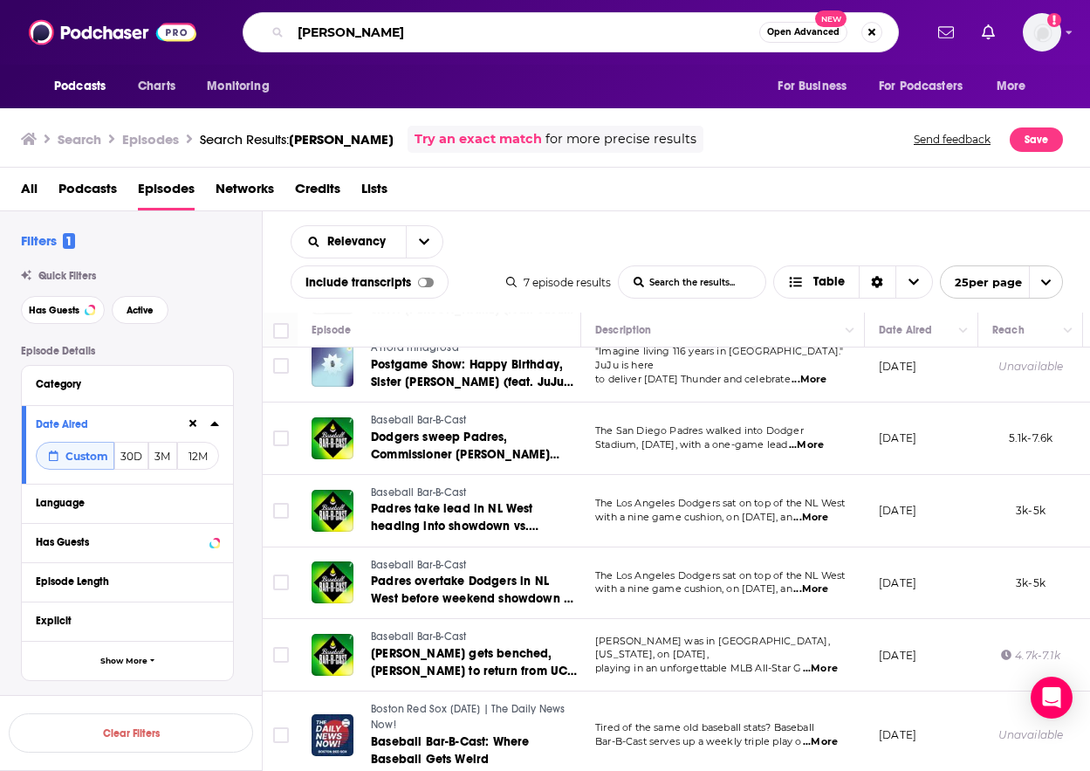
click at [361, 39] on input "[PERSON_NAME]" at bounding box center [525, 32] width 469 height 28
paste input "[PERSON_NAME]"
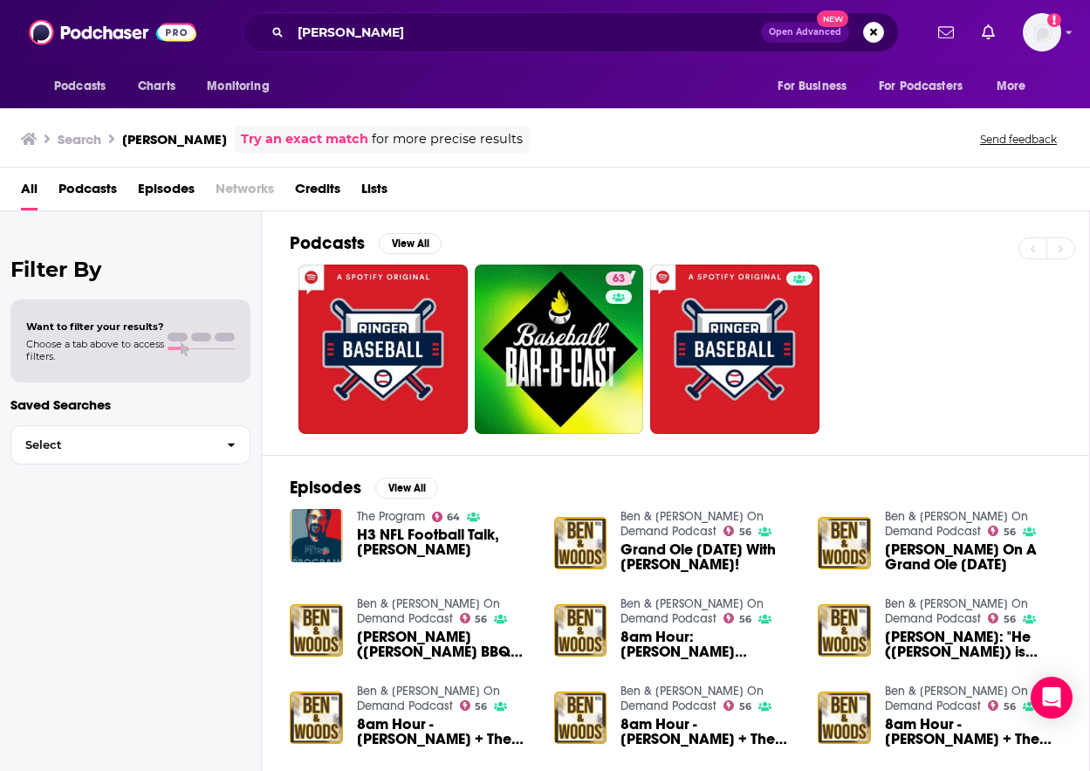
click at [168, 188] on span "Episodes" at bounding box center [166, 193] width 57 height 36
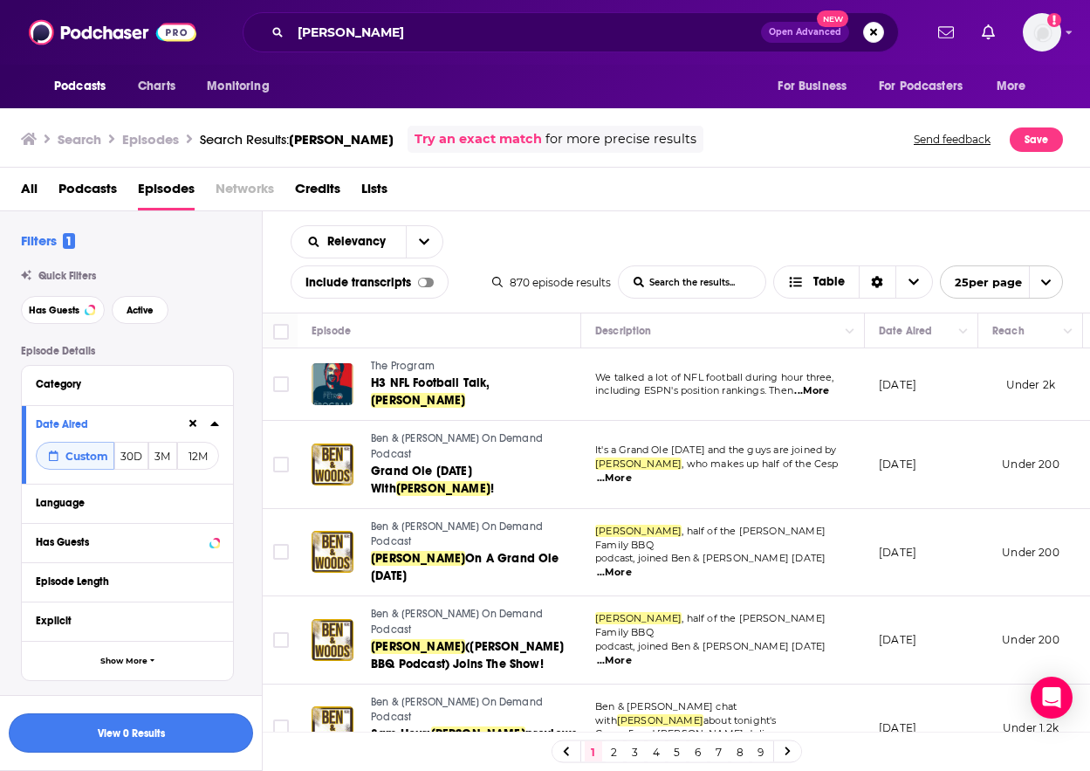
click at [138, 738] on button "View 0 Results" at bounding box center [131, 732] width 244 height 39
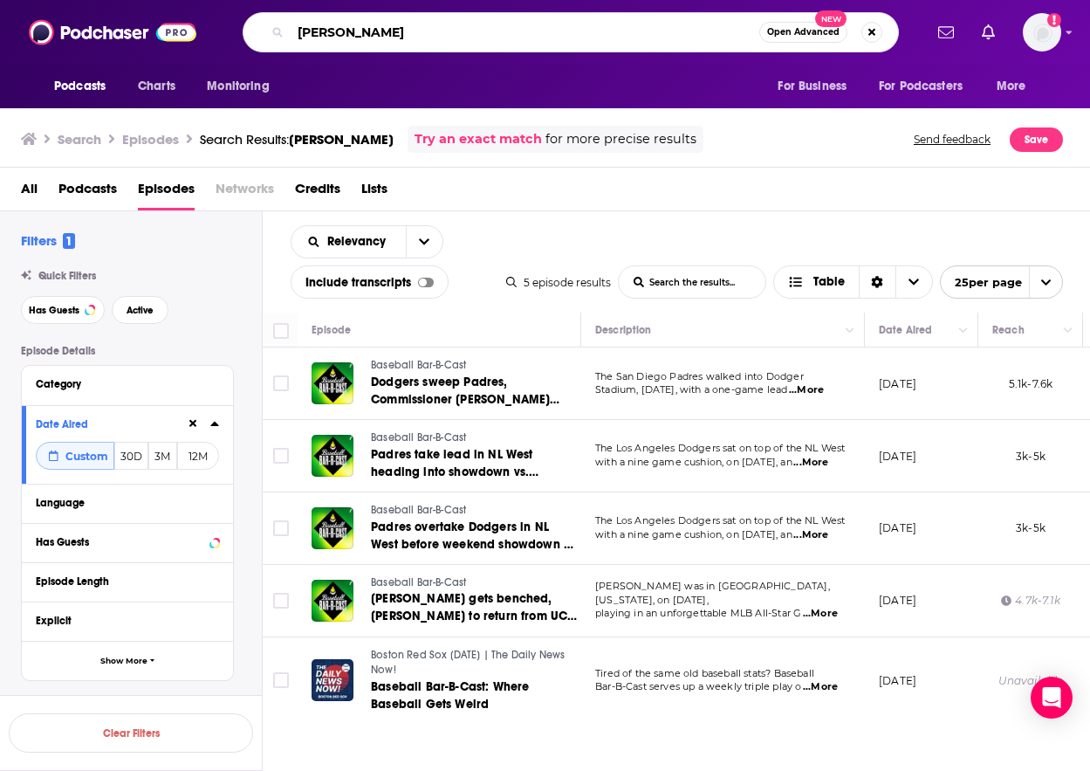
click at [371, 32] on input "[PERSON_NAME]" at bounding box center [525, 32] width 469 height 28
click at [372, 32] on input "[PERSON_NAME]" at bounding box center [525, 32] width 469 height 28
paste input "[PERSON_NAME]"
type input "[PERSON_NAME]"
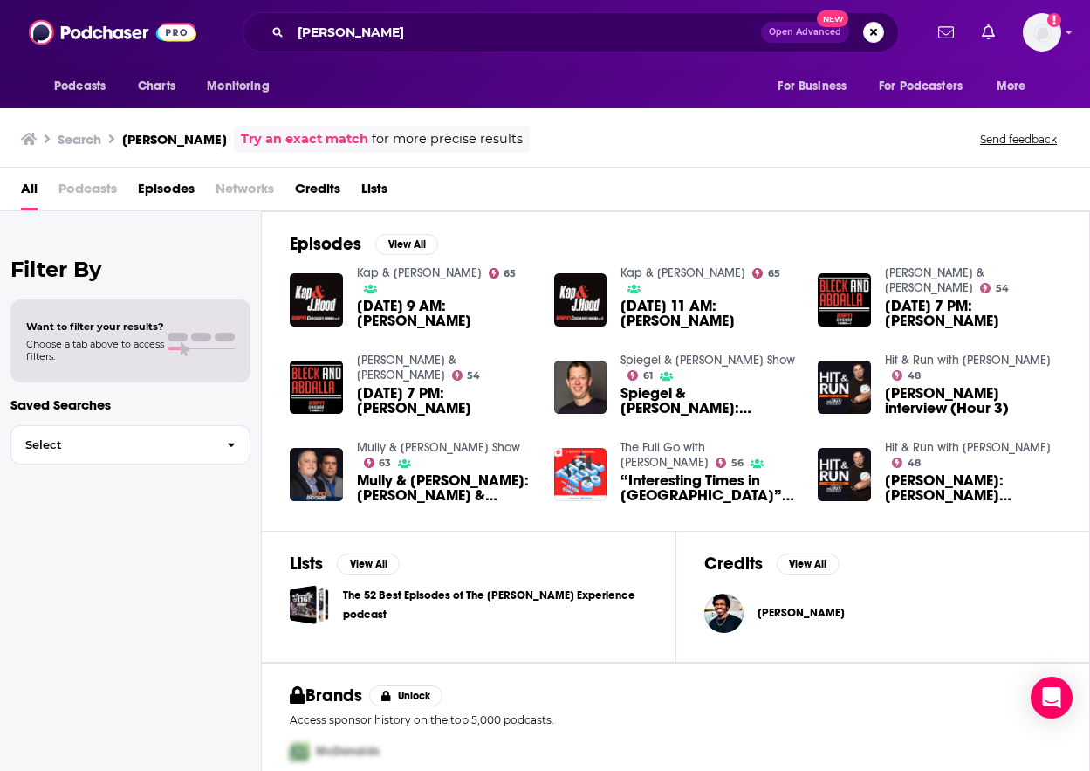
click at [169, 183] on span "Episodes" at bounding box center [166, 193] width 57 height 36
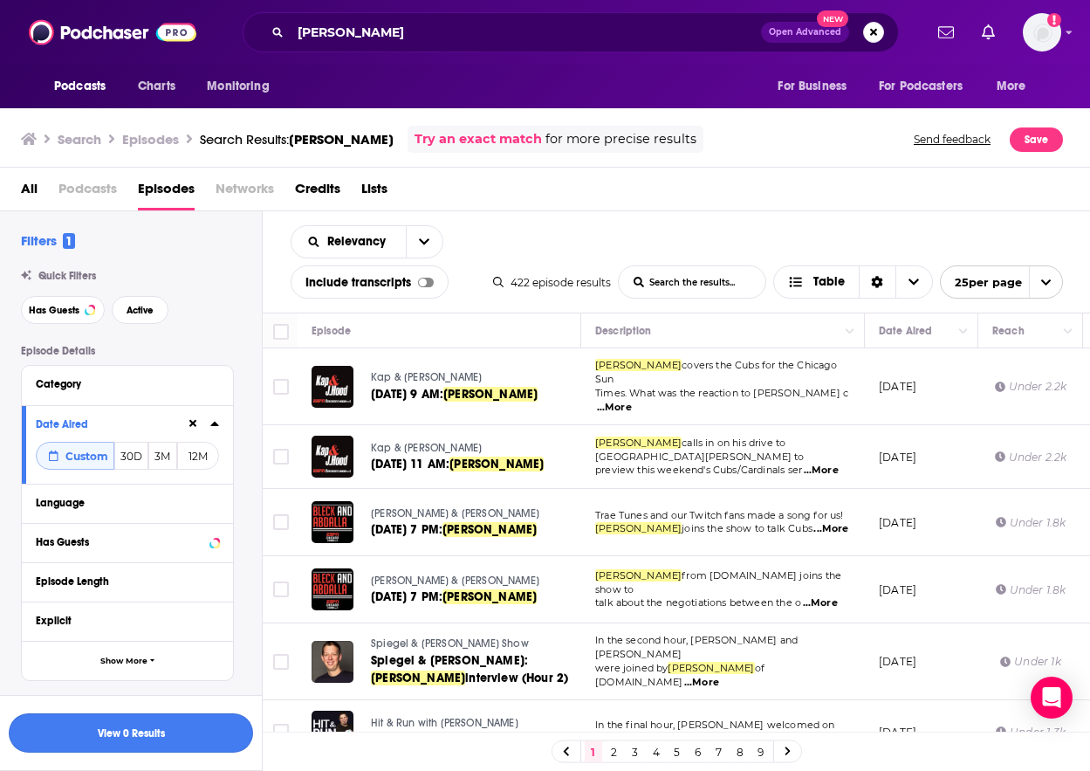
click at [174, 728] on button "View 0 Results" at bounding box center [131, 732] width 244 height 39
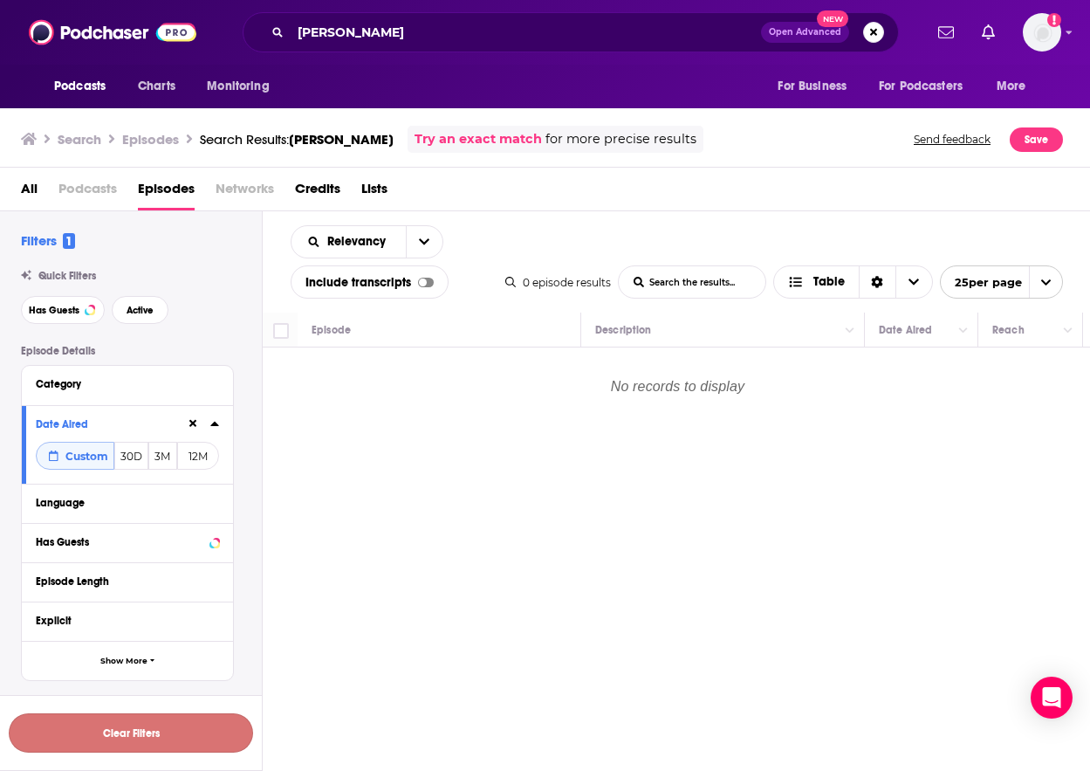
click at [166, 731] on button "Clear Filters" at bounding box center [131, 732] width 244 height 39
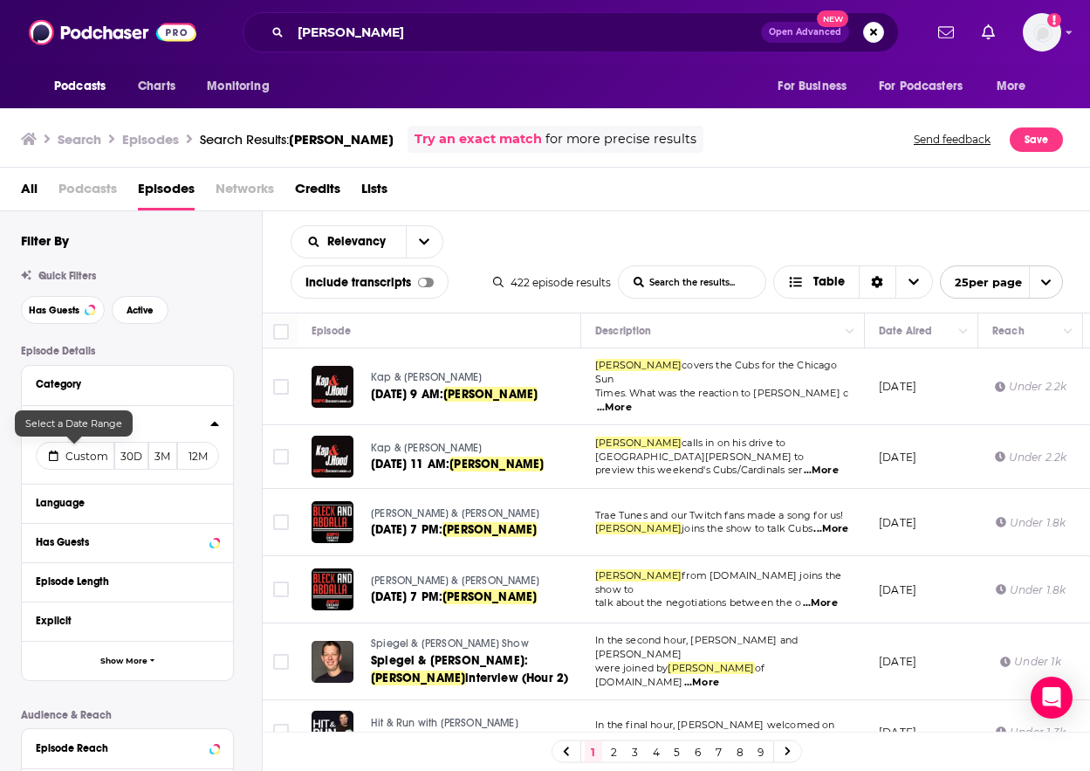
click at [84, 462] on span "Custom" at bounding box center [86, 456] width 43 height 13
select select "7"
select select "2025"
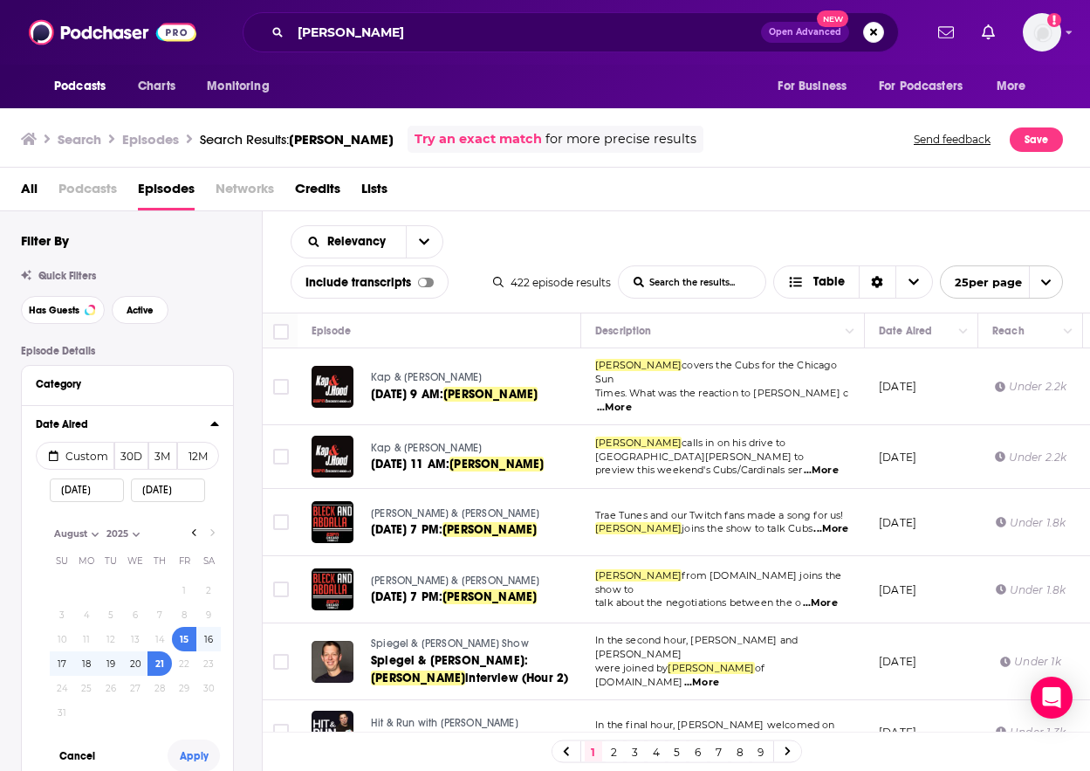
click at [200, 757] on button "Apply" at bounding box center [194, 755] width 52 height 32
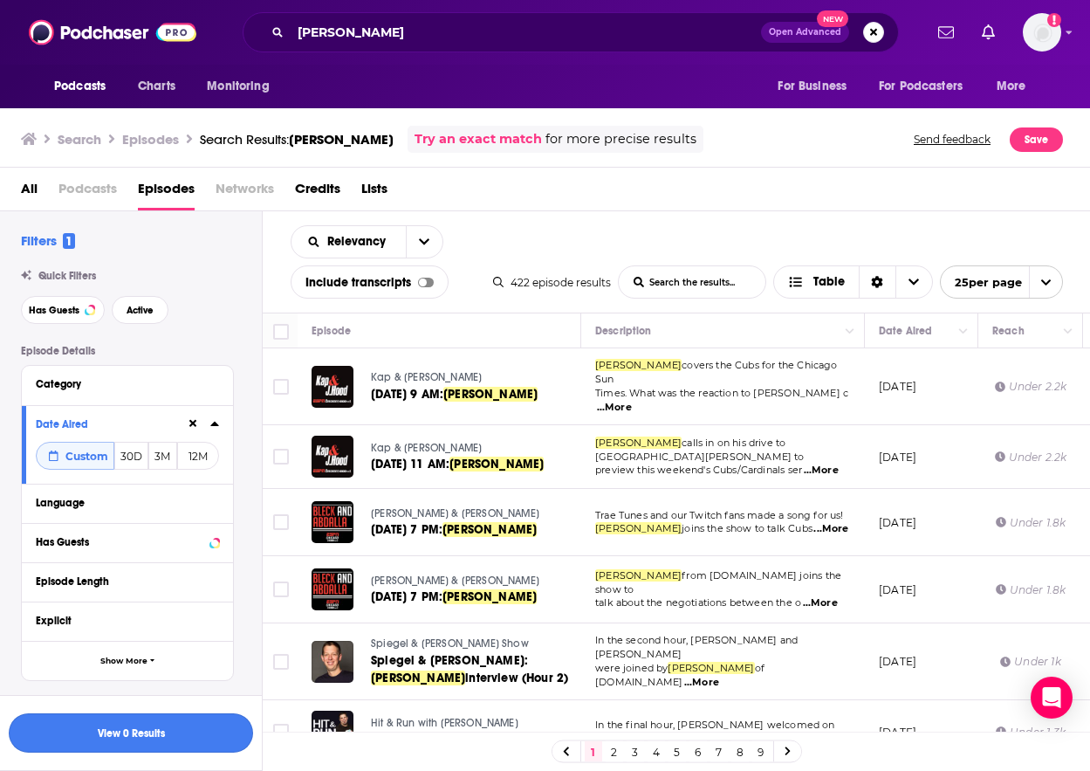
click at [169, 733] on button "View 0 Results" at bounding box center [131, 732] width 244 height 39
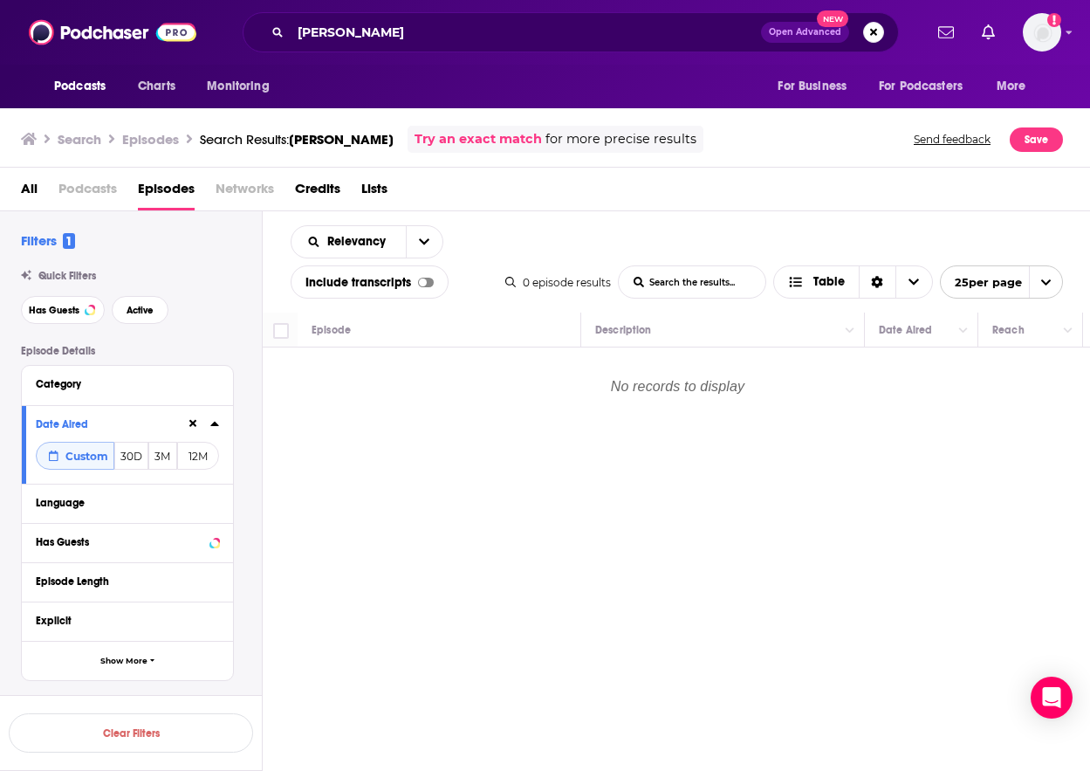
click at [370, 48] on div "[PERSON_NAME] Open Advanced New" at bounding box center [571, 32] width 656 height 40
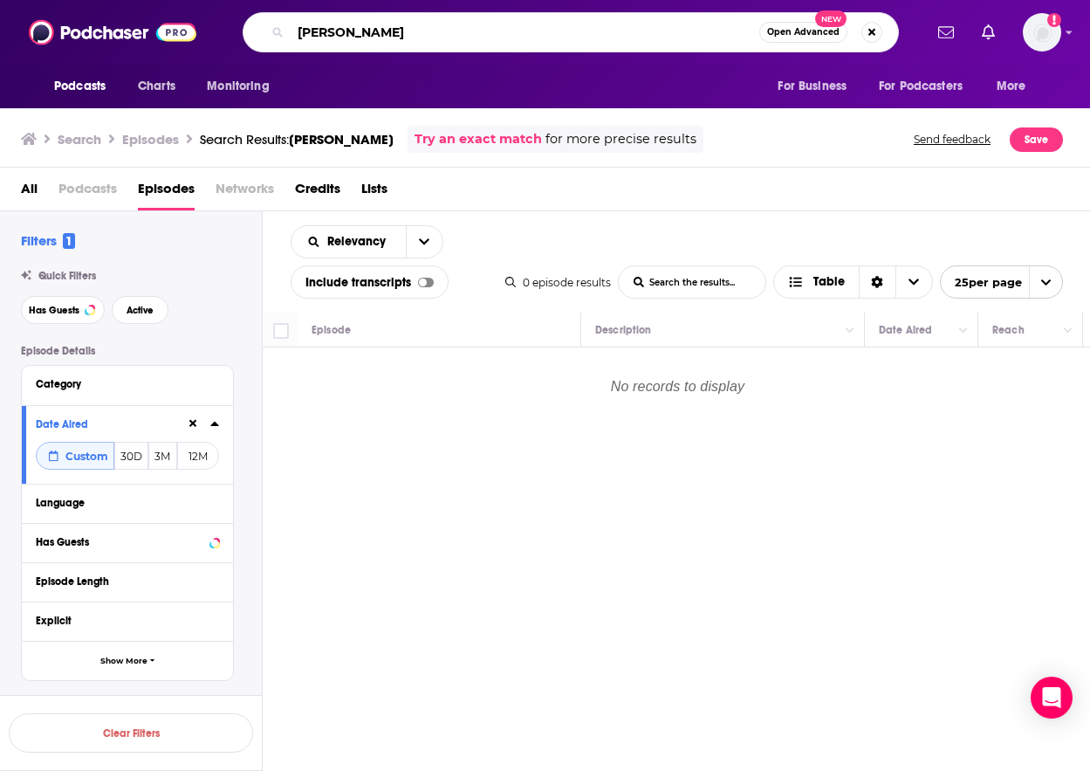
click at [369, 38] on input "[PERSON_NAME]" at bounding box center [525, 32] width 469 height 28
paste input "[PERSON_NAME]"
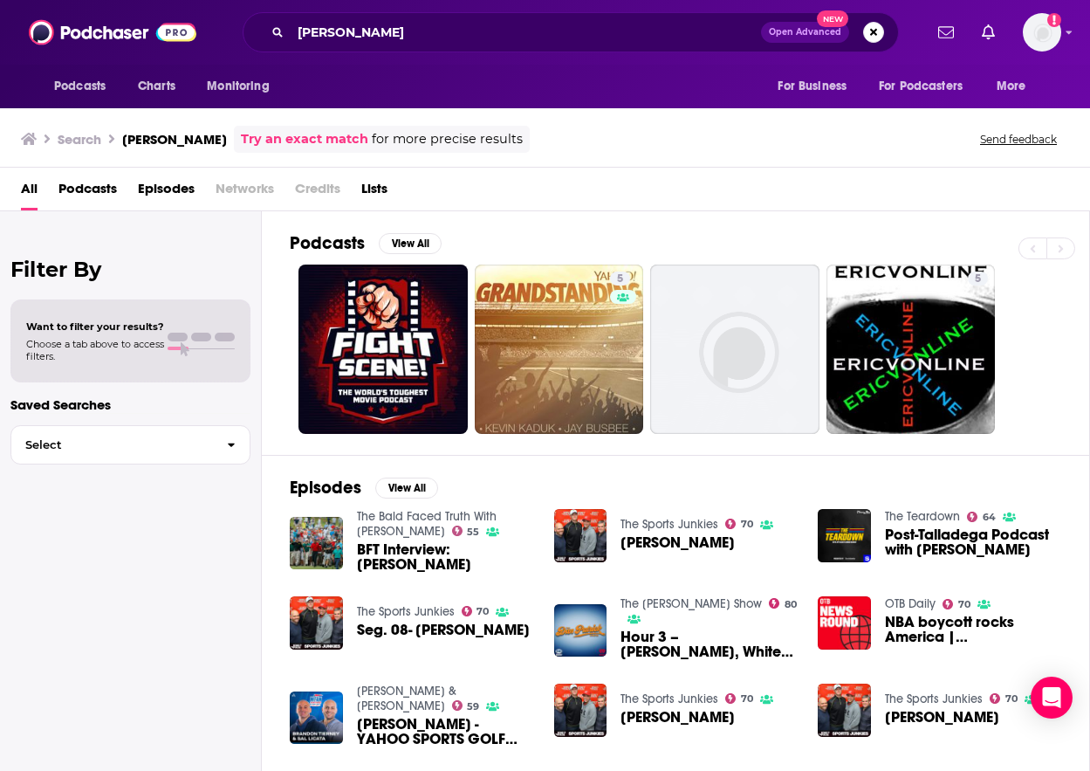
click at [185, 193] on span "Episodes" at bounding box center [166, 193] width 57 height 36
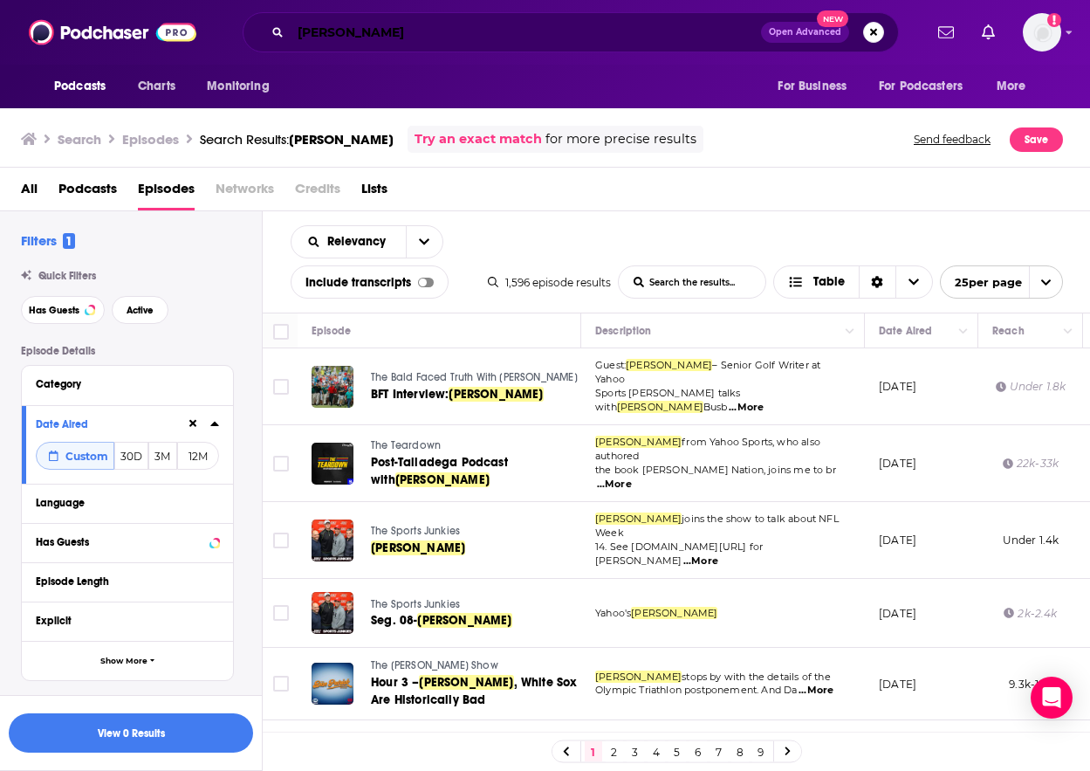
click at [411, 39] on input "[PERSON_NAME]" at bounding box center [526, 32] width 470 height 28
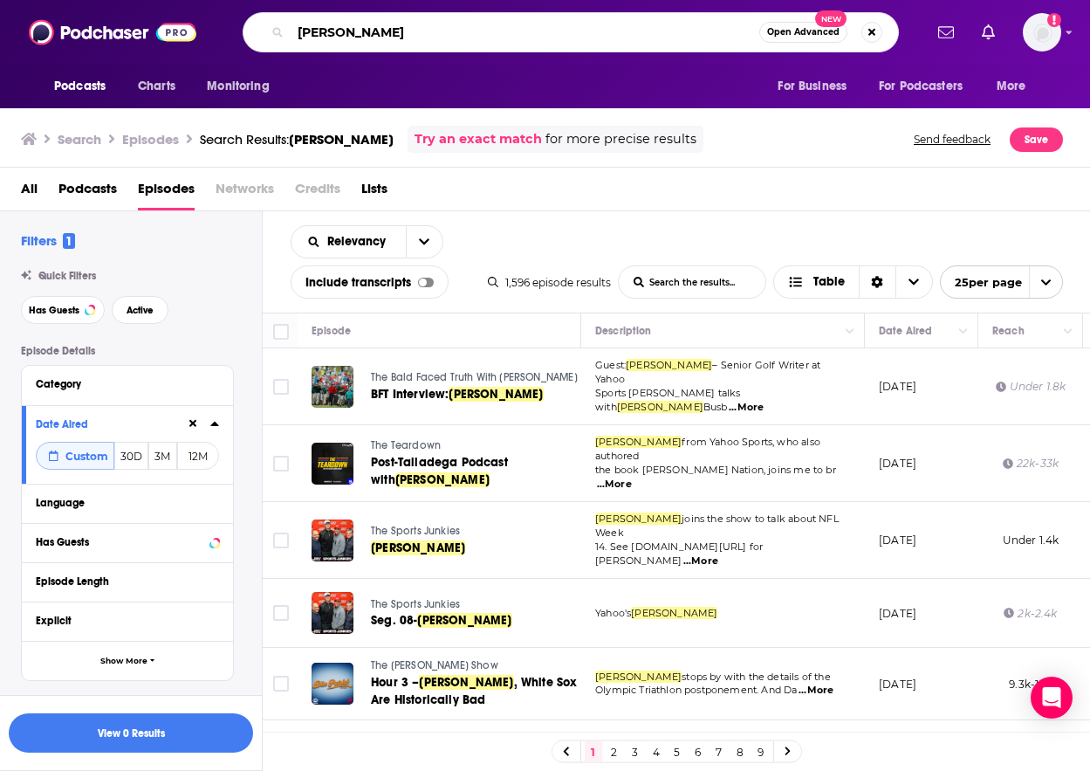
click at [411, 39] on input "[PERSON_NAME]" at bounding box center [525, 32] width 469 height 28
paste input "[PERSON_NAME]"
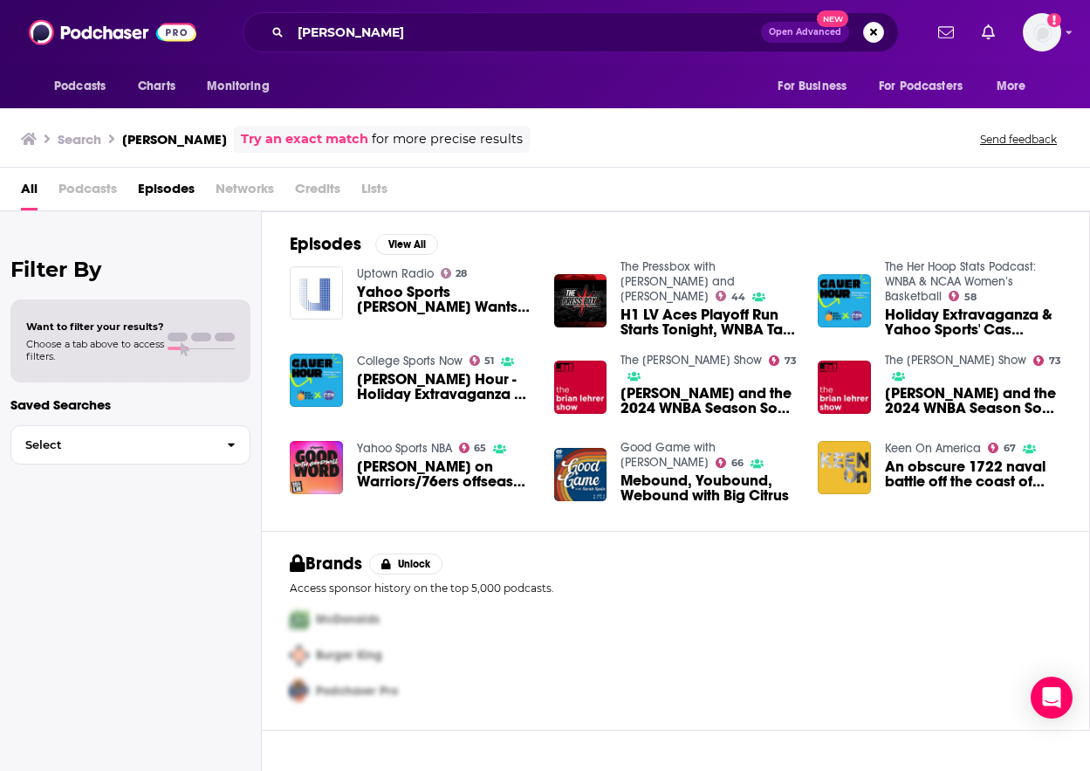
click at [159, 189] on span "Episodes" at bounding box center [166, 193] width 57 height 36
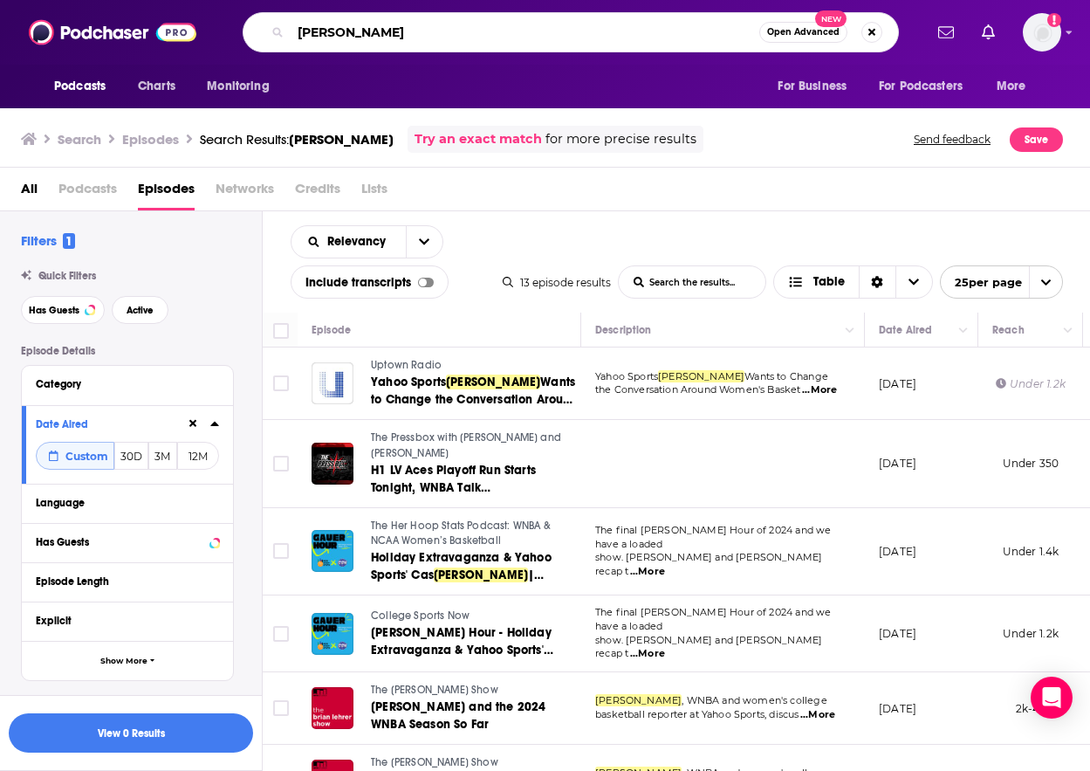
click at [413, 44] on input "[PERSON_NAME]" at bounding box center [525, 32] width 469 height 28
click at [414, 44] on input "[PERSON_NAME]" at bounding box center [525, 32] width 469 height 28
paste input "[PERSON_NAME]"
type input "[PERSON_NAME]"
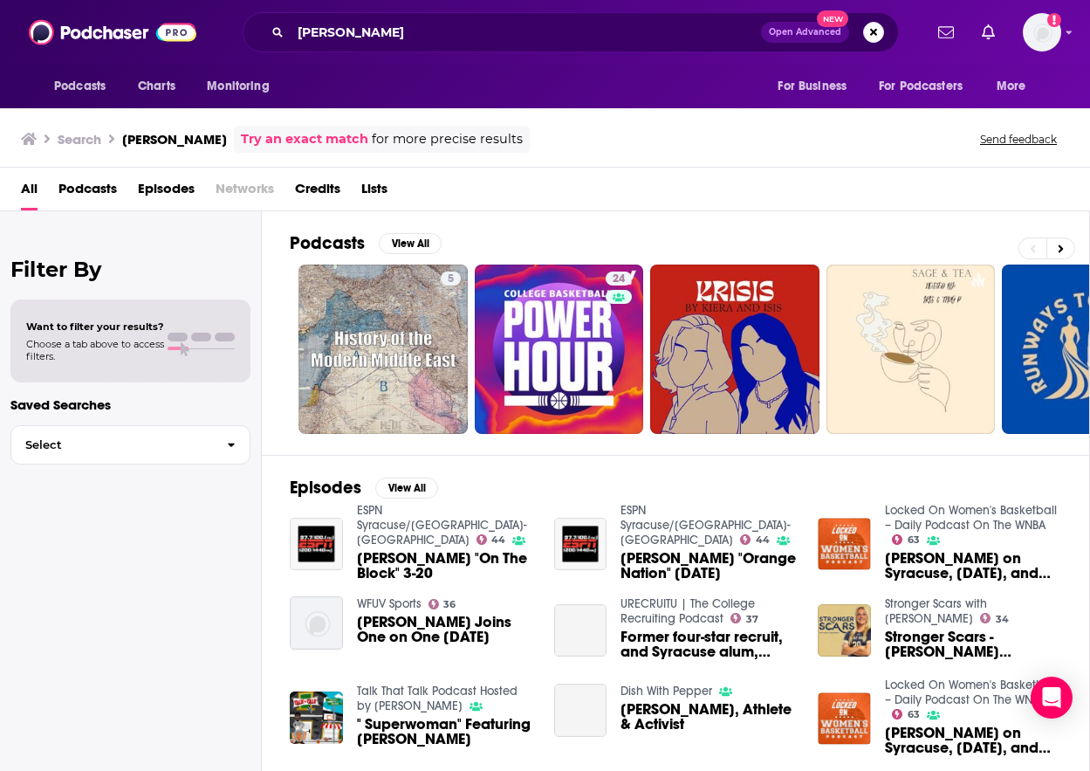
click at [169, 189] on span "Episodes" at bounding box center [166, 193] width 57 height 36
